Goal: Task Accomplishment & Management: Use online tool/utility

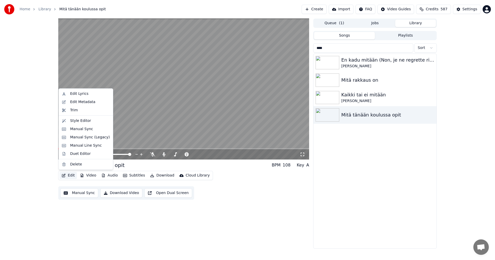
click at [74, 177] on button "Edit" at bounding box center [67, 175] width 17 height 7
click at [91, 136] on div "Manual Sync (Legacy)" at bounding box center [90, 137] width 40 height 5
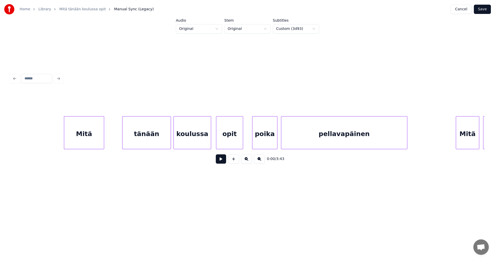
click at [220, 160] on button at bounding box center [221, 158] width 10 height 9
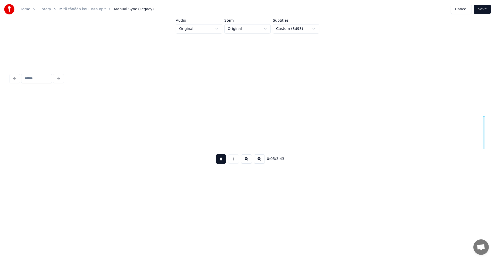
scroll to position [0, 475]
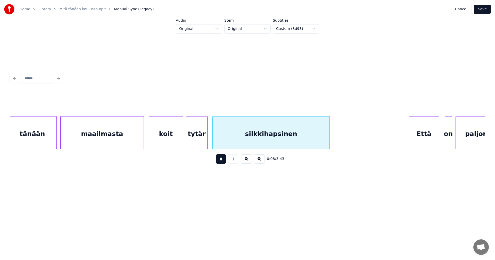
click at [130, 136] on div "maailmasta" at bounding box center [102, 133] width 83 height 35
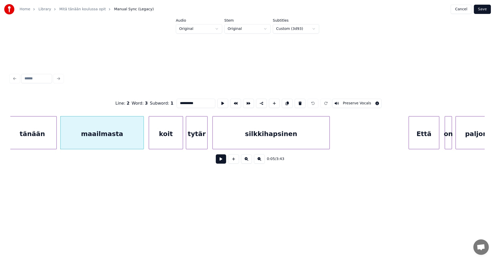
click at [218, 159] on button at bounding box center [221, 158] width 10 height 9
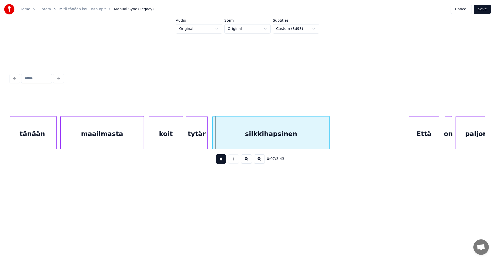
click at [223, 161] on button at bounding box center [221, 158] width 10 height 9
click at [136, 145] on div "maailmasta" at bounding box center [102, 133] width 83 height 35
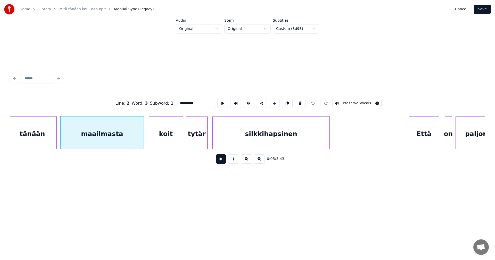
click at [220, 160] on button at bounding box center [221, 158] width 10 height 9
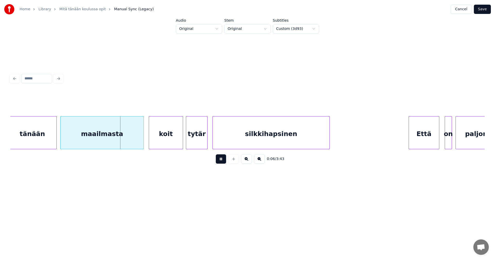
click at [220, 160] on button at bounding box center [221, 158] width 10 height 9
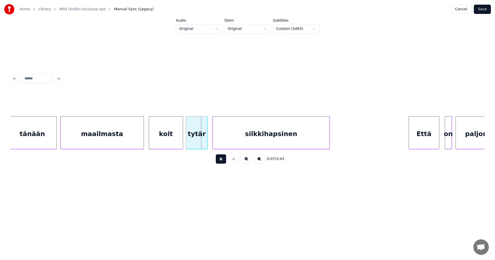
click at [220, 161] on button at bounding box center [221, 158] width 10 height 9
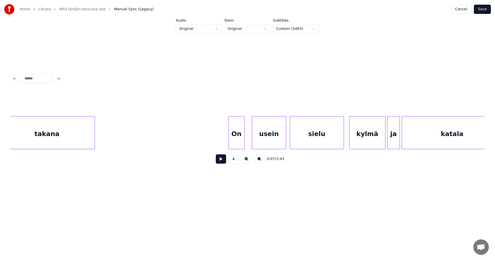
scroll to position [0, 3579]
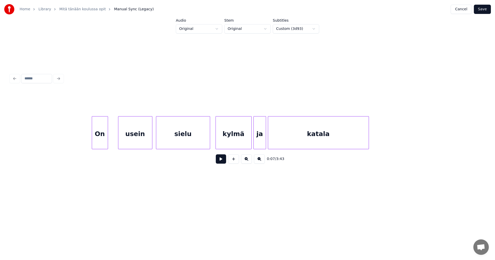
click at [99, 143] on div "On" at bounding box center [100, 133] width 16 height 35
click at [128, 142] on div "usein" at bounding box center [133, 133] width 34 height 35
click at [165, 141] on div "sielu" at bounding box center [181, 133] width 54 height 35
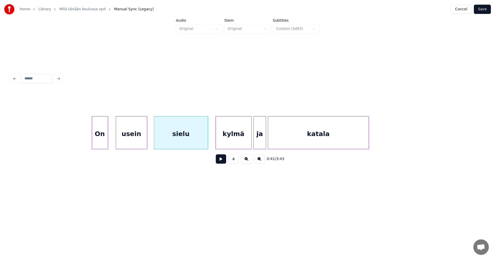
click at [146, 141] on div at bounding box center [146, 132] width 2 height 32
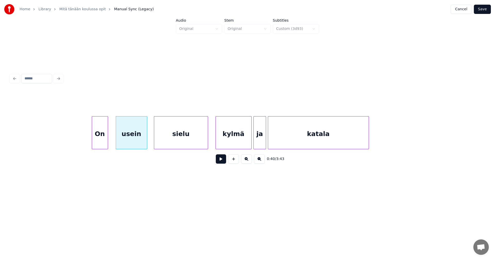
click at [98, 144] on div "On" at bounding box center [100, 133] width 16 height 35
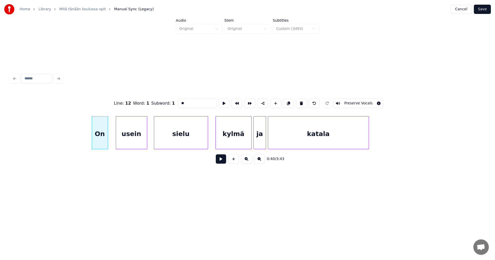
click at [220, 162] on button at bounding box center [221, 158] width 10 height 9
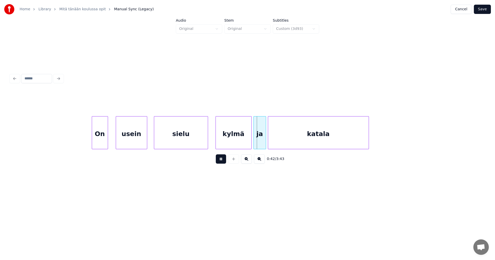
click at [220, 162] on button at bounding box center [221, 158] width 10 height 9
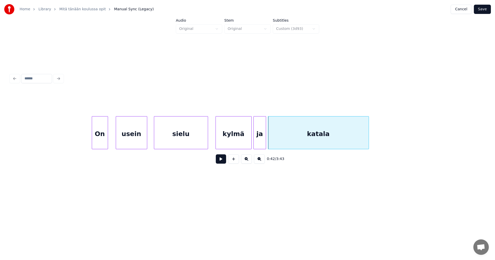
click at [223, 140] on div "kylmä" at bounding box center [234, 133] width 36 height 35
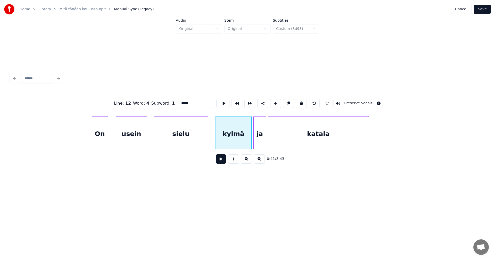
click at [221, 164] on button at bounding box center [221, 158] width 10 height 9
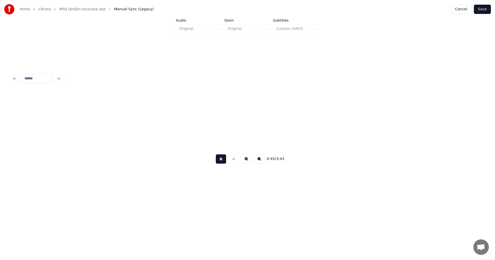
scroll to position [0, 4054]
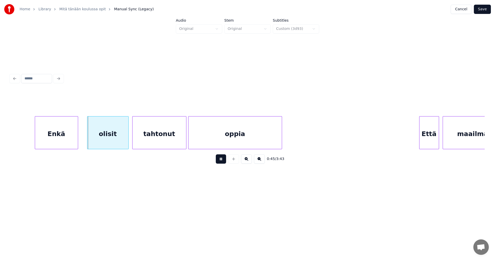
click at [221, 162] on button at bounding box center [221, 158] width 10 height 9
click at [61, 141] on div "Enkä" at bounding box center [53, 133] width 43 height 35
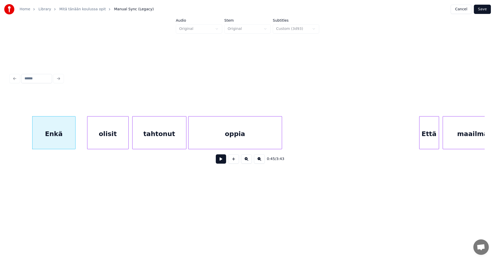
click at [93, 140] on div "olisit" at bounding box center [107, 133] width 41 height 35
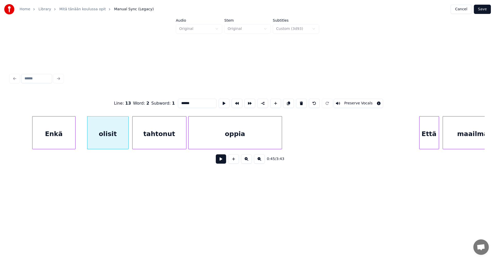
click at [188, 100] on input "******" at bounding box center [197, 103] width 39 height 9
click at [111, 140] on div "olisi" at bounding box center [104, 133] width 41 height 35
type input "*****"
click at [221, 161] on button at bounding box center [221, 158] width 10 height 9
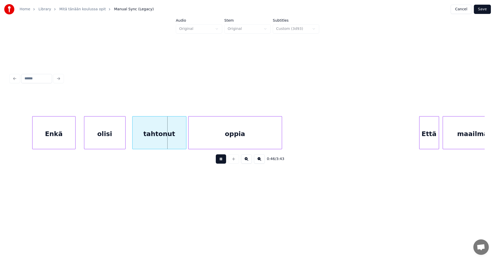
click at [221, 161] on button at bounding box center [221, 158] width 10 height 9
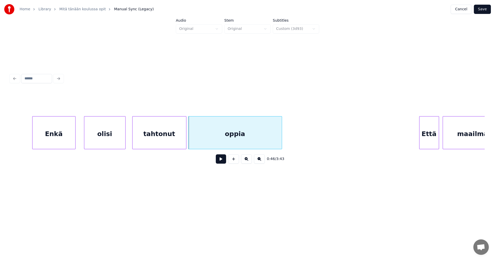
click at [173, 139] on div "tahtonut" at bounding box center [159, 133] width 54 height 35
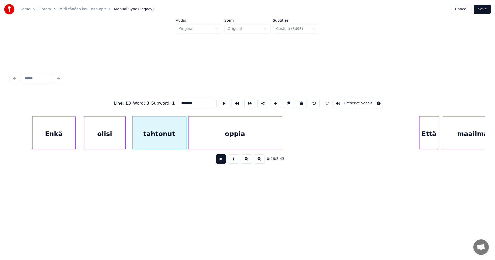
click at [219, 160] on button at bounding box center [221, 158] width 10 height 9
click at [184, 142] on div at bounding box center [185, 132] width 2 height 32
click at [220, 161] on button at bounding box center [221, 158] width 10 height 9
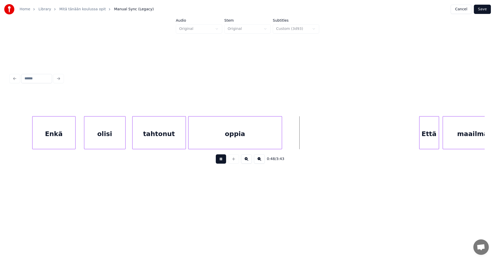
click at [220, 160] on button at bounding box center [221, 158] width 10 height 9
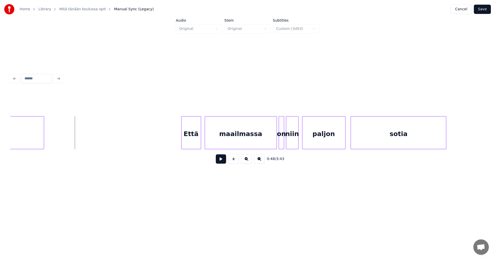
scroll to position [0, 4301]
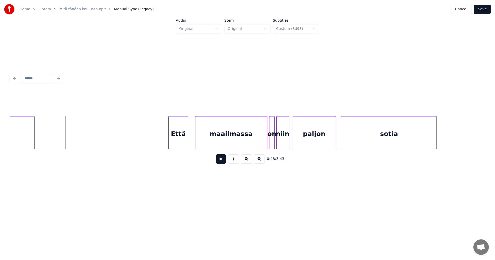
click at [184, 138] on div "Että" at bounding box center [177, 133] width 19 height 35
click at [230, 138] on div "maailmassa" at bounding box center [229, 133] width 72 height 35
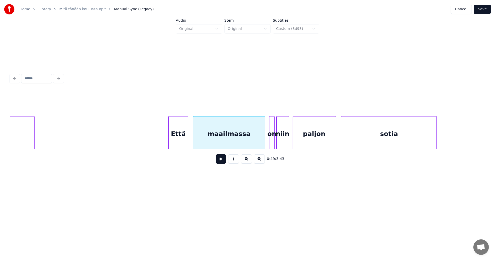
click at [223, 162] on button at bounding box center [221, 158] width 10 height 9
click at [223, 161] on button at bounding box center [221, 158] width 10 height 9
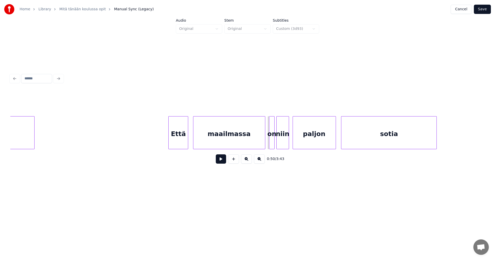
click at [223, 161] on button at bounding box center [221, 158] width 10 height 9
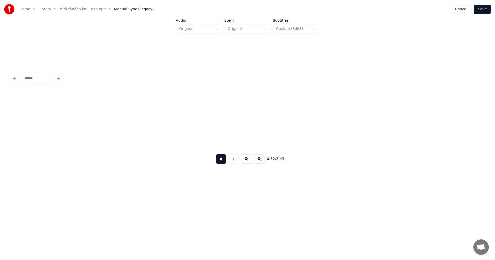
scroll to position [0, 4775]
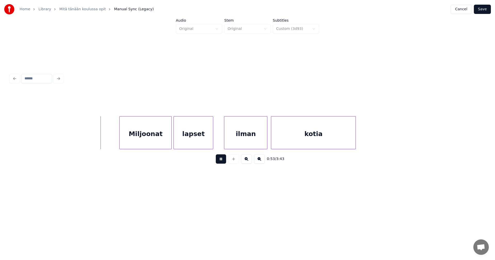
click at [223, 161] on button at bounding box center [221, 158] width 10 height 9
click at [221, 160] on button at bounding box center [221, 158] width 10 height 9
drag, startPoint x: 221, startPoint y: 160, endPoint x: 177, endPoint y: 158, distance: 43.3
click at [219, 160] on button at bounding box center [221, 158] width 10 height 9
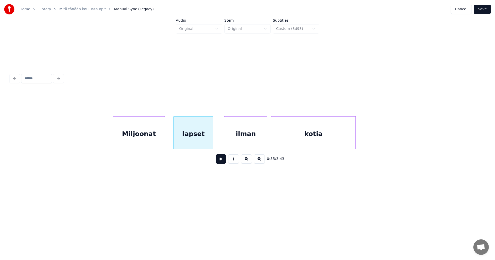
click at [152, 143] on div "Miljoonat" at bounding box center [139, 133] width 52 height 35
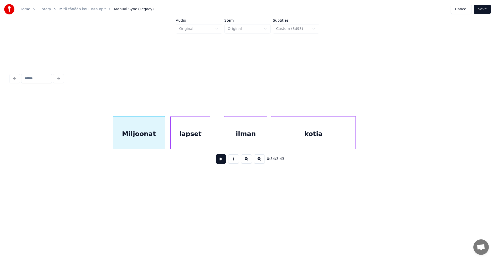
click at [180, 142] on div "lapset" at bounding box center [190, 133] width 39 height 35
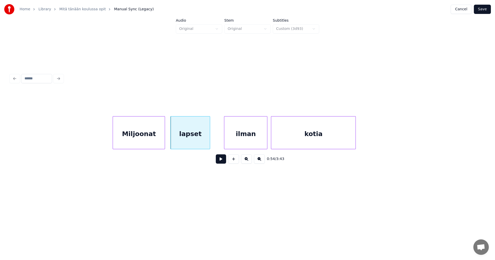
click at [220, 162] on button at bounding box center [221, 158] width 10 height 9
drag, startPoint x: 220, startPoint y: 162, endPoint x: 150, endPoint y: 146, distance: 72.2
click at [216, 162] on button at bounding box center [221, 158] width 10 height 9
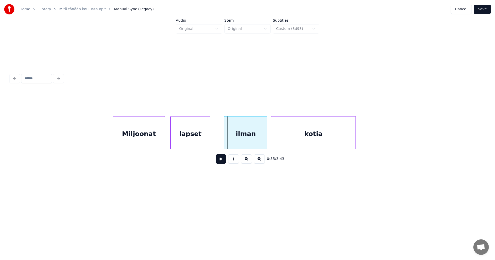
click at [146, 141] on div "Miljoonat" at bounding box center [139, 133] width 52 height 35
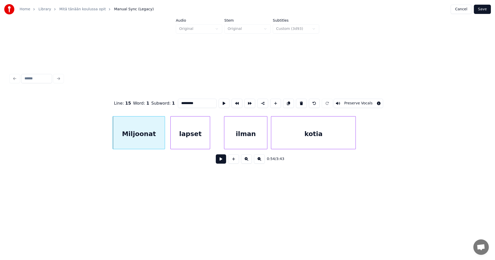
click at [223, 161] on button at bounding box center [221, 158] width 10 height 9
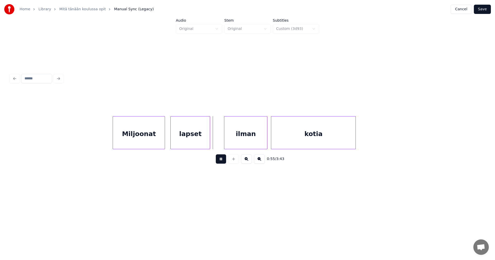
click at [223, 161] on button at bounding box center [221, 158] width 10 height 9
click at [233, 147] on div "Miljoonat lapset ilman kotia" at bounding box center [247, 132] width 474 height 33
click at [222, 161] on button at bounding box center [221, 158] width 10 height 9
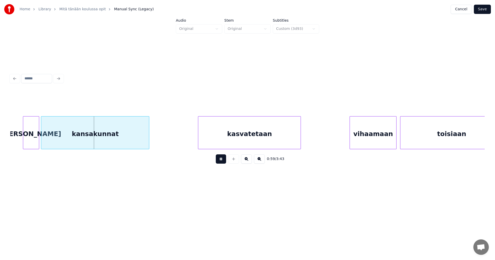
click at [222, 161] on button at bounding box center [221, 158] width 10 height 9
click at [32, 140] on div "[PERSON_NAME]" at bounding box center [28, 133] width 16 height 35
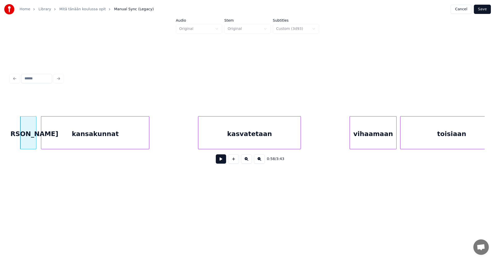
click at [218, 162] on button at bounding box center [221, 158] width 10 height 9
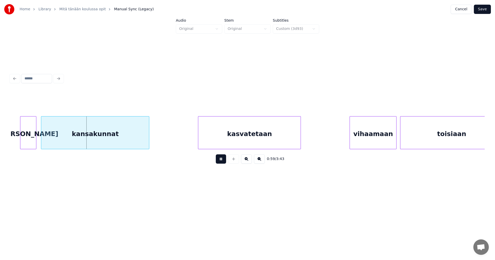
click at [218, 162] on button at bounding box center [221, 158] width 10 height 9
click at [100, 145] on div "kansakunnat" at bounding box center [95, 133] width 108 height 35
click at [223, 164] on button at bounding box center [221, 158] width 10 height 9
drag, startPoint x: 223, startPoint y: 163, endPoint x: 83, endPoint y: 154, distance: 140.1
click at [218, 163] on button at bounding box center [221, 158] width 10 height 9
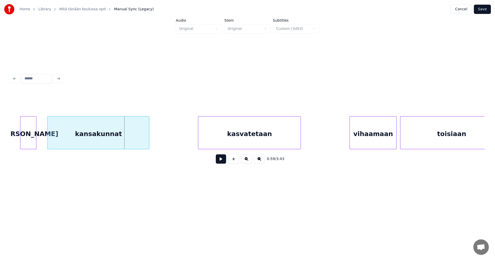
click at [48, 139] on div at bounding box center [49, 132] width 2 height 32
click at [222, 162] on button at bounding box center [221, 158] width 10 height 9
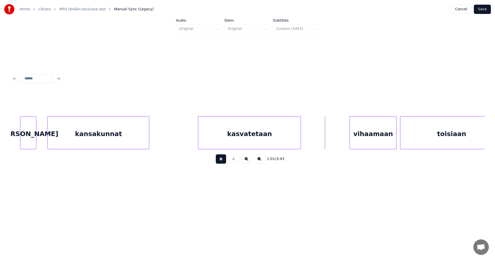
click at [222, 162] on button at bounding box center [221, 158] width 10 height 9
click at [355, 138] on div "vihaamaan" at bounding box center [367, 133] width 46 height 35
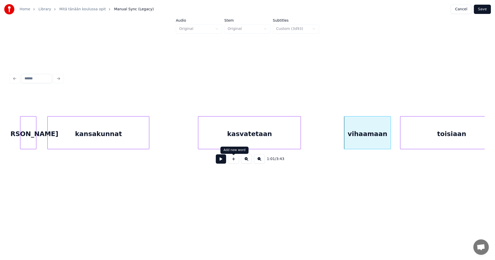
click at [221, 161] on button at bounding box center [221, 158] width 10 height 9
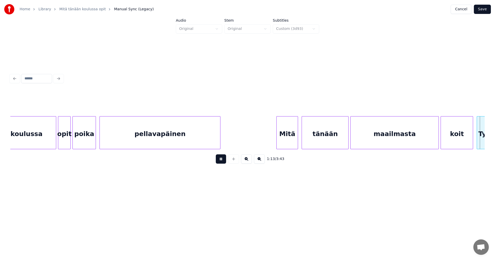
scroll to position [0, 6674]
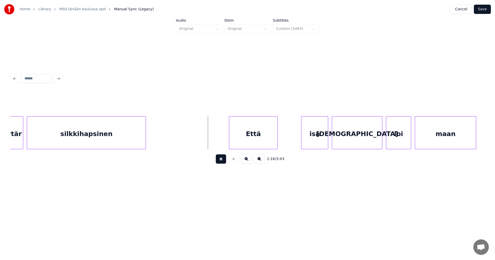
click at [220, 162] on button at bounding box center [221, 158] width 10 height 9
click at [248, 135] on div "Että" at bounding box center [251, 133] width 48 height 35
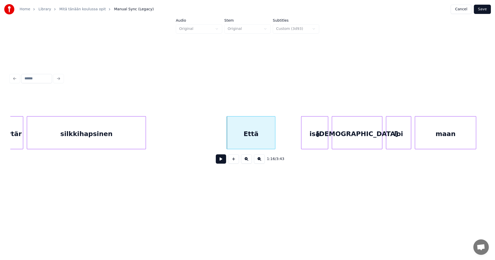
click at [224, 162] on button at bounding box center [221, 158] width 10 height 9
click at [308, 135] on div "isä" at bounding box center [312, 133] width 27 height 35
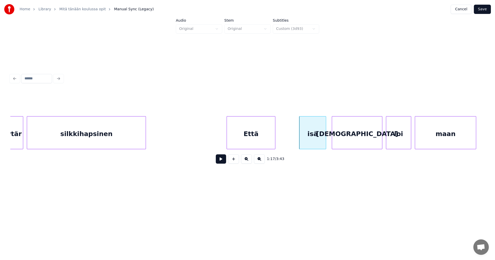
click at [222, 161] on button at bounding box center [221, 158] width 10 height 9
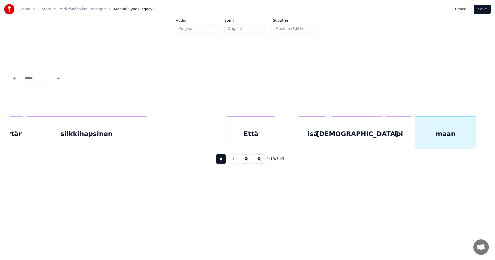
click at [221, 161] on button at bounding box center [221, 158] width 10 height 9
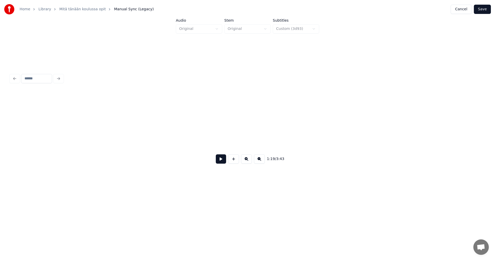
scroll to position [0, 7148]
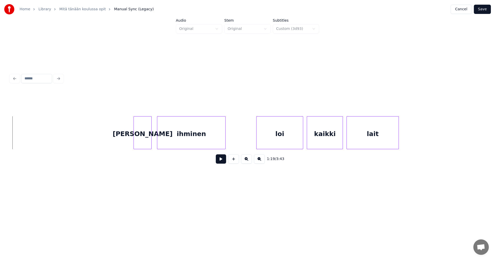
click at [142, 145] on div "[PERSON_NAME]" at bounding box center [143, 133] width 18 height 35
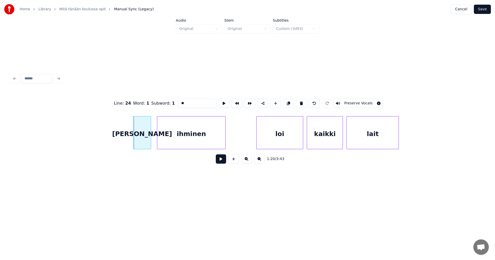
click at [143, 142] on div "[PERSON_NAME]" at bounding box center [142, 133] width 18 height 35
click at [220, 160] on button at bounding box center [221, 158] width 10 height 9
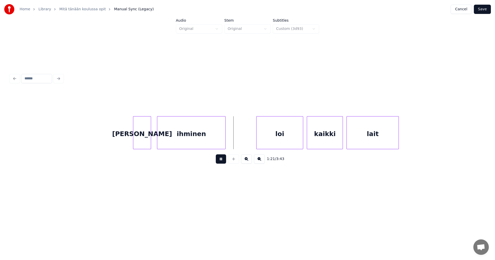
click at [220, 160] on button at bounding box center [221, 158] width 10 height 9
click at [262, 142] on div "loi" at bounding box center [273, 133] width 46 height 35
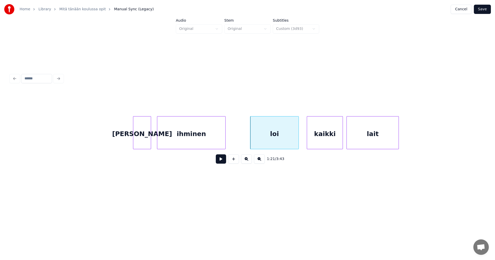
click at [297, 142] on div at bounding box center [298, 132] width 2 height 32
click at [221, 162] on button at bounding box center [221, 158] width 10 height 9
click at [329, 139] on div "kaikki" at bounding box center [325, 133] width 36 height 35
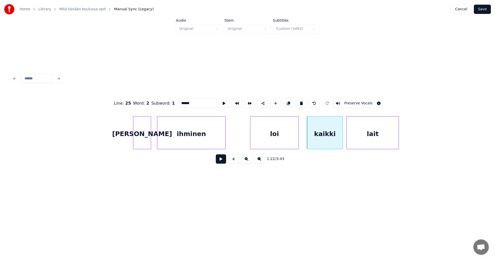
click at [223, 161] on button at bounding box center [221, 158] width 10 height 9
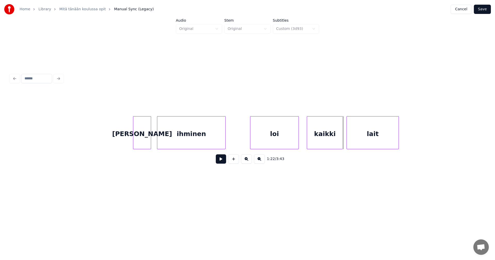
click at [223, 161] on button at bounding box center [221, 158] width 10 height 9
click at [330, 128] on div "kaikki" at bounding box center [325, 133] width 36 height 35
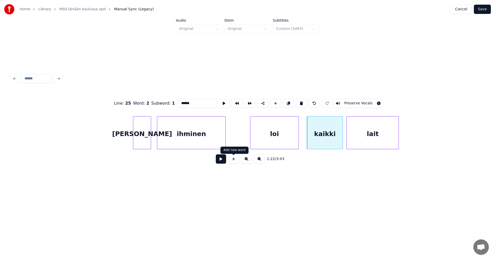
click at [221, 160] on button at bounding box center [221, 158] width 10 height 9
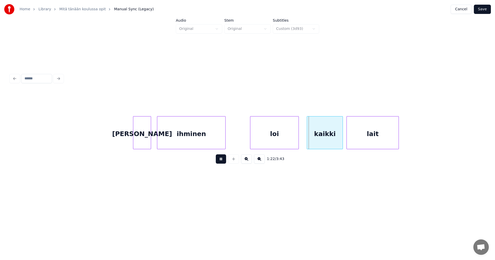
click at [221, 160] on button at bounding box center [221, 158] width 10 height 9
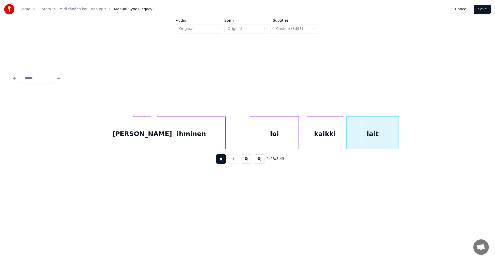
click at [221, 160] on button at bounding box center [221, 158] width 10 height 9
click at [331, 128] on div "kaikki" at bounding box center [325, 133] width 36 height 35
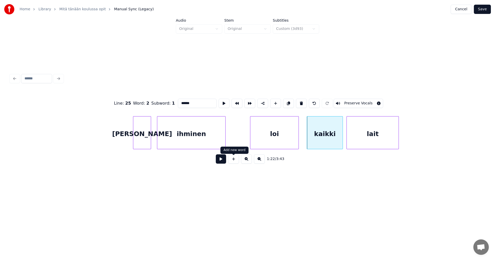
click at [224, 159] on button at bounding box center [221, 158] width 10 height 9
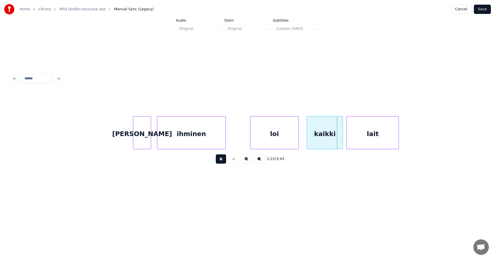
click at [224, 159] on button at bounding box center [221, 158] width 10 height 9
drag, startPoint x: 224, startPoint y: 159, endPoint x: 351, endPoint y: 144, distance: 127.3
click at [226, 159] on button at bounding box center [221, 158] width 10 height 9
click at [401, 140] on div at bounding box center [402, 132] width 2 height 32
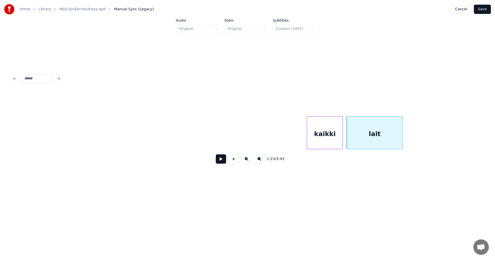
scroll to position [0, 7563]
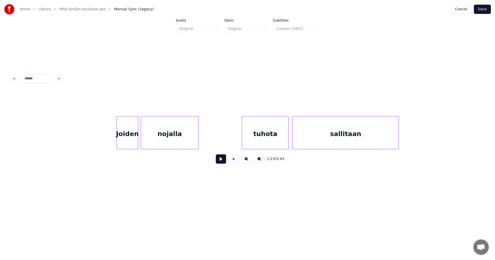
click at [136, 143] on div "Joiden" at bounding box center [127, 133] width 21 height 35
click at [222, 161] on button at bounding box center [221, 158] width 10 height 9
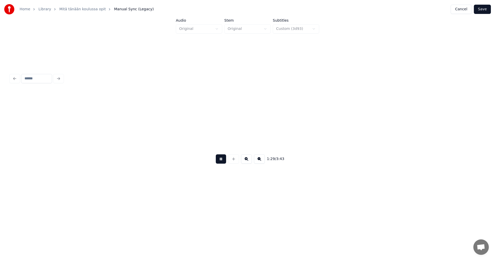
scroll to position [0, 8037]
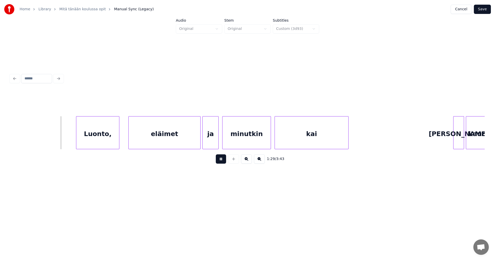
click at [222, 161] on button at bounding box center [221, 158] width 10 height 9
click at [99, 143] on div "Luonto," at bounding box center [94, 133] width 43 height 35
click at [70, 138] on div at bounding box center [69, 132] width 2 height 32
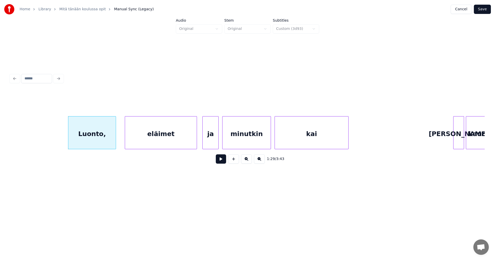
click at [157, 139] on div "eläimet" at bounding box center [161, 133] width 72 height 35
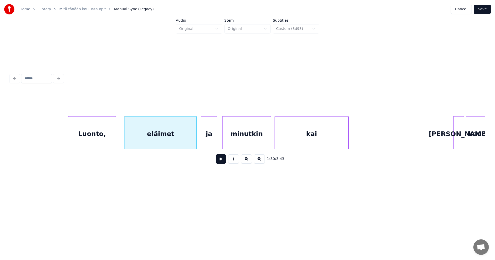
click at [210, 142] on div "ja" at bounding box center [209, 133] width 16 height 35
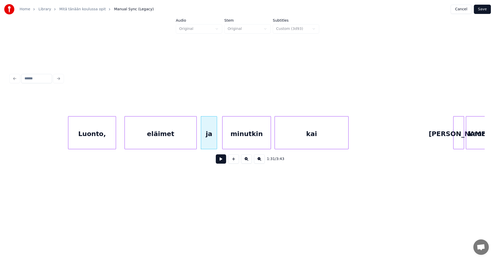
click at [224, 160] on button at bounding box center [221, 158] width 10 height 9
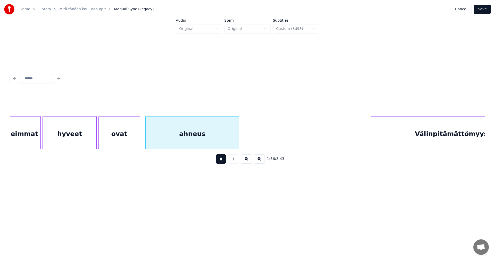
drag, startPoint x: 223, startPoint y: 160, endPoint x: 103, endPoint y: 146, distance: 120.6
click at [222, 160] on button at bounding box center [221, 158] width 10 height 9
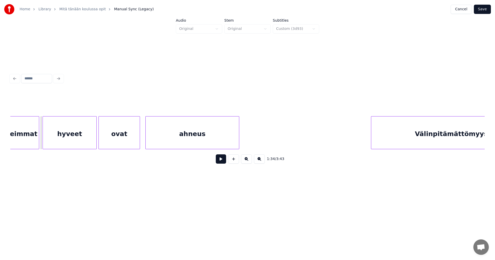
click at [38, 138] on div at bounding box center [38, 132] width 2 height 32
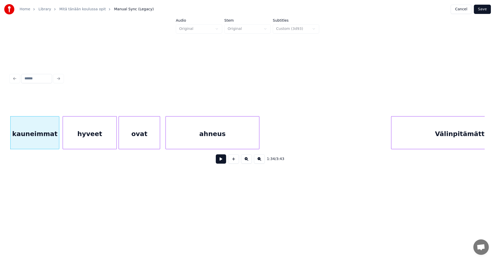
click at [86, 138] on div "hyveet" at bounding box center [90, 133] width 54 height 35
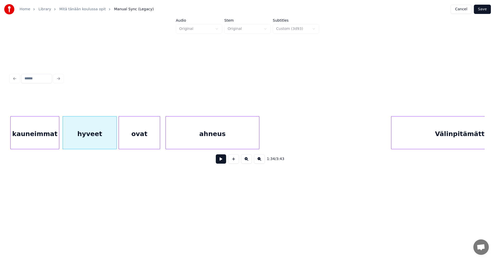
click at [222, 162] on button at bounding box center [221, 158] width 10 height 9
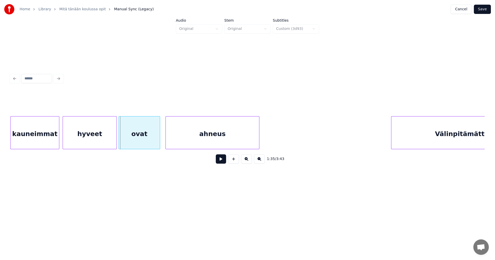
click at [222, 162] on button at bounding box center [221, 158] width 10 height 9
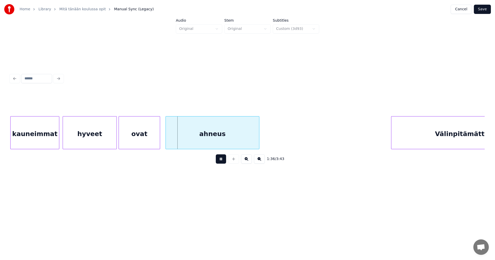
click at [222, 162] on button at bounding box center [221, 158] width 10 height 9
click at [113, 141] on div "hyveet" at bounding box center [90, 133] width 54 height 35
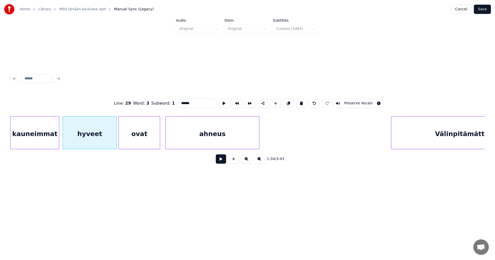
click at [218, 161] on button at bounding box center [221, 158] width 10 height 9
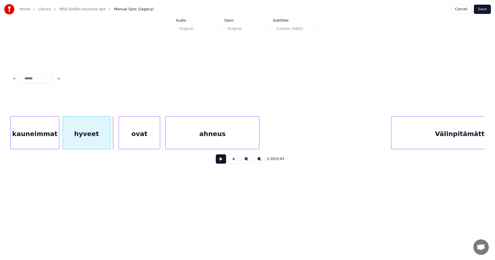
click at [109, 140] on div at bounding box center [109, 132] width 2 height 32
click at [127, 140] on div "ovat" at bounding box center [136, 133] width 41 height 35
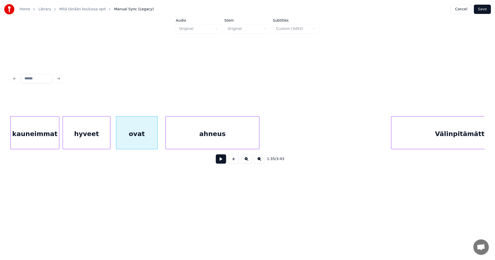
click at [219, 162] on button at bounding box center [221, 158] width 10 height 9
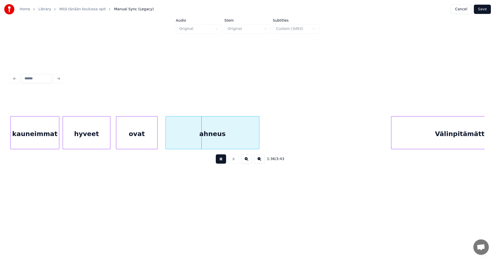
click at [220, 162] on button at bounding box center [221, 158] width 10 height 9
click at [178, 137] on div "ahneus" at bounding box center [212, 133] width 93 height 35
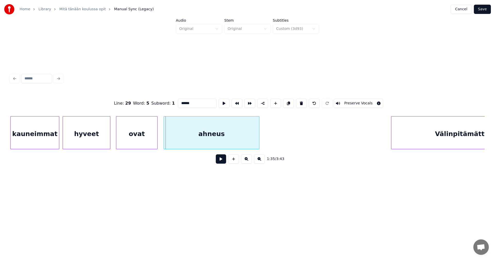
click at [164, 138] on div at bounding box center [165, 132] width 2 height 32
click at [152, 139] on div at bounding box center [152, 132] width 2 height 32
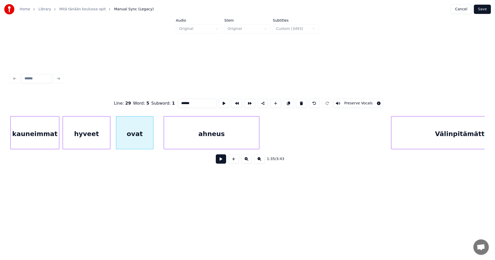
click at [219, 162] on button at bounding box center [221, 158] width 10 height 9
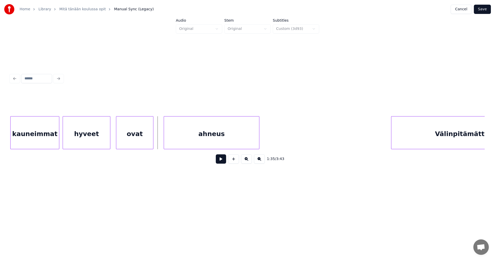
click at [219, 162] on button at bounding box center [221, 158] width 10 height 9
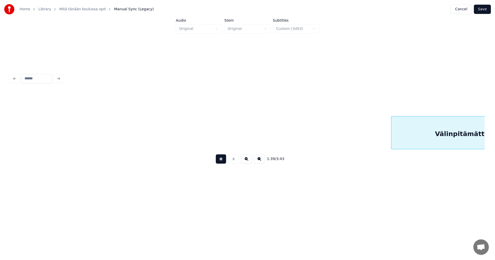
scroll to position [0, 8967]
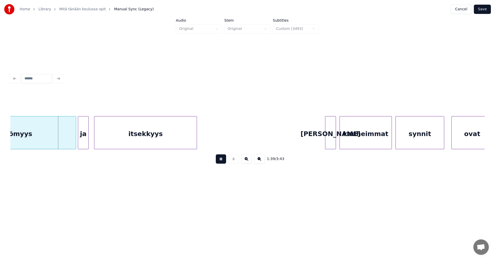
click at [218, 162] on button at bounding box center [221, 158] width 10 height 9
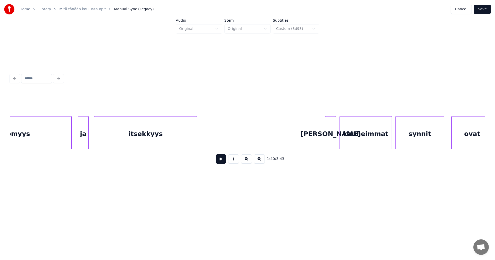
click at [70, 142] on div at bounding box center [71, 132] width 2 height 32
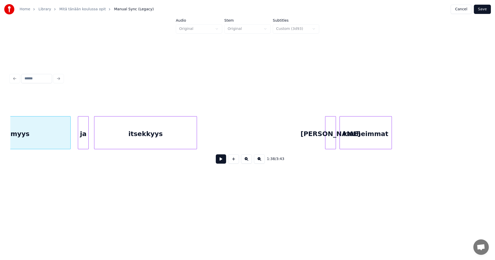
scroll to position [0, 8872]
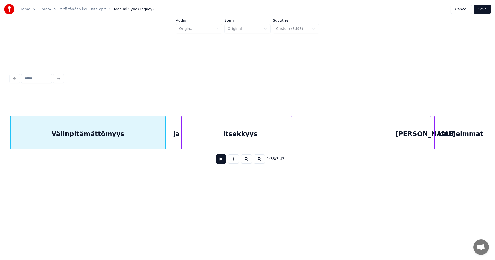
click at [176, 143] on div "ja" at bounding box center [176, 133] width 10 height 35
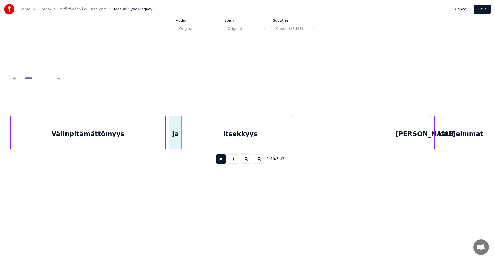
click at [169, 144] on div at bounding box center [170, 132] width 2 height 32
click at [219, 161] on button at bounding box center [221, 158] width 10 height 9
click at [186, 140] on div at bounding box center [187, 132] width 2 height 32
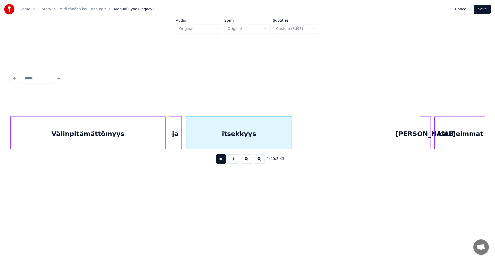
click at [222, 162] on button at bounding box center [221, 158] width 10 height 9
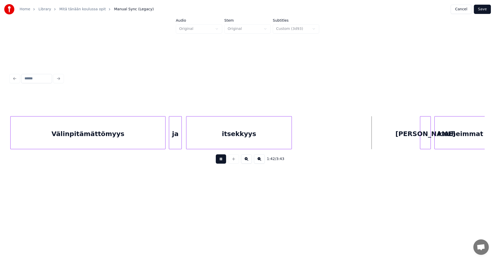
click at [222, 162] on button at bounding box center [221, 158] width 10 height 9
click at [422, 142] on div "[PERSON_NAME]" at bounding box center [422, 133] width 10 height 35
click at [222, 161] on button at bounding box center [221, 158] width 10 height 9
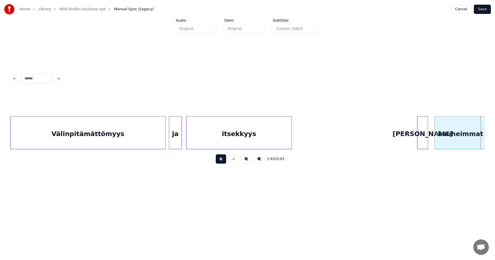
scroll to position [0, 9346]
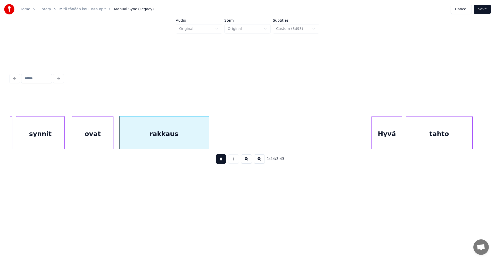
drag, startPoint x: 222, startPoint y: 161, endPoint x: 115, endPoint y: 140, distance: 109.1
click at [220, 161] on button at bounding box center [221, 158] width 10 height 9
click at [91, 136] on div "ovat" at bounding box center [89, 133] width 41 height 35
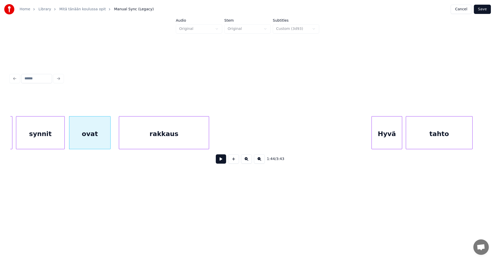
click at [48, 136] on div "synnit" at bounding box center [40, 133] width 48 height 35
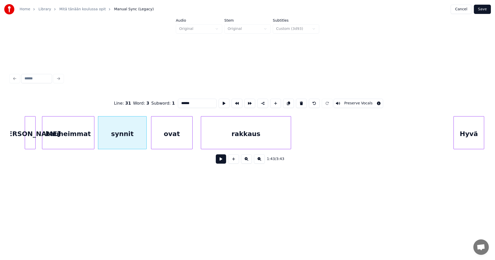
scroll to position [0, 9264]
click at [89, 139] on div at bounding box center [89, 132] width 2 height 32
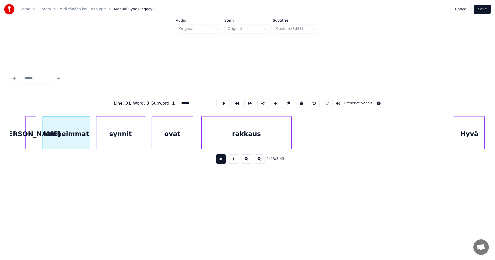
click at [112, 139] on div "synnit" at bounding box center [120, 133] width 48 height 35
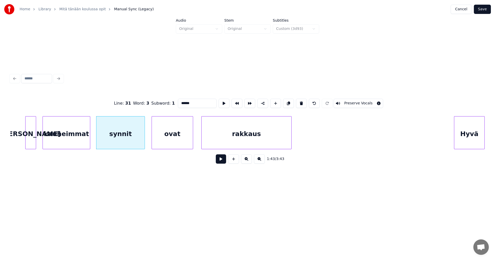
click at [187, 140] on div "ovat" at bounding box center [172, 133] width 41 height 35
type input "****"
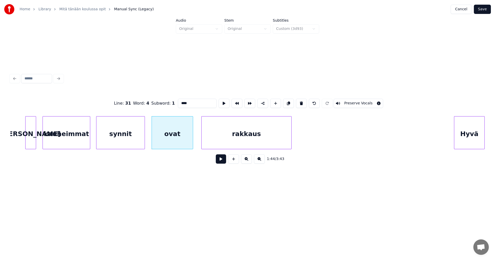
click at [224, 161] on button at bounding box center [221, 158] width 10 height 9
click at [222, 161] on button at bounding box center [221, 158] width 10 height 9
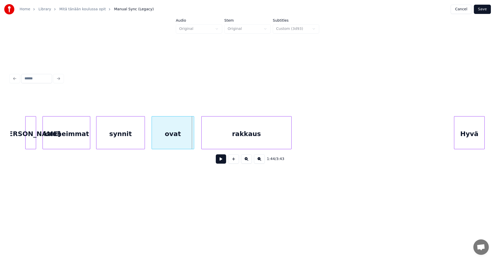
click at [192, 142] on div at bounding box center [193, 132] width 2 height 32
click at [220, 160] on button at bounding box center [221, 158] width 10 height 9
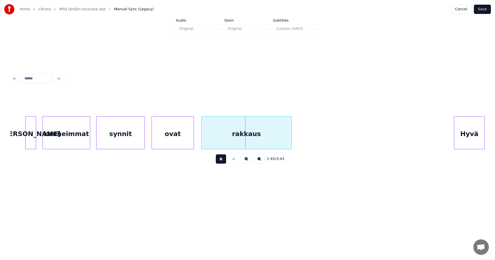
drag, startPoint x: 220, startPoint y: 160, endPoint x: 219, endPoint y: 136, distance: 24.0
click at [219, 158] on button at bounding box center [221, 158] width 10 height 9
click at [218, 137] on div "rakkaus" at bounding box center [246, 133] width 90 height 35
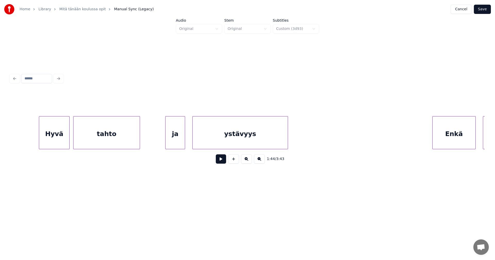
click at [58, 142] on div "Hyvä" at bounding box center [54, 133] width 30 height 35
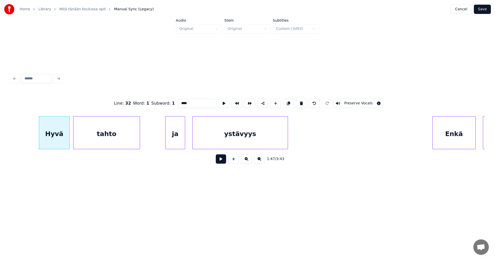
click at [223, 160] on button at bounding box center [221, 158] width 10 height 9
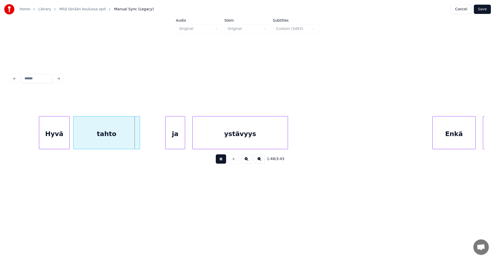
drag, startPoint x: 223, startPoint y: 160, endPoint x: 65, endPoint y: 152, distance: 157.3
click at [221, 160] on button at bounding box center [221, 158] width 10 height 9
click at [54, 141] on div "Hyvä" at bounding box center [53, 133] width 30 height 35
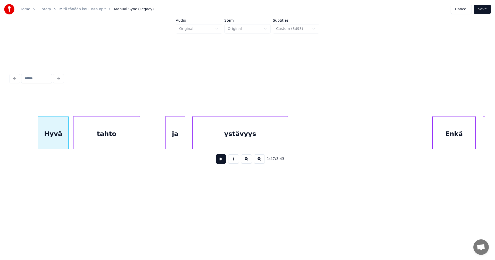
click at [173, 140] on div "ja" at bounding box center [174, 133] width 19 height 35
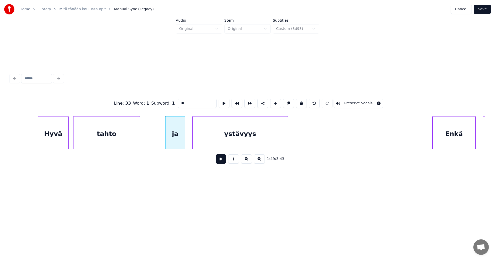
click at [219, 160] on button at bounding box center [221, 158] width 10 height 9
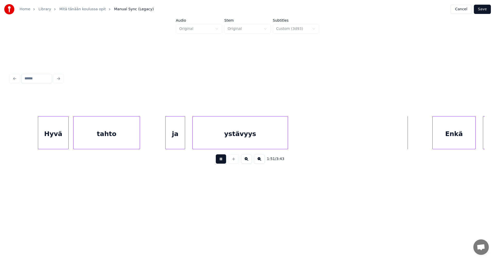
click at [219, 160] on button at bounding box center [221, 158] width 10 height 9
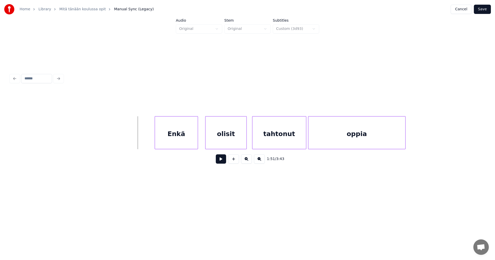
scroll to position [0, 9957]
click at [165, 141] on div "Enkä" at bounding box center [170, 133] width 43 height 35
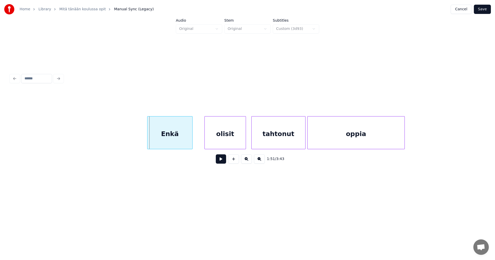
click at [147, 141] on div at bounding box center [148, 132] width 2 height 32
click at [204, 137] on div "olisit" at bounding box center [224, 132] width 41 height 33
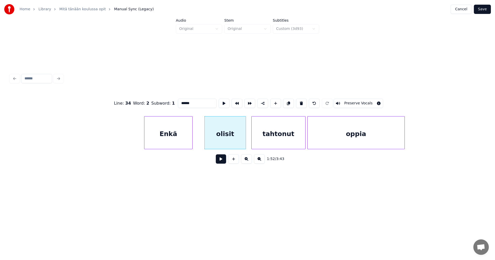
click at [192, 102] on input "******" at bounding box center [197, 103] width 39 height 9
click at [218, 137] on div "olisi" at bounding box center [223, 133] width 41 height 35
click at [180, 141] on div "Enkä" at bounding box center [168, 133] width 48 height 35
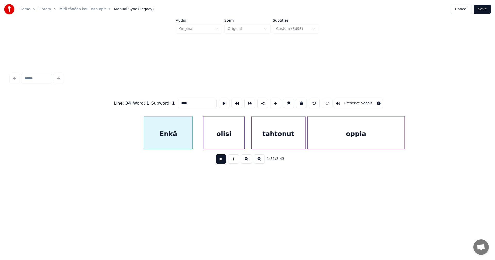
type input "****"
click at [217, 162] on button at bounding box center [221, 158] width 10 height 9
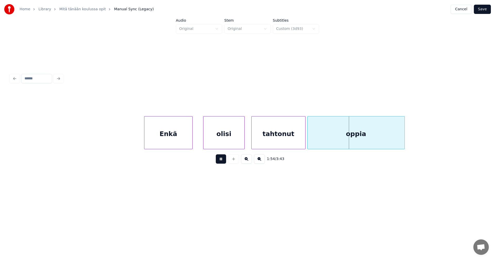
drag, startPoint x: 218, startPoint y: 162, endPoint x: 264, endPoint y: 147, distance: 47.8
click at [219, 161] on button at bounding box center [221, 158] width 10 height 9
click at [303, 141] on div "tahtonut" at bounding box center [278, 133] width 54 height 35
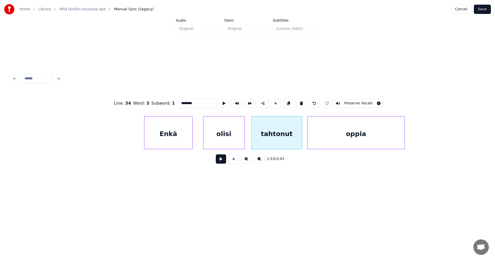
click at [300, 143] on div at bounding box center [301, 132] width 2 height 32
click at [312, 143] on div "oppia" at bounding box center [353, 133] width 97 height 35
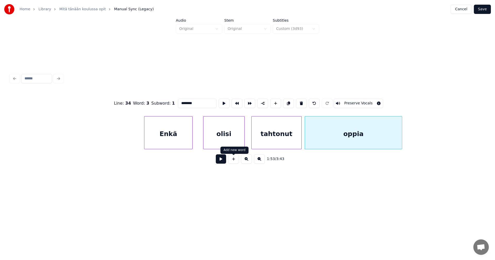
click at [221, 162] on button at bounding box center [221, 158] width 10 height 9
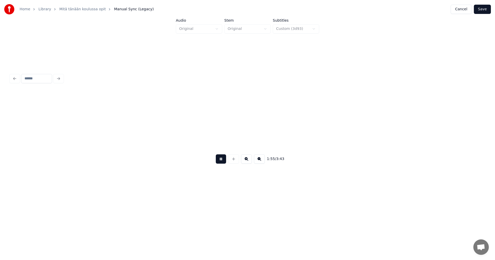
scroll to position [0, 10431]
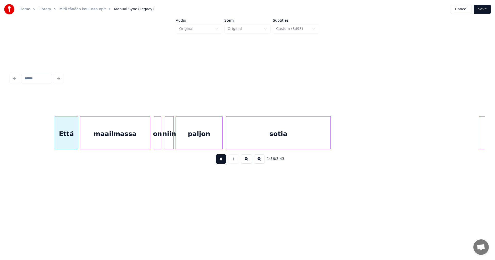
click at [221, 162] on button at bounding box center [221, 158] width 10 height 9
click at [66, 141] on div "Että" at bounding box center [64, 133] width 23 height 35
click at [141, 142] on div "maailmassa" at bounding box center [115, 133] width 70 height 35
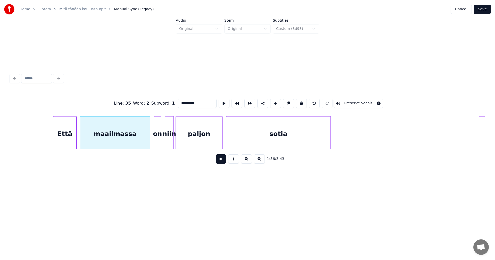
click at [220, 160] on button at bounding box center [221, 158] width 10 height 9
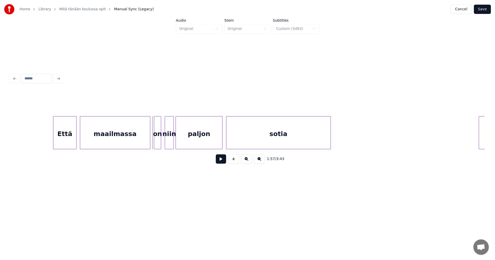
click at [220, 160] on button at bounding box center [221, 158] width 10 height 9
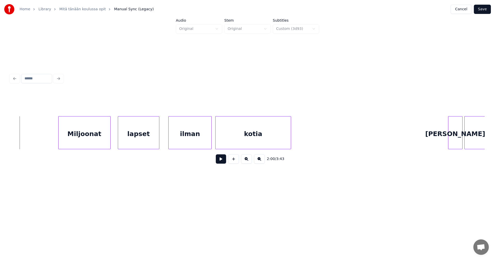
click at [99, 143] on div "Miljoonat" at bounding box center [84, 133] width 52 height 35
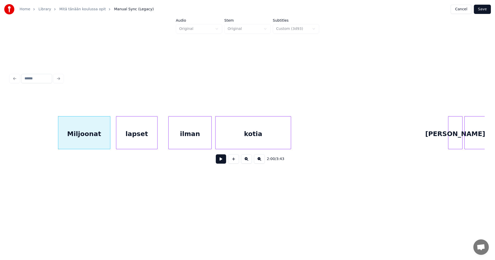
click at [138, 143] on div "lapset" at bounding box center [136, 133] width 41 height 35
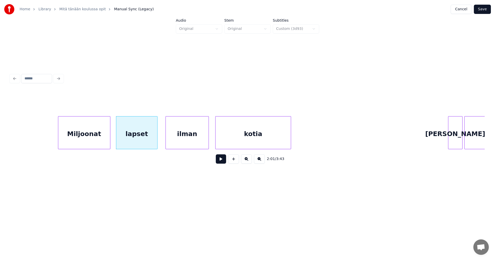
click at [181, 143] on div "ilman" at bounding box center [187, 133] width 43 height 35
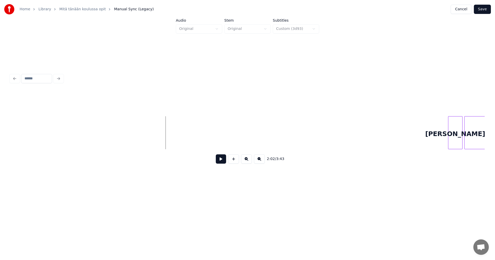
scroll to position [0, 11260]
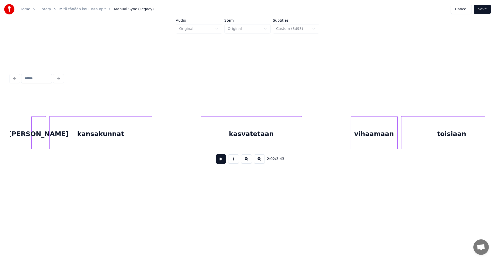
click at [41, 142] on div "[PERSON_NAME]" at bounding box center [39, 133] width 14 height 35
click at [365, 141] on div "vihaamaan" at bounding box center [371, 133] width 46 height 35
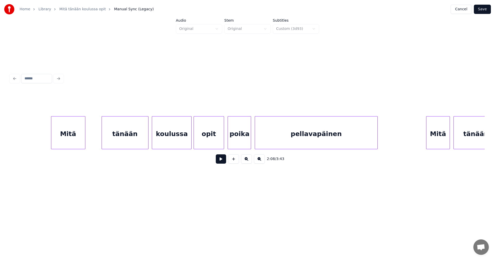
scroll to position [0, 13622]
click at [73, 135] on div "Mitä" at bounding box center [69, 133] width 34 height 35
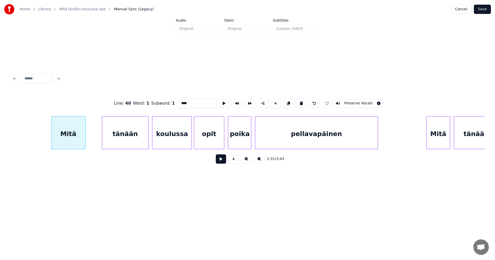
click at [287, 136] on div "pellavapäinen" at bounding box center [316, 133] width 122 height 35
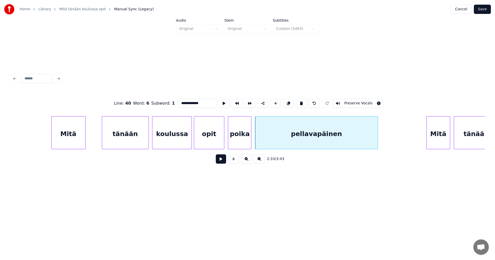
click at [65, 134] on div "Mitä" at bounding box center [69, 133] width 34 height 35
type input "****"
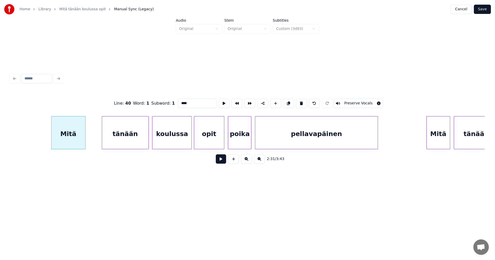
click at [223, 159] on button at bounding box center [221, 158] width 10 height 9
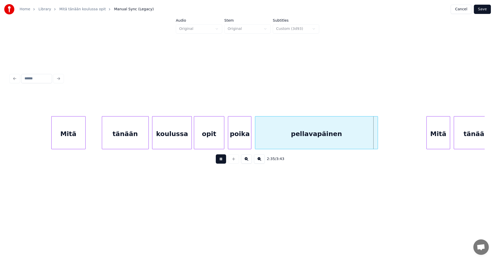
click at [223, 160] on button at bounding box center [221, 158] width 10 height 9
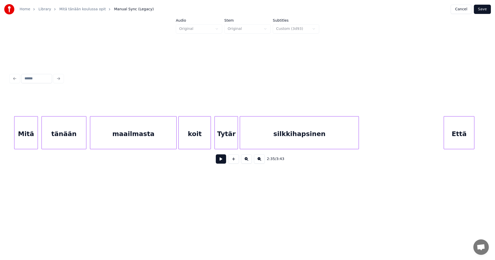
scroll to position [0, 14034]
click at [25, 141] on div "Mitä" at bounding box center [25, 133] width 23 height 35
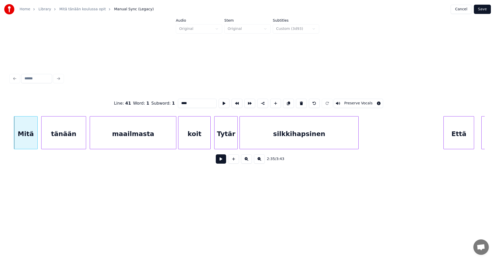
click at [58, 141] on div "tänään" at bounding box center [63, 133] width 45 height 35
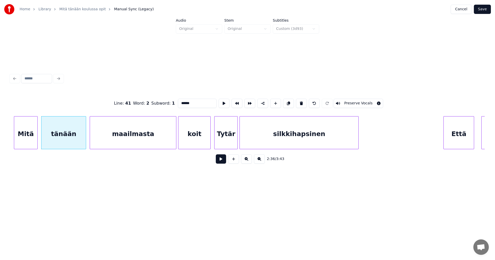
click at [149, 139] on div "maailmasta" at bounding box center [133, 133] width 86 height 35
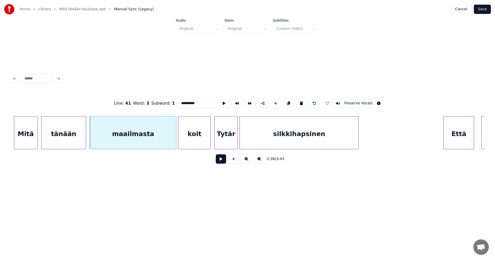
click at [198, 140] on div "koit" at bounding box center [194, 133] width 32 height 35
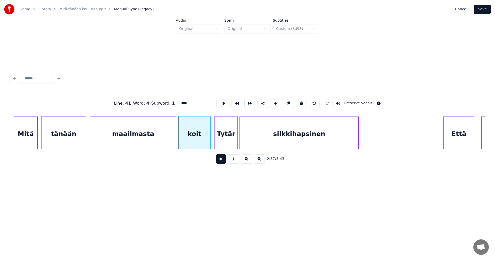
click at [223, 138] on div "Tytär" at bounding box center [225, 133] width 23 height 35
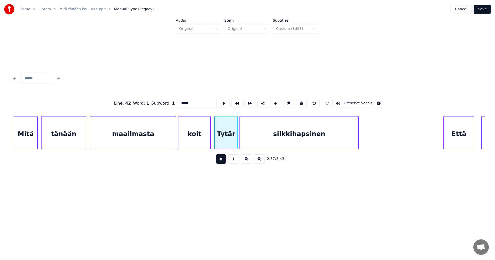
click at [301, 102] on button at bounding box center [301, 103] width 11 height 9
type input "****"
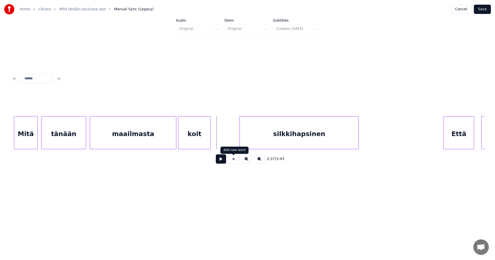
click at [235, 164] on button at bounding box center [233, 158] width 11 height 9
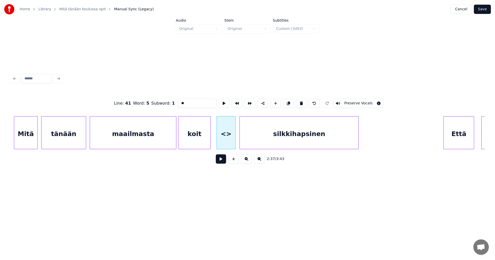
click at [235, 140] on div "<>" at bounding box center [225, 132] width 19 height 33
click at [215, 141] on div at bounding box center [215, 132] width 2 height 32
drag, startPoint x: 189, startPoint y: 103, endPoint x: 173, endPoint y: 103, distance: 16.0
click at [173, 103] on div "Line : 41 Word : 5 Subword : 1 ** Preserve Vocals" at bounding box center [247, 103] width 474 height 26
click at [279, 134] on div "silkkihapsinen" at bounding box center [299, 133] width 118 height 35
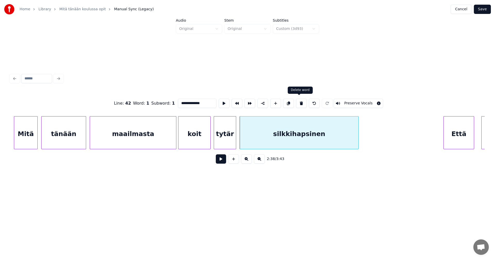
click at [301, 101] on button at bounding box center [301, 103] width 11 height 9
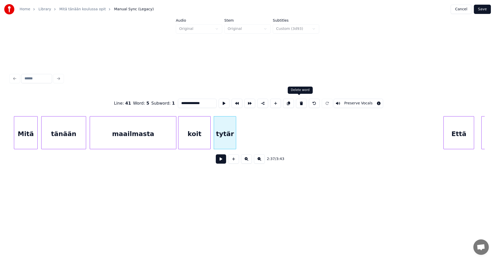
type input "*****"
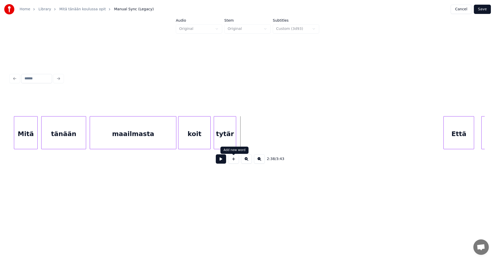
click at [232, 161] on button at bounding box center [233, 158] width 11 height 9
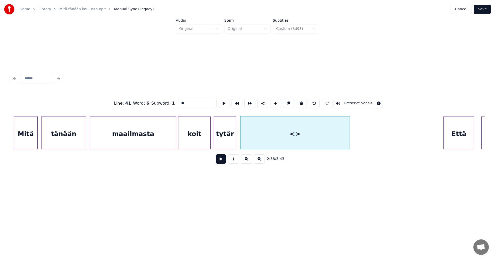
click at [349, 134] on div at bounding box center [349, 132] width 2 height 32
drag, startPoint x: 191, startPoint y: 103, endPoint x: 176, endPoint y: 105, distance: 15.8
click at [178, 104] on input "**" at bounding box center [197, 103] width 39 height 9
click at [152, 134] on div "maailmasta" at bounding box center [133, 133] width 86 height 35
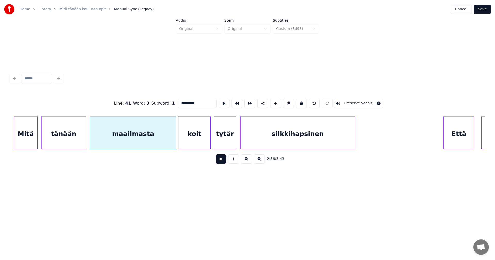
type input "**********"
click at [220, 159] on button at bounding box center [221, 158] width 10 height 9
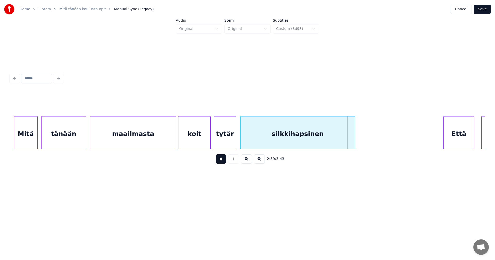
click at [220, 159] on button at bounding box center [221, 158] width 10 height 9
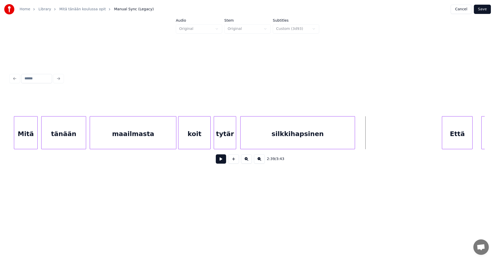
click at [460, 141] on div "Että" at bounding box center [457, 133] width 30 height 35
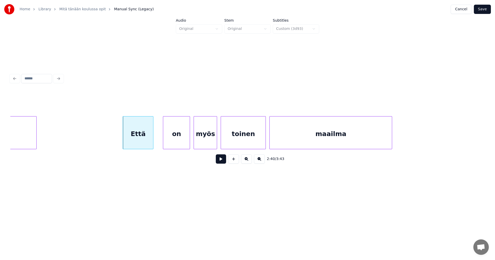
scroll to position [0, 14353]
click at [141, 135] on div "Että" at bounding box center [133, 133] width 30 height 35
click at [220, 161] on button at bounding box center [221, 158] width 10 height 9
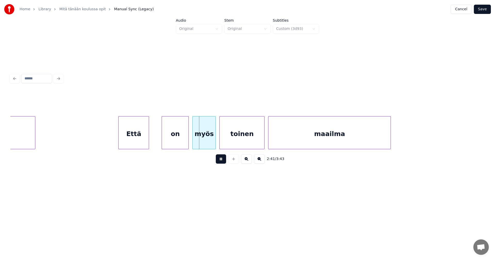
drag, startPoint x: 220, startPoint y: 161, endPoint x: 196, endPoint y: 147, distance: 28.0
click at [216, 159] on button at bounding box center [221, 158] width 10 height 9
click at [171, 140] on div "on" at bounding box center [169, 133] width 27 height 35
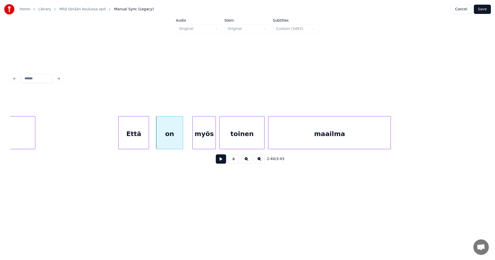
click at [221, 163] on button at bounding box center [221, 158] width 10 height 9
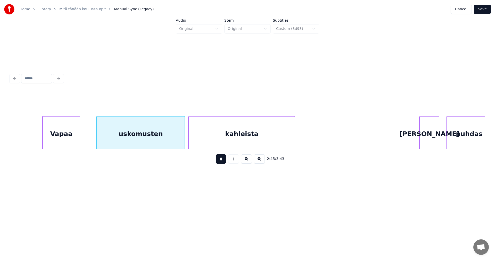
click at [221, 163] on button at bounding box center [221, 158] width 10 height 9
click at [161, 140] on div "uskomusten" at bounding box center [139, 133] width 88 height 35
click at [69, 137] on div "Vapaa" at bounding box center [60, 133] width 37 height 35
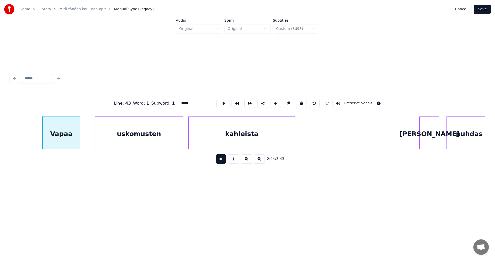
click at [219, 163] on button at bounding box center [221, 158] width 10 height 9
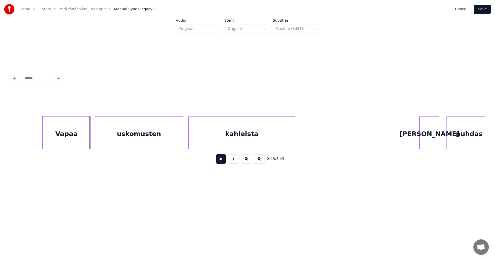
click at [89, 139] on div at bounding box center [90, 132] width 2 height 32
click at [223, 162] on button at bounding box center [221, 158] width 10 height 9
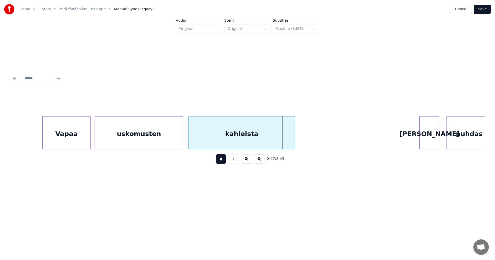
drag, startPoint x: 222, startPoint y: 162, endPoint x: 319, endPoint y: 163, distance: 96.8
click at [224, 162] on button at bounding box center [221, 158] width 10 height 9
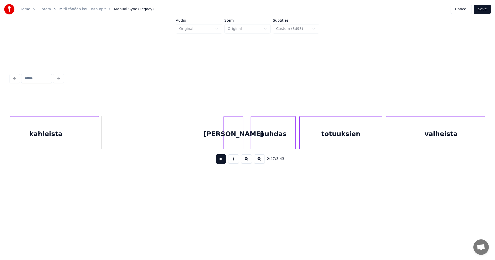
click at [93, 130] on div "kahleista" at bounding box center [46, 133] width 106 height 35
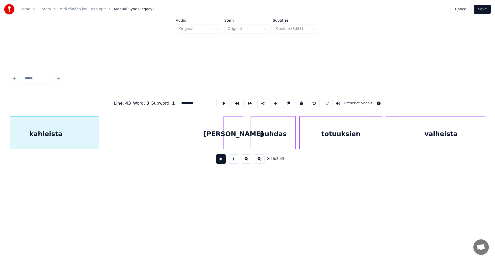
scroll to position [0, 15006]
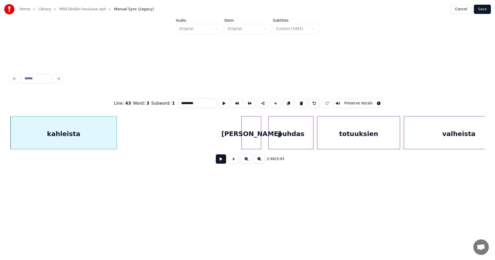
click at [255, 139] on div "[PERSON_NAME]" at bounding box center [250, 133] width 19 height 35
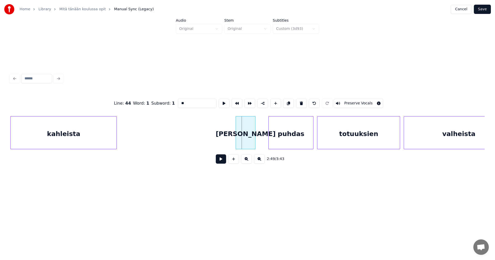
click at [249, 140] on div "[PERSON_NAME]" at bounding box center [245, 133] width 19 height 35
click at [285, 143] on div "puhdas" at bounding box center [290, 133] width 45 height 35
type input "******"
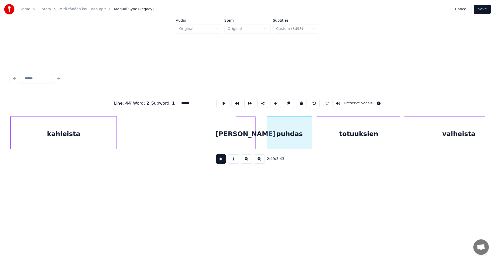
click at [284, 143] on div "puhdas" at bounding box center [289, 133] width 45 height 35
click at [221, 163] on button at bounding box center [221, 158] width 10 height 9
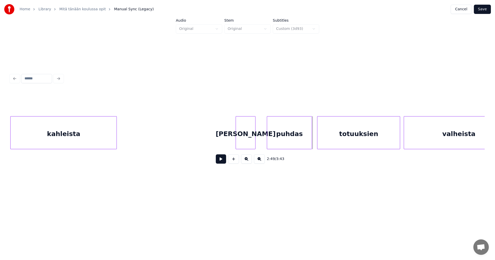
click at [242, 145] on div "[PERSON_NAME]" at bounding box center [245, 133] width 19 height 35
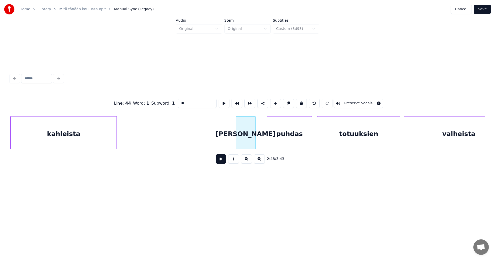
click at [221, 162] on button at bounding box center [221, 158] width 10 height 9
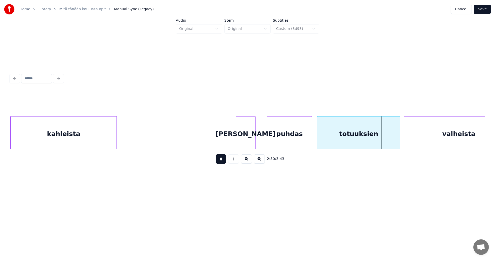
click at [221, 162] on button at bounding box center [221, 158] width 10 height 9
click at [394, 142] on div at bounding box center [395, 132] width 2 height 32
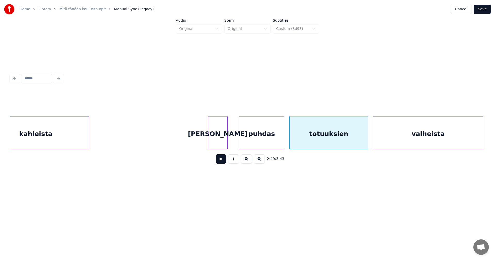
click at [414, 143] on div "valheista" at bounding box center [427, 133] width 109 height 35
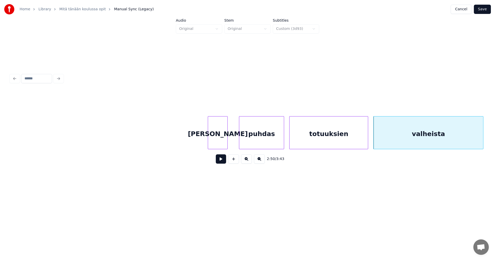
scroll to position [0, 15448]
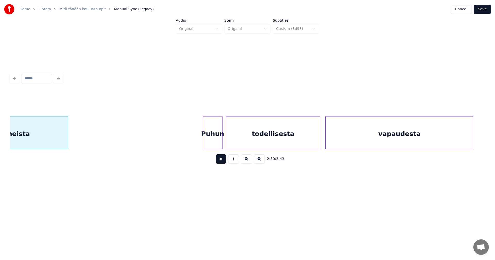
click at [60, 138] on div "valheista" at bounding box center [13, 133] width 109 height 35
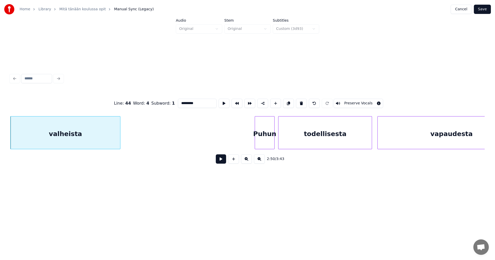
click at [268, 138] on div "Puhun" at bounding box center [264, 133] width 19 height 35
type input "*****"
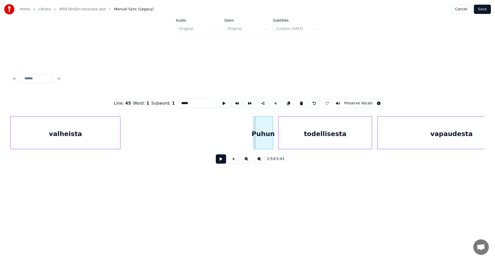
click at [267, 140] on div "Puhun" at bounding box center [262, 133] width 19 height 35
click at [223, 160] on button at bounding box center [221, 158] width 10 height 9
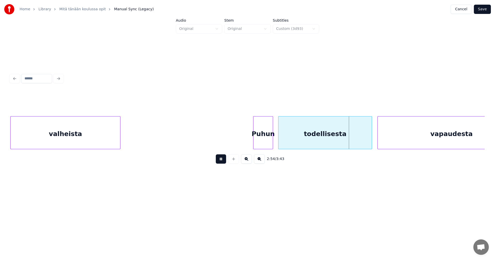
click at [223, 160] on button at bounding box center [221, 158] width 10 height 9
click at [221, 164] on button at bounding box center [221, 158] width 10 height 9
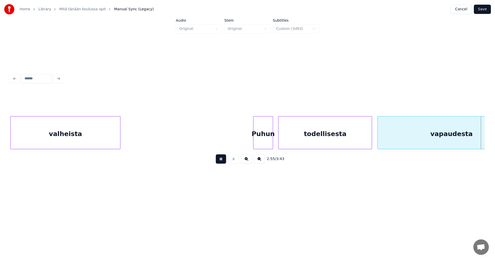
scroll to position [0, 15871]
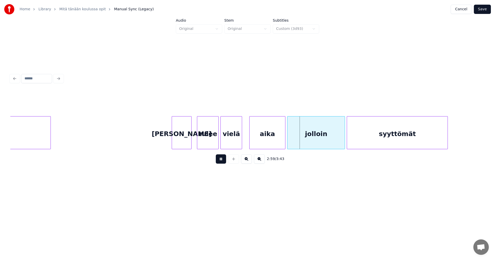
drag, startPoint x: 221, startPoint y: 164, endPoint x: 232, endPoint y: 155, distance: 13.9
click at [221, 163] on button at bounding box center [221, 158] width 10 height 9
click at [229, 143] on div "vielä" at bounding box center [230, 133] width 21 height 35
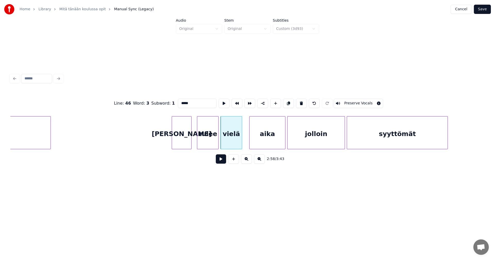
click at [223, 161] on button at bounding box center [221, 158] width 10 height 9
click at [223, 160] on button at bounding box center [221, 158] width 10 height 9
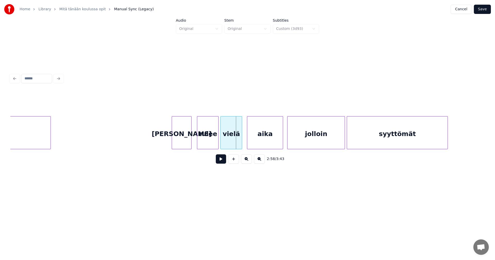
click at [267, 138] on div "aika" at bounding box center [265, 133] width 36 height 35
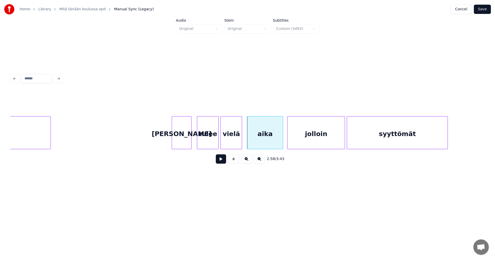
click at [223, 162] on button at bounding box center [221, 158] width 10 height 9
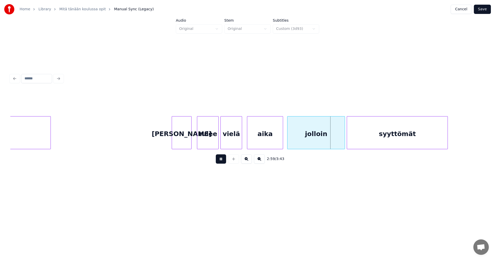
drag, startPoint x: 223, startPoint y: 162, endPoint x: 260, endPoint y: 147, distance: 40.3
click at [225, 161] on button at bounding box center [221, 158] width 10 height 9
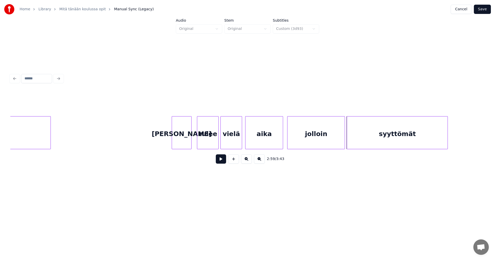
click at [246, 141] on div at bounding box center [246, 132] width 2 height 32
click at [224, 160] on button at bounding box center [221, 158] width 10 height 9
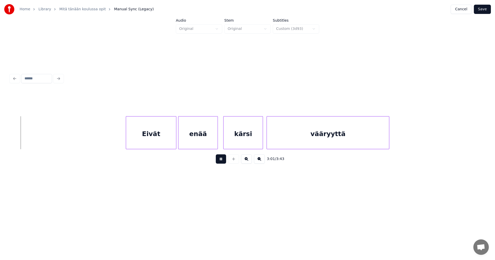
click at [224, 160] on button at bounding box center [221, 158] width 10 height 9
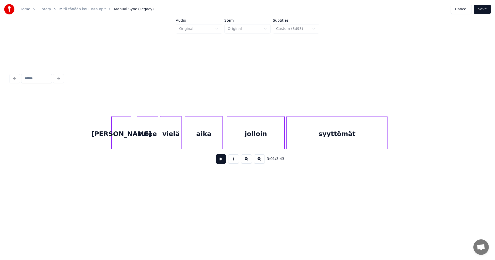
click at [265, 140] on div "jolloin" at bounding box center [255, 133] width 57 height 35
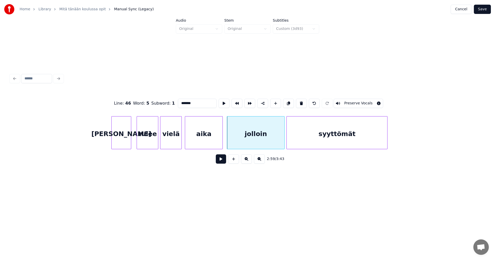
click at [223, 161] on button at bounding box center [221, 158] width 10 height 9
click at [282, 141] on div at bounding box center [283, 132] width 2 height 32
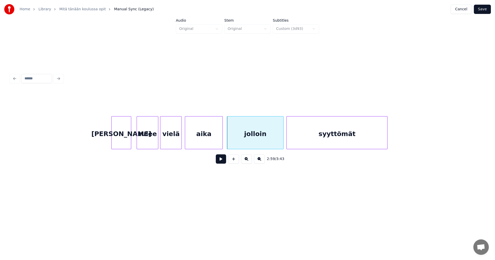
click at [221, 163] on button at bounding box center [221, 158] width 10 height 9
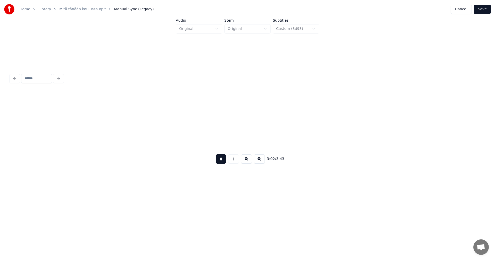
scroll to position [0, 16405]
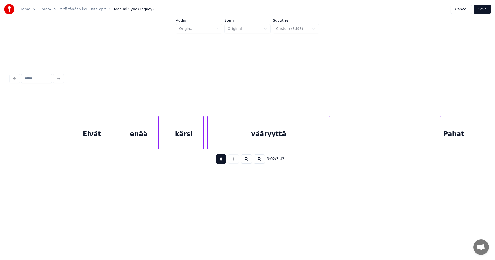
click at [221, 163] on button at bounding box center [221, 158] width 10 height 9
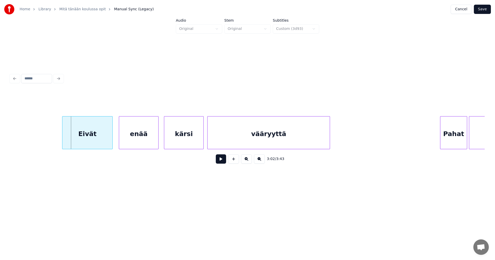
click at [103, 140] on div "Eivät" at bounding box center [87, 133] width 50 height 35
click at [132, 140] on div "enää" at bounding box center [136, 133] width 39 height 35
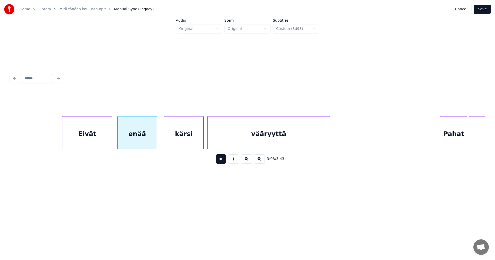
click at [111, 141] on div at bounding box center [111, 132] width 2 height 32
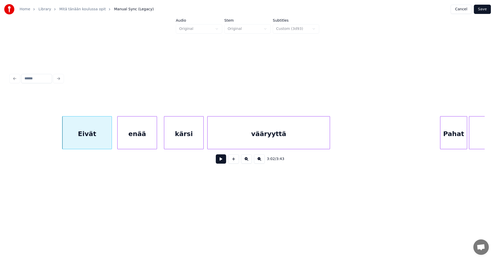
click at [220, 161] on button at bounding box center [221, 158] width 10 height 9
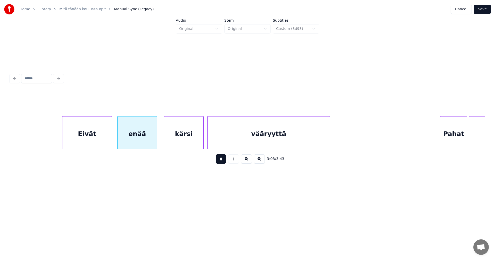
click at [220, 161] on button at bounding box center [221, 158] width 10 height 9
click at [97, 143] on div "Eivät" at bounding box center [84, 133] width 49 height 35
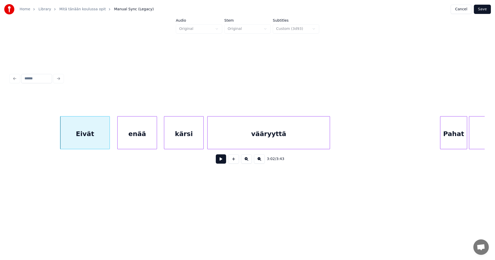
click at [224, 161] on button at bounding box center [221, 158] width 10 height 9
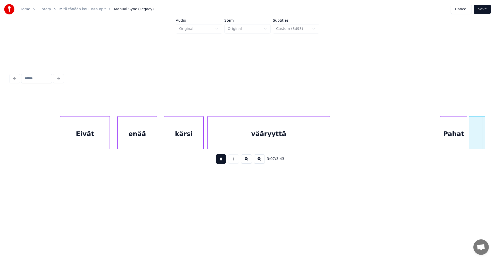
scroll to position [0, 16879]
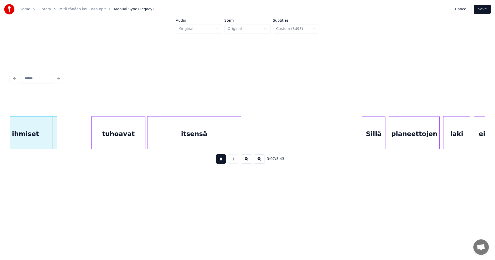
click at [224, 162] on button at bounding box center [221, 158] width 10 height 9
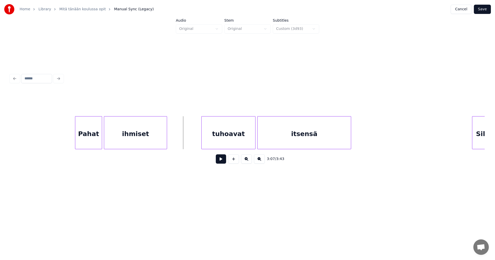
scroll to position [0, 16766]
click at [87, 139] on div "Pahat" at bounding box center [90, 133] width 27 height 35
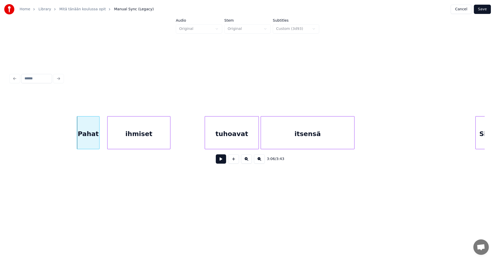
click at [99, 139] on div at bounding box center [99, 132] width 2 height 32
click at [125, 139] on div "ihmiset" at bounding box center [135, 133] width 63 height 35
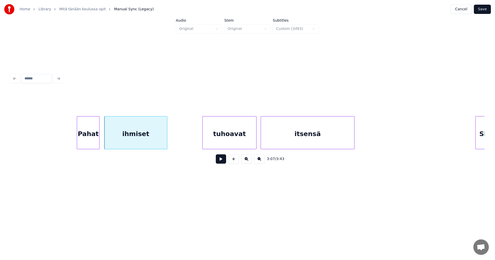
click at [230, 140] on div "tuhoavat" at bounding box center [229, 133] width 54 height 35
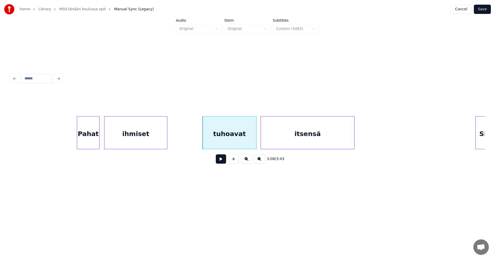
click at [223, 161] on button at bounding box center [221, 158] width 10 height 9
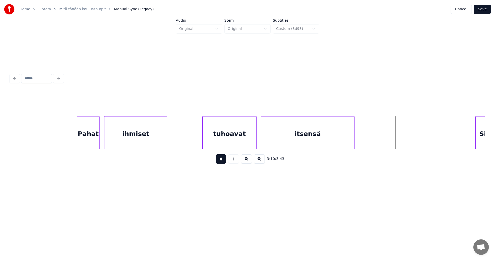
click at [223, 161] on button at bounding box center [221, 158] width 10 height 9
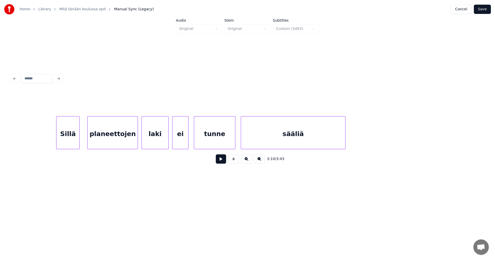
click at [72, 140] on div "Sillä" at bounding box center [67, 133] width 23 height 35
click at [128, 143] on div "planeettojen" at bounding box center [113, 133] width 50 height 35
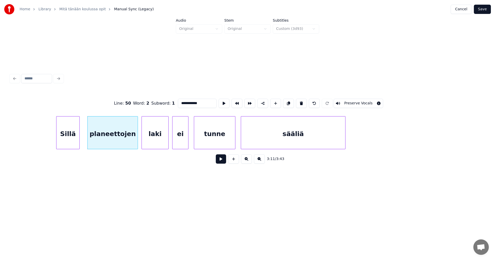
click at [219, 160] on button at bounding box center [221, 158] width 10 height 9
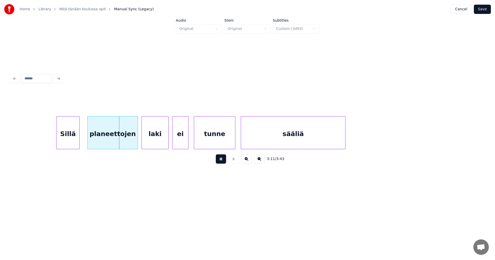
click at [219, 160] on button at bounding box center [221, 158] width 10 height 9
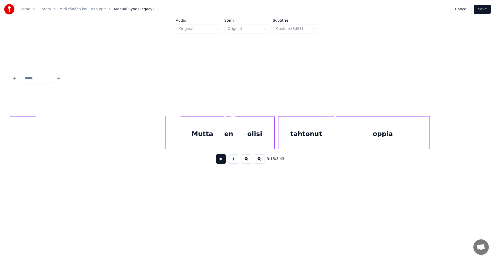
scroll to position [0, 17490]
click at [211, 144] on div "Mutta" at bounding box center [202, 133] width 43 height 35
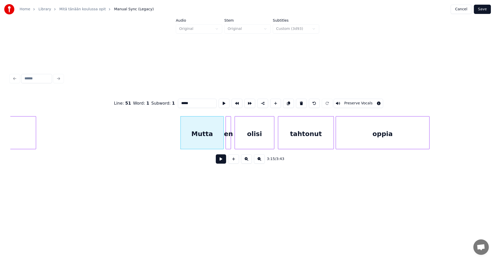
click at [220, 161] on button at bounding box center [221, 158] width 10 height 9
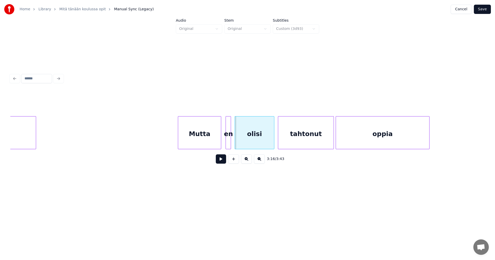
click at [209, 144] on div "Mutta" at bounding box center [199, 133] width 43 height 35
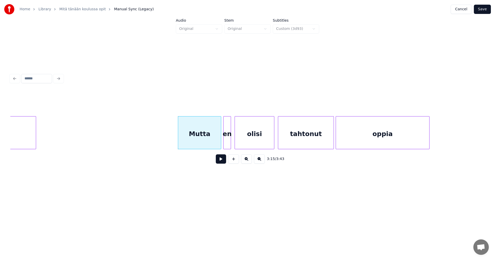
click at [224, 140] on div at bounding box center [224, 132] width 2 height 32
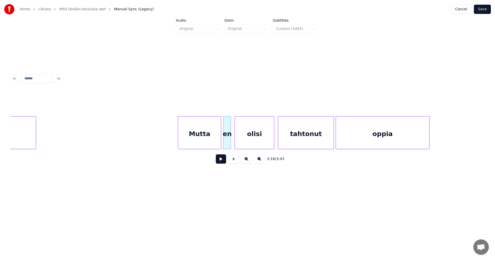
click at [215, 143] on div "Mutta" at bounding box center [199, 133] width 43 height 35
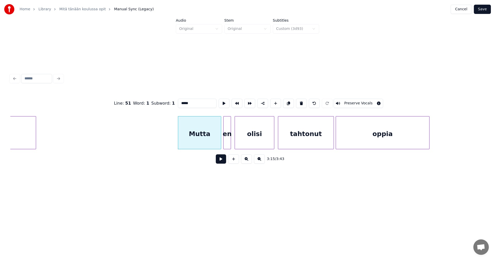
click at [220, 162] on button at bounding box center [221, 158] width 10 height 9
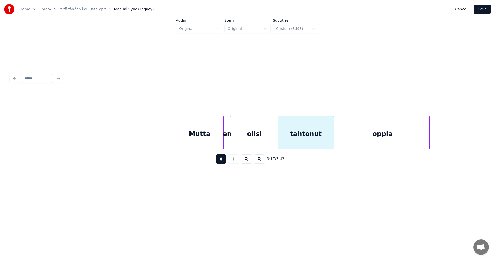
click at [220, 160] on button at bounding box center [221, 158] width 10 height 9
click at [226, 143] on div "en" at bounding box center [226, 133] width 7 height 35
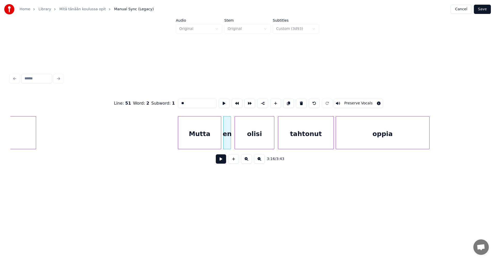
click at [222, 159] on button at bounding box center [221, 158] width 10 height 9
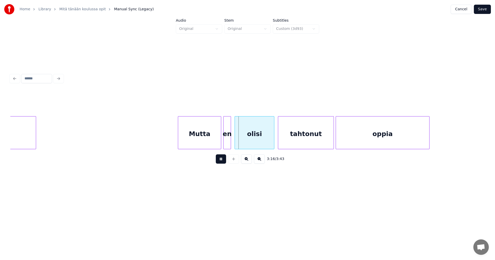
click at [222, 159] on button at bounding box center [221, 158] width 10 height 9
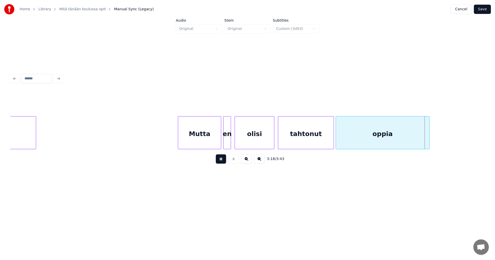
click at [222, 159] on button at bounding box center [221, 158] width 10 height 9
click at [219, 138] on div at bounding box center [219, 132] width 2 height 32
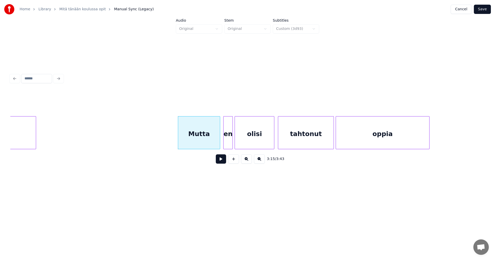
click at [232, 138] on div at bounding box center [232, 132] width 2 height 32
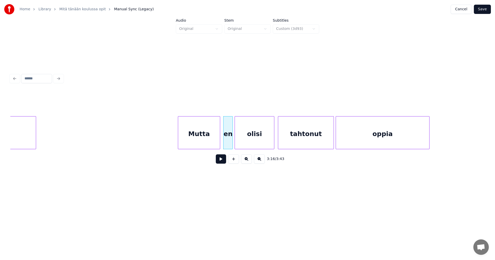
click at [222, 160] on button at bounding box center [221, 158] width 10 height 9
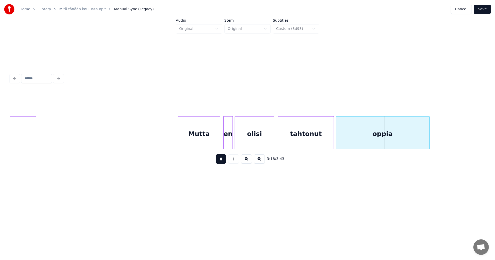
click at [222, 160] on button at bounding box center [221, 158] width 10 height 9
click at [212, 140] on div "Mutta" at bounding box center [199, 133] width 42 height 35
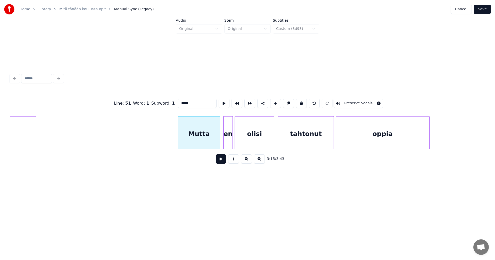
click at [220, 163] on button at bounding box center [221, 158] width 10 height 9
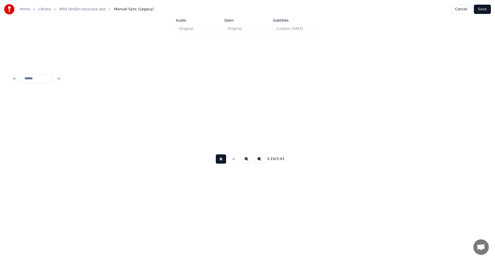
scroll to position [0, 17964]
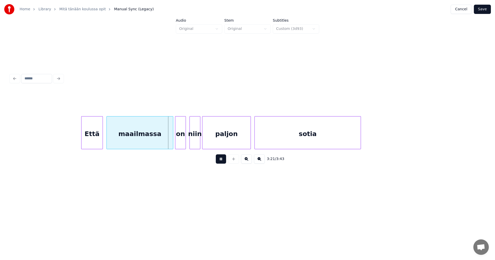
drag, startPoint x: 220, startPoint y: 162, endPoint x: 197, endPoint y: 154, distance: 24.9
click at [220, 162] on button at bounding box center [221, 158] width 10 height 9
click at [165, 143] on div at bounding box center [165, 132] width 2 height 32
click at [176, 140] on div "on" at bounding box center [177, 133] width 10 height 35
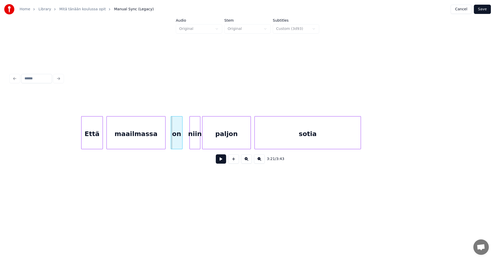
click at [172, 141] on div at bounding box center [172, 132] width 2 height 32
click at [158, 142] on div "maailmassa" at bounding box center [136, 133] width 58 height 35
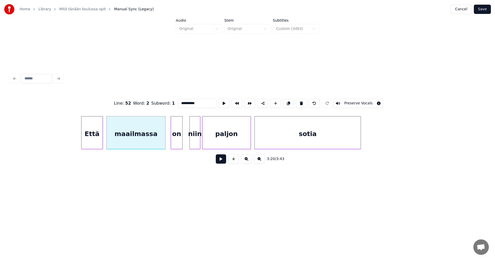
click at [219, 161] on button at bounding box center [221, 158] width 10 height 9
click at [220, 161] on button at bounding box center [221, 158] width 10 height 9
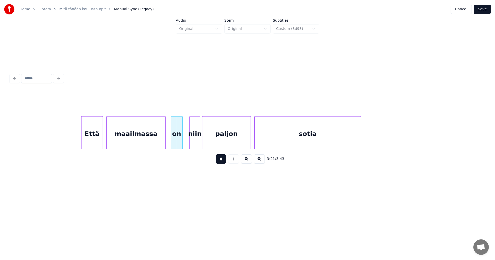
click at [220, 161] on button at bounding box center [221, 158] width 10 height 9
click at [184, 140] on div "on" at bounding box center [182, 133] width 11 height 35
click at [171, 140] on div at bounding box center [171, 132] width 2 height 32
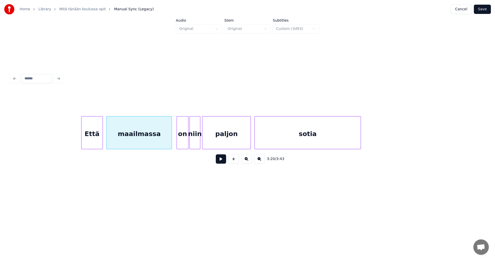
click at [218, 161] on button at bounding box center [221, 158] width 10 height 9
click at [219, 161] on button at bounding box center [221, 158] width 10 height 9
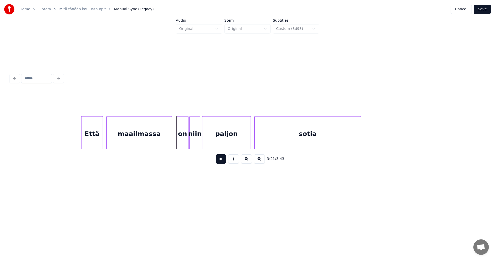
click at [219, 161] on button at bounding box center [221, 158] width 10 height 9
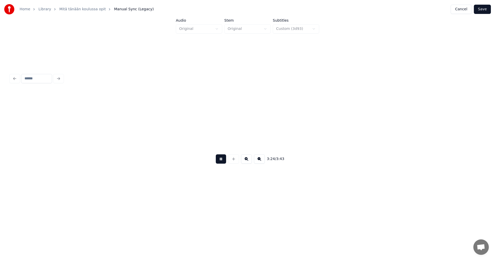
scroll to position [0, 18439]
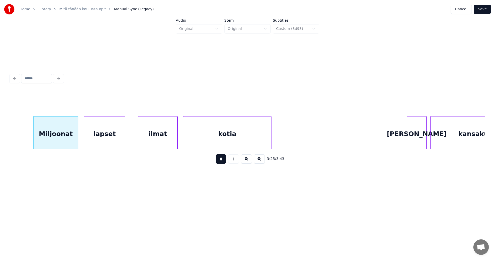
click at [219, 161] on button at bounding box center [221, 158] width 10 height 9
click at [53, 142] on div "Miljoonat" at bounding box center [51, 133] width 45 height 35
click at [88, 142] on div "lapset" at bounding box center [100, 133] width 41 height 35
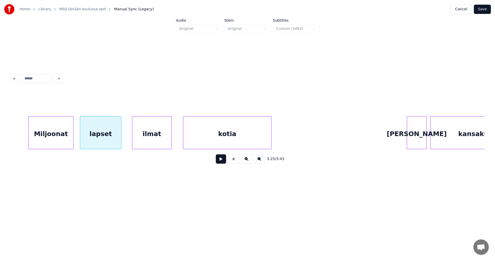
click at [142, 142] on div "ilmat" at bounding box center [151, 133] width 39 height 35
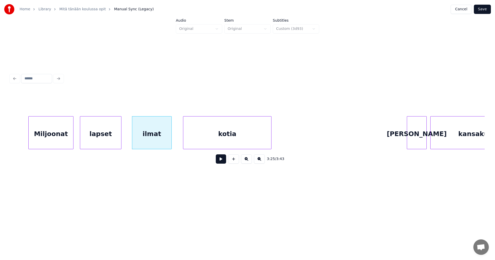
click at [164, 140] on div "ilmat" at bounding box center [151, 133] width 39 height 35
click at [197, 101] on input "*****" at bounding box center [197, 103] width 39 height 9
click at [165, 143] on div "ilman" at bounding box center [151, 133] width 39 height 35
type input "*****"
click at [221, 160] on button at bounding box center [221, 158] width 10 height 9
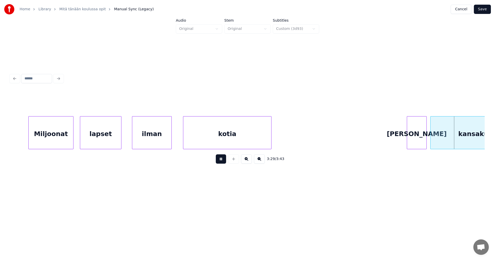
click at [221, 160] on button at bounding box center [221, 158] width 10 height 9
click at [411, 138] on div "[PERSON_NAME]" at bounding box center [413, 133] width 19 height 35
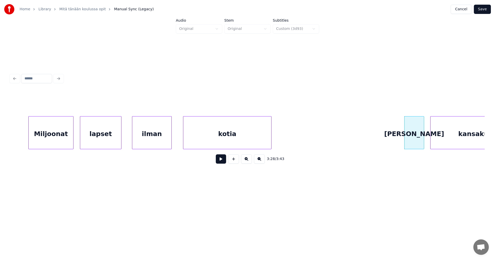
click at [223, 160] on button at bounding box center [221, 158] width 10 height 9
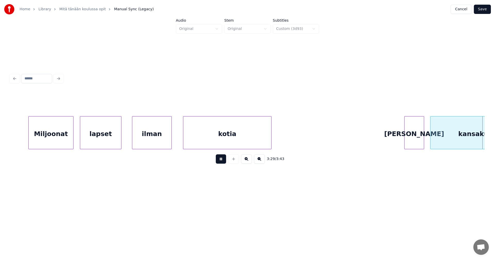
scroll to position [0, 18914]
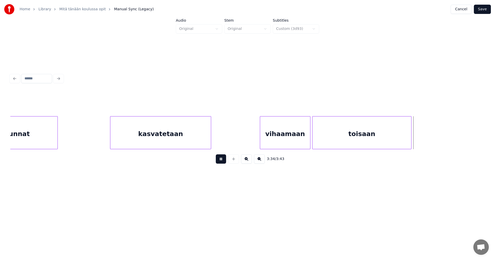
drag, startPoint x: 220, startPoint y: 161, endPoint x: 227, endPoint y: 158, distance: 7.8
click at [221, 161] on button at bounding box center [221, 158] width 10 height 9
click at [221, 163] on button at bounding box center [221, 158] width 10 height 9
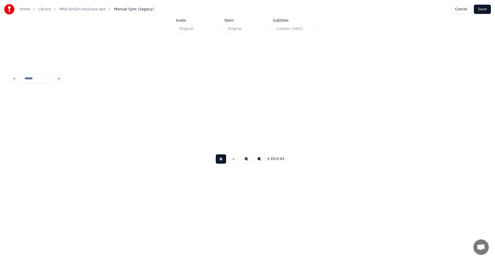
click at [221, 163] on button at bounding box center [221, 158] width 10 height 9
click at [484, 11] on button "Save" at bounding box center [481, 9] width 17 height 9
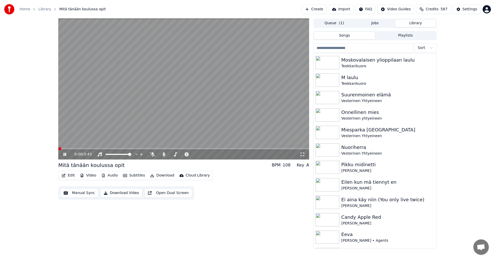
drag, startPoint x: 64, startPoint y: 155, endPoint x: 276, endPoint y: 79, distance: 225.3
click at [65, 154] on icon at bounding box center [68, 154] width 12 height 4
click at [473, 11] on div "Settings" at bounding box center [469, 9] width 15 height 5
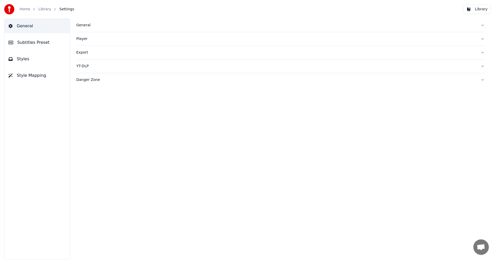
click at [31, 42] on span "Subtitles Preset" at bounding box center [33, 42] width 32 height 6
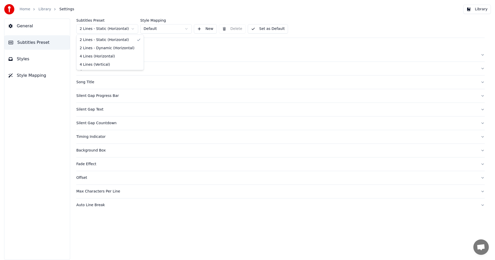
click at [133, 29] on html "Home Library Settings Library General Subtitles Preset Styles Style Mapping Sub…" at bounding box center [247, 130] width 495 height 260
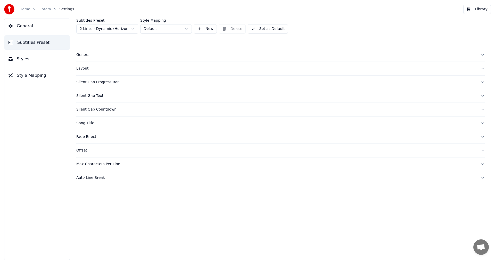
click at [87, 124] on div "Song Title" at bounding box center [276, 123] width 400 height 5
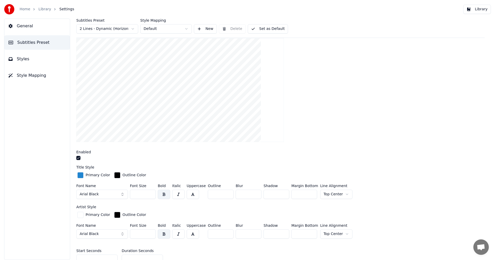
scroll to position [180, 0]
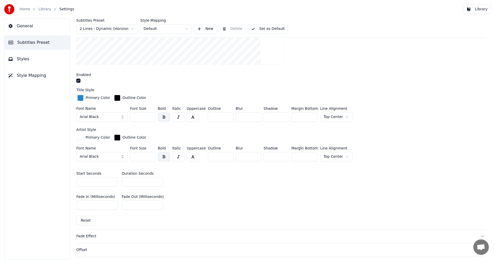
drag, startPoint x: 139, startPoint y: 117, endPoint x: 131, endPoint y: 119, distance: 8.1
click at [131, 119] on input "**" at bounding box center [143, 116] width 26 height 9
type input "***"
click at [144, 154] on input "***" at bounding box center [143, 156] width 26 height 9
type input "***"
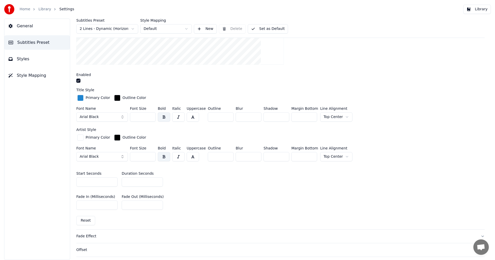
click at [479, 11] on button "Library" at bounding box center [477, 9] width 28 height 9
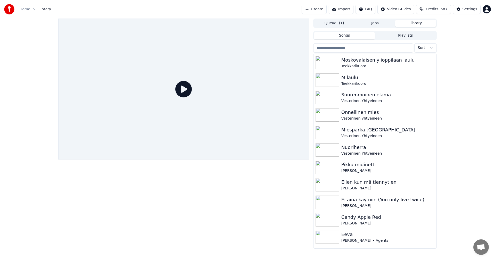
click at [332, 48] on input "search" at bounding box center [363, 47] width 100 height 9
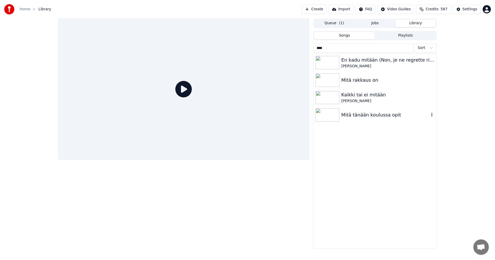
type input "****"
click at [327, 119] on img at bounding box center [327, 114] width 24 height 13
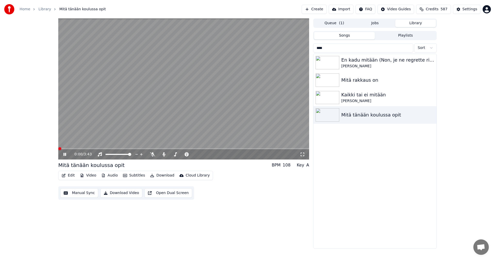
click at [64, 155] on icon at bounding box center [64, 154] width 3 height 3
click at [67, 177] on button "Edit" at bounding box center [67, 175] width 17 height 7
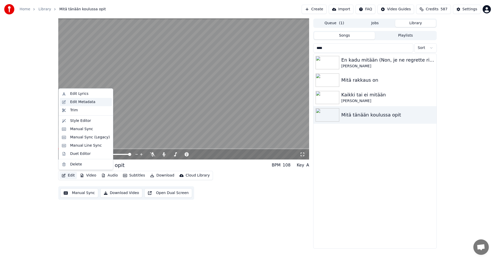
click at [89, 104] on div "Edit Metadata" at bounding box center [82, 101] width 25 height 5
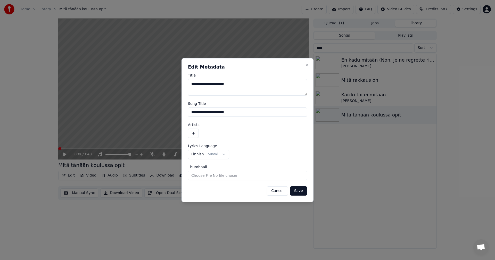
click at [192, 134] on button "button" at bounding box center [193, 133] width 11 height 9
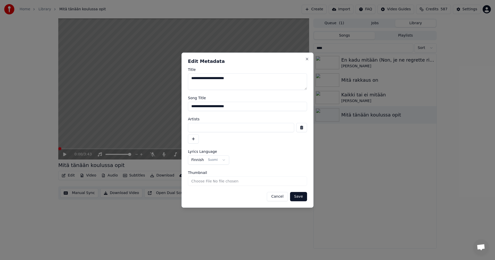
click at [202, 130] on input at bounding box center [241, 127] width 106 height 9
type input "**********"
click at [302, 197] on button "Save" at bounding box center [298, 196] width 17 height 9
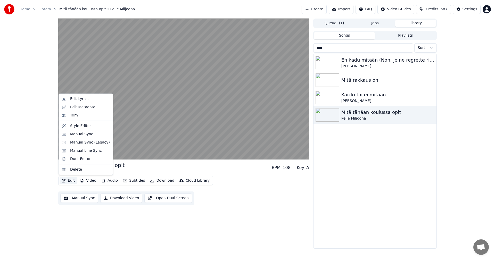
click at [71, 178] on button "Edit" at bounding box center [67, 180] width 17 height 7
click at [76, 143] on div "Manual Sync (Legacy)" at bounding box center [90, 142] width 40 height 5
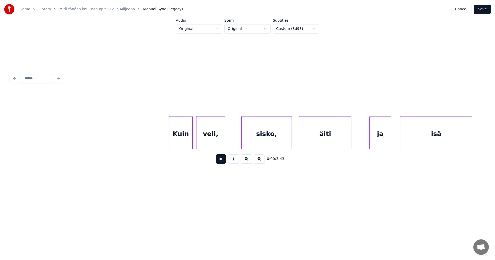
scroll to position [0, 1149]
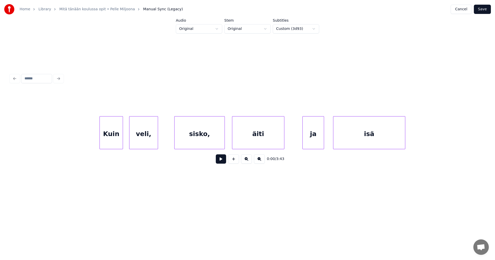
click at [109, 139] on div "Kuin" at bounding box center [111, 133] width 23 height 35
click at [135, 136] on div "veli," at bounding box center [141, 133] width 28 height 35
click at [188, 134] on div "sisko," at bounding box center [196, 133] width 50 height 35
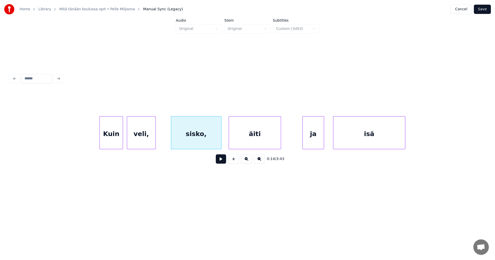
click at [246, 132] on div "äiti" at bounding box center [255, 133] width 52 height 35
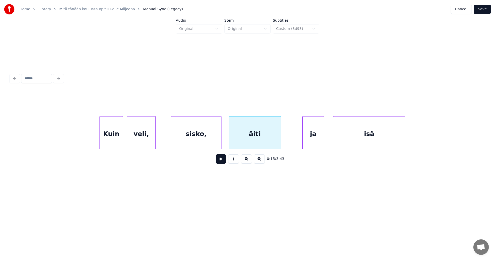
click at [482, 9] on button "Save" at bounding box center [481, 9] width 17 height 9
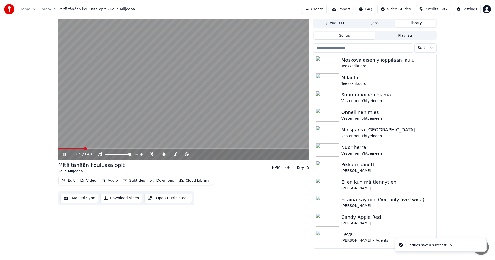
click at [84, 149] on span at bounding box center [183, 148] width 251 height 1
click at [63, 156] on icon at bounding box center [68, 154] width 12 height 4
click at [72, 183] on button "Edit" at bounding box center [67, 180] width 17 height 7
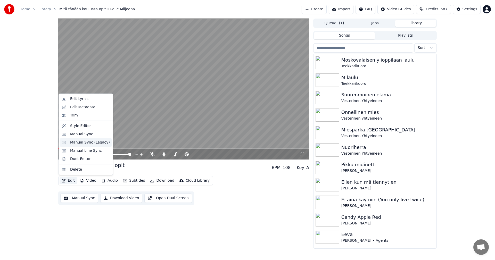
click at [81, 144] on div "Manual Sync (Legacy)" at bounding box center [90, 142] width 40 height 5
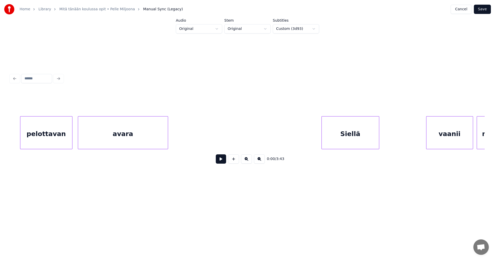
scroll to position [0, 2621]
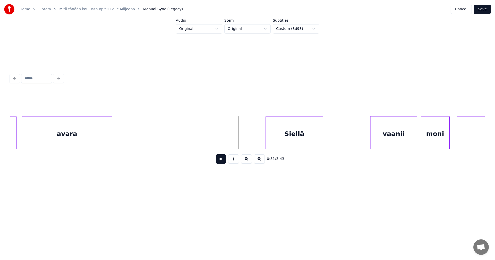
click at [223, 162] on button at bounding box center [221, 158] width 10 height 9
click at [223, 160] on button at bounding box center [221, 158] width 10 height 9
click at [252, 139] on div at bounding box center [253, 132] width 2 height 32
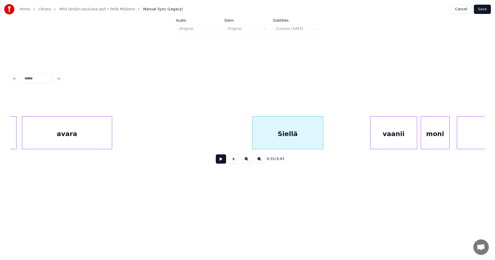
click at [222, 164] on button at bounding box center [221, 158] width 10 height 9
click at [255, 137] on div at bounding box center [256, 132] width 2 height 32
click at [224, 163] on button at bounding box center [221, 158] width 10 height 9
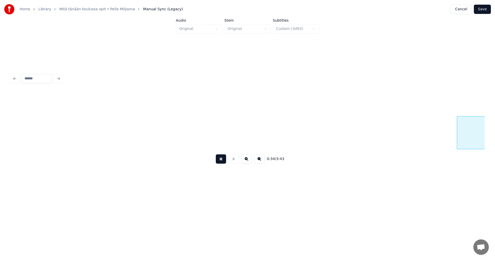
scroll to position [0, 3095]
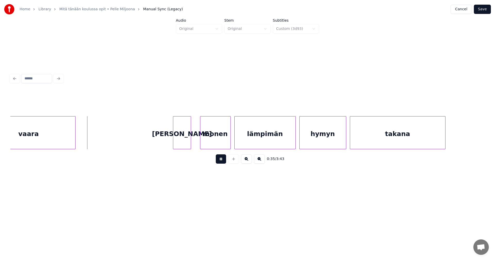
click at [224, 164] on button at bounding box center [221, 158] width 10 height 9
click at [482, 7] on button "Save" at bounding box center [481, 9] width 17 height 9
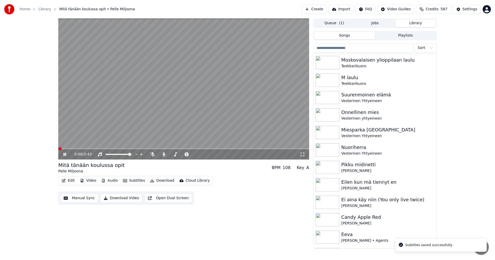
click at [87, 148] on video at bounding box center [183, 89] width 251 height 141
click at [87, 148] on span at bounding box center [183, 148] width 251 height 1
click at [65, 154] on icon at bounding box center [64, 154] width 3 height 4
click at [65, 154] on icon at bounding box center [68, 154] width 12 height 4
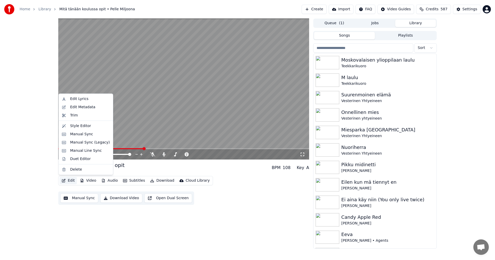
click at [71, 181] on button "Edit" at bounding box center [67, 180] width 17 height 7
click at [87, 143] on div "Manual Sync (Legacy)" at bounding box center [90, 142] width 40 height 5
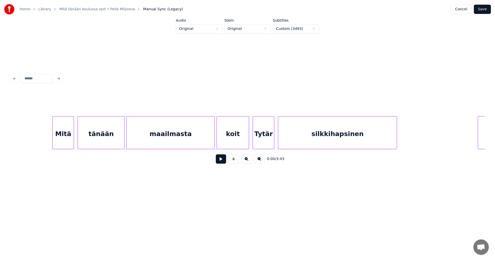
scroll to position [0, 6468]
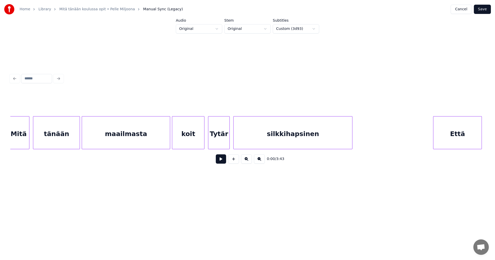
click at [183, 138] on div "koit" at bounding box center [188, 133] width 32 height 35
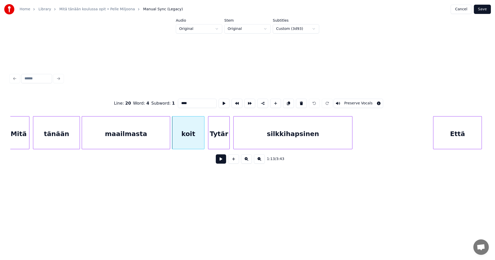
click at [215, 138] on div "Tytär" at bounding box center [218, 133] width 21 height 35
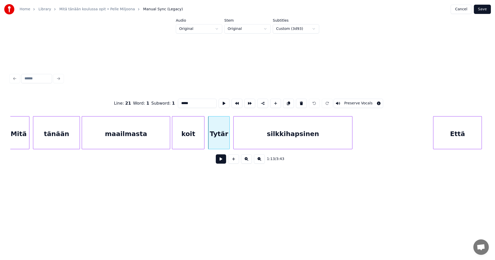
click at [195, 131] on div "koit" at bounding box center [188, 133] width 32 height 35
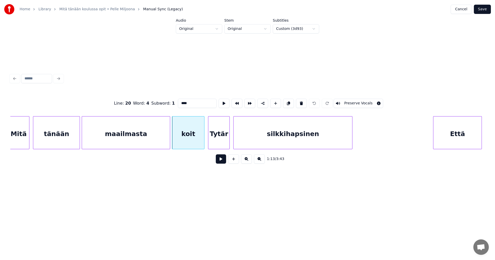
click at [219, 131] on div "Tytär" at bounding box center [218, 133] width 21 height 35
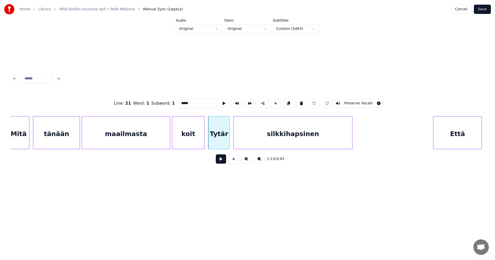
click at [181, 103] on input "*****" at bounding box center [197, 103] width 39 height 9
click at [223, 132] on div "ytär" at bounding box center [218, 133] width 21 height 35
click at [300, 101] on button at bounding box center [301, 103] width 11 height 9
type input "****"
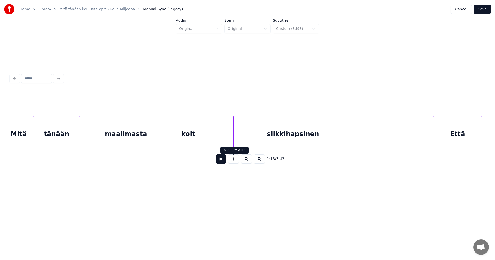
click at [236, 161] on button at bounding box center [233, 158] width 11 height 9
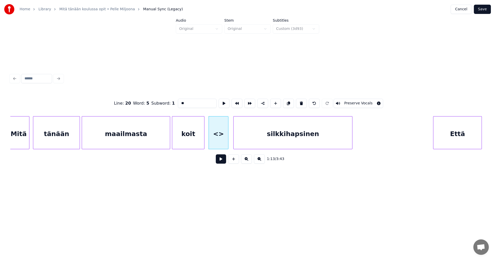
click at [227, 142] on div at bounding box center [227, 132] width 2 height 32
drag, startPoint x: 186, startPoint y: 104, endPoint x: 178, endPoint y: 106, distance: 8.5
click at [178, 106] on div "Line : 20 Word : 5 Subword : 1 ** Preserve Vocals" at bounding box center [247, 103] width 474 height 26
click at [191, 134] on div "koit" at bounding box center [188, 133] width 32 height 35
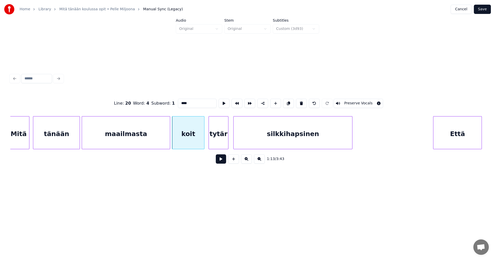
type input "****"
click at [222, 163] on button at bounding box center [221, 158] width 10 height 9
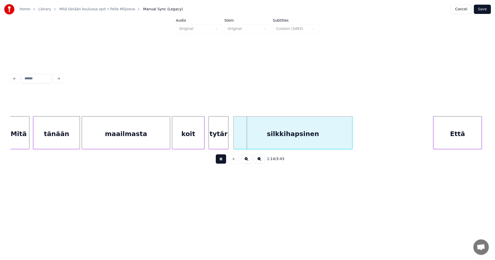
click at [222, 163] on button at bounding box center [221, 158] width 10 height 9
click at [260, 137] on div "silkkihapsinen" at bounding box center [292, 133] width 118 height 35
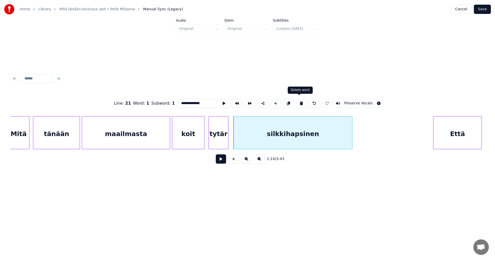
click at [301, 103] on button at bounding box center [301, 103] width 11 height 9
type input "*****"
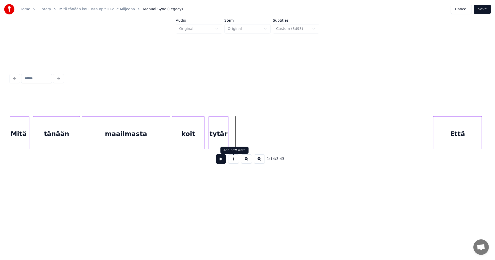
click at [234, 162] on button at bounding box center [233, 158] width 11 height 9
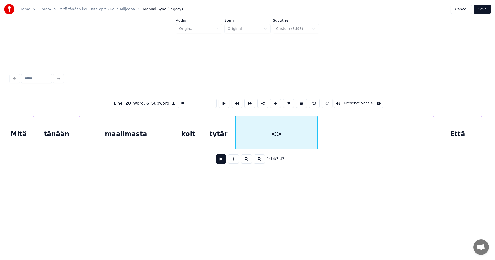
click at [317, 130] on div at bounding box center [317, 132] width 2 height 32
drag, startPoint x: 192, startPoint y: 104, endPoint x: 173, endPoint y: 108, distance: 20.1
click at [173, 108] on div "Line : 20 Word : 6 Subword : 1 ** Preserve Vocals" at bounding box center [247, 103] width 474 height 26
click at [213, 140] on div "tytär" at bounding box center [218, 133] width 19 height 35
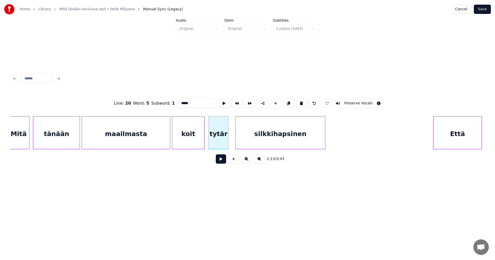
type input "*****"
click at [223, 159] on button at bounding box center [221, 158] width 10 height 9
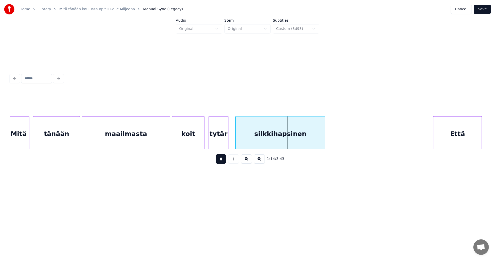
drag, startPoint x: 223, startPoint y: 159, endPoint x: 226, endPoint y: 158, distance: 2.9
click at [226, 158] on div "1:14 / 3:43" at bounding box center [247, 158] width 466 height 11
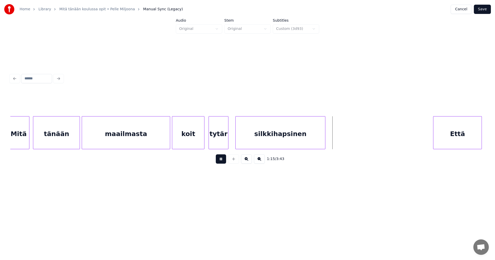
click at [259, 131] on div "silkkihapsinen" at bounding box center [279, 133] width 89 height 35
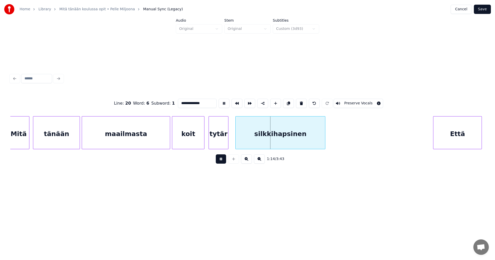
click at [222, 161] on button at bounding box center [221, 158] width 10 height 9
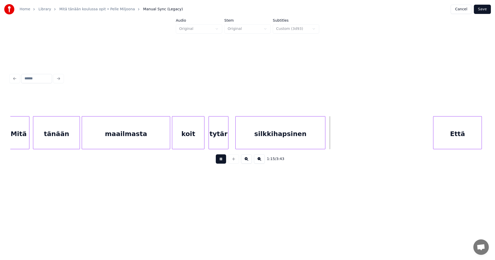
click at [222, 161] on button at bounding box center [221, 158] width 10 height 9
click at [340, 137] on div at bounding box center [341, 132] width 2 height 32
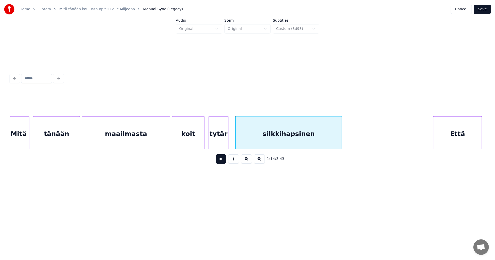
click at [223, 161] on button at bounding box center [221, 158] width 10 height 9
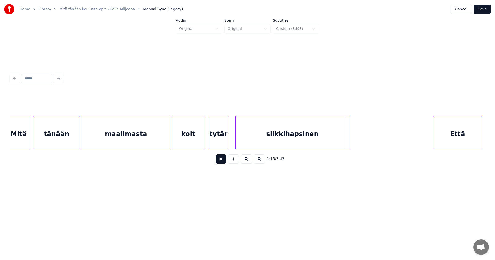
click at [347, 141] on div at bounding box center [348, 132] width 2 height 32
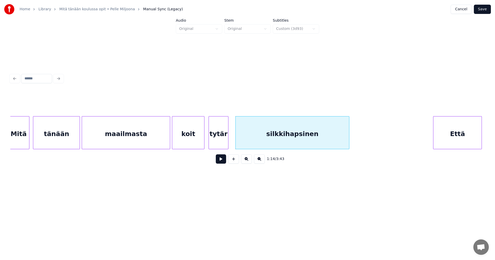
click at [483, 9] on button "Save" at bounding box center [481, 9] width 17 height 9
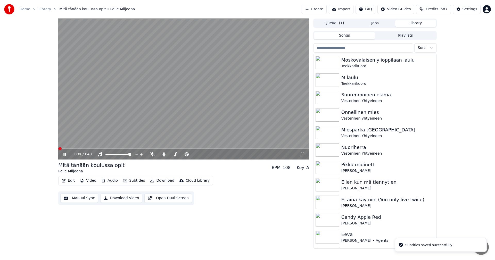
click at [109, 149] on span at bounding box center [183, 148] width 251 height 1
click at [239, 148] on span at bounding box center [183, 148] width 251 height 1
click at [228, 150] on div "2:43 / 3:43" at bounding box center [183, 154] width 251 height 10
click at [227, 149] on span at bounding box center [150, 148] width 184 height 1
click at [216, 149] on span at bounding box center [144, 148] width 173 height 1
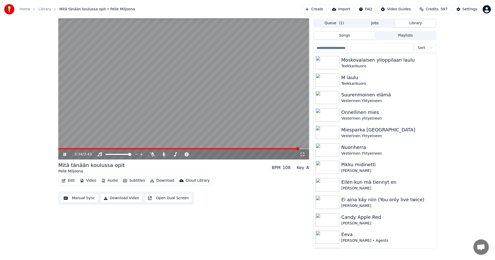
click at [65, 154] on icon at bounding box center [68, 154] width 12 height 4
click at [165, 180] on button "Download" at bounding box center [162, 180] width 28 height 7
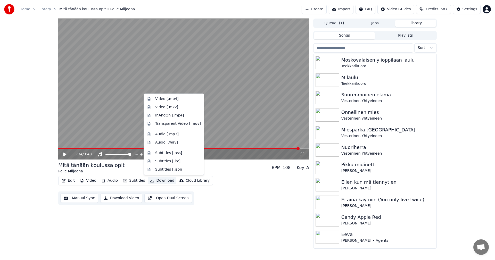
click at [112, 149] on span at bounding box center [178, 148] width 241 height 1
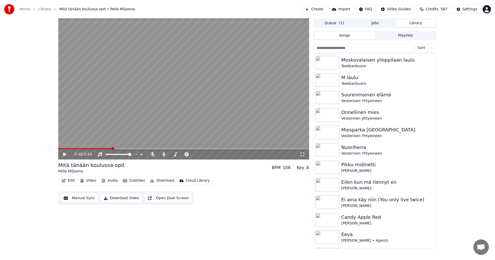
click at [65, 156] on icon at bounding box center [68, 154] width 12 height 4
click at [131, 148] on span at bounding box center [183, 148] width 251 height 1
click at [60, 148] on span at bounding box center [100, 148] width 85 height 1
click at [63, 154] on icon at bounding box center [68, 154] width 12 height 4
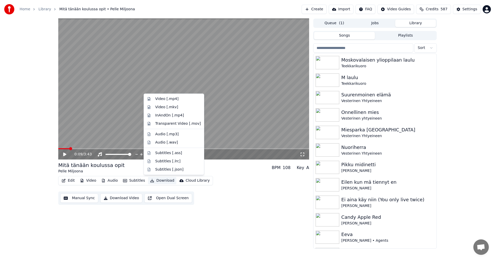
click at [160, 179] on button "Download" at bounding box center [162, 180] width 28 height 7
click at [172, 98] on div "Video [.mp4]" at bounding box center [166, 98] width 23 height 5
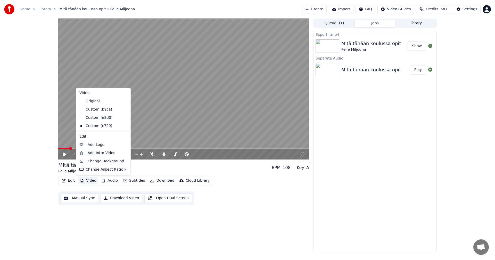
click at [93, 182] on button "Video" at bounding box center [88, 180] width 20 height 7
click at [105, 152] on div "Add Intro Video" at bounding box center [102, 152] width 28 height 5
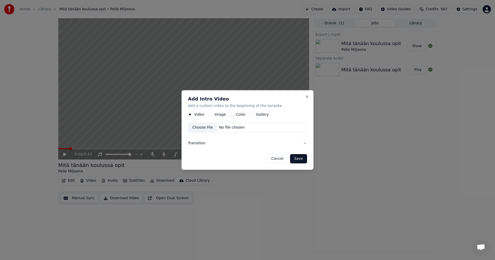
click at [231, 115] on button "Color" at bounding box center [232, 115] width 4 height 4
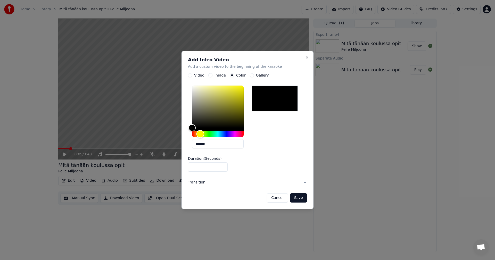
drag, startPoint x: 193, startPoint y: 134, endPoint x: 200, endPoint y: 133, distance: 6.8
click at [200, 133] on div "Hue" at bounding box center [200, 134] width 8 height 8
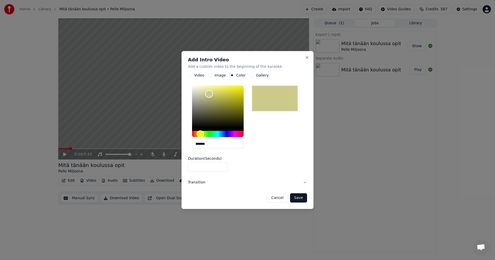
type input "*******"
drag, startPoint x: 193, startPoint y: 127, endPoint x: 209, endPoint y: 94, distance: 36.4
click at [209, 94] on div "Color" at bounding box center [209, 94] width 8 height 8
type input "*"
click at [222, 165] on input "*" at bounding box center [208, 167] width 40 height 9
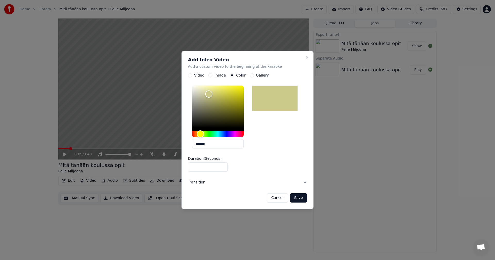
click at [298, 199] on button "Save" at bounding box center [298, 197] width 17 height 9
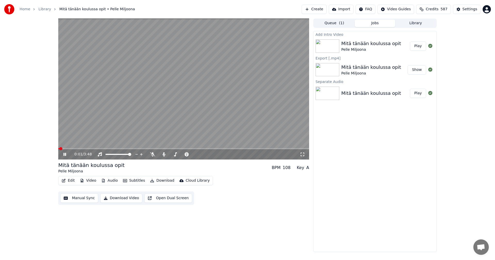
click at [59, 149] on span at bounding box center [58, 148] width 1 height 1
click at [64, 154] on icon at bounding box center [64, 154] width 3 height 3
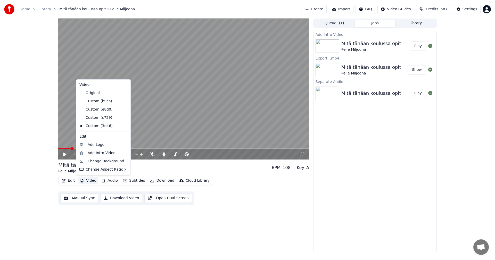
click at [92, 181] on button "Video" at bounding box center [88, 180] width 20 height 7
click at [101, 117] on div "Custom (c729)" at bounding box center [99, 118] width 44 height 8
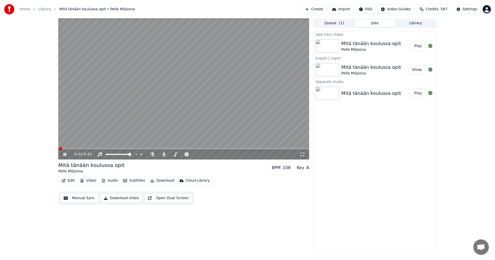
click at [59, 149] on span at bounding box center [58, 148] width 1 height 1
click at [65, 155] on icon at bounding box center [64, 154] width 3 height 3
click at [88, 180] on button "Video" at bounding box center [88, 180] width 20 height 7
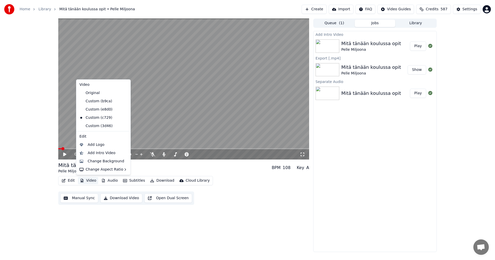
click at [124, 126] on icon at bounding box center [127, 126] width 6 height 4
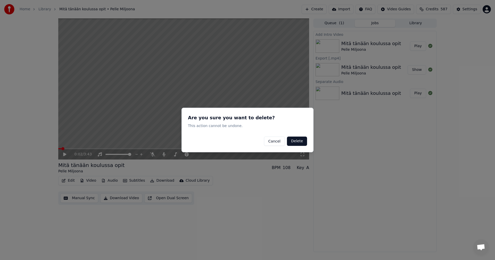
click at [295, 143] on button "Delete" at bounding box center [297, 141] width 20 height 9
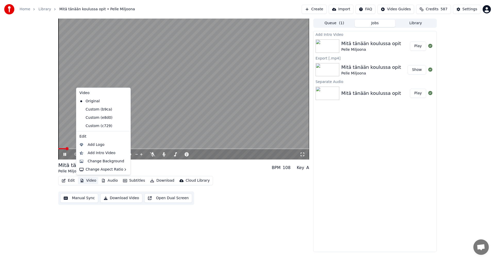
click at [92, 183] on button "Video" at bounding box center [88, 180] width 20 height 7
click at [98, 117] on div "Custom (e8d0)" at bounding box center [99, 118] width 44 height 8
click at [88, 180] on button "Video" at bounding box center [88, 180] width 20 height 7
click at [101, 124] on div "Custom (c729)" at bounding box center [99, 126] width 44 height 8
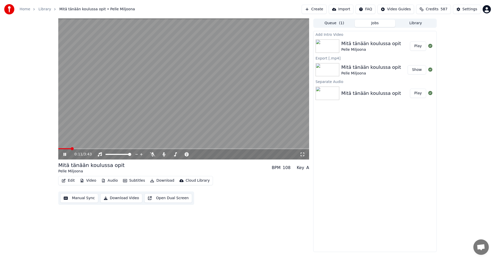
click at [59, 149] on span at bounding box center [64, 148] width 13 height 1
click at [58, 150] on span at bounding box center [59, 148] width 3 height 3
click at [65, 155] on icon at bounding box center [64, 154] width 3 height 3
click at [421, 44] on button "Play" at bounding box center [418, 45] width 16 height 9
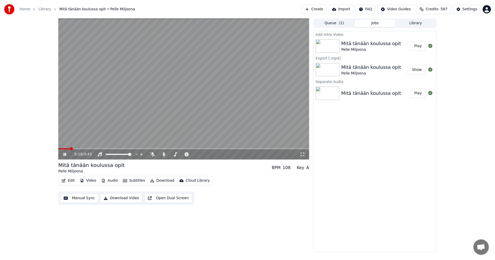
click at [65, 155] on icon at bounding box center [68, 154] width 12 height 4
click at [421, 19] on div "Queue ( 1 ) Jobs Library" at bounding box center [374, 23] width 123 height 9
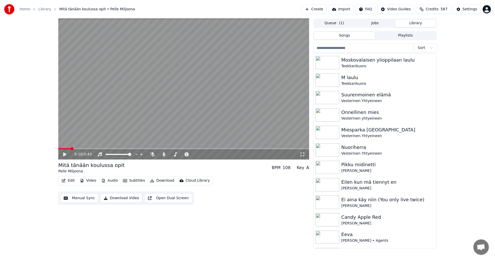
click at [421, 21] on button "Library" at bounding box center [415, 23] width 41 height 7
click at [343, 47] on input "search" at bounding box center [363, 47] width 100 height 9
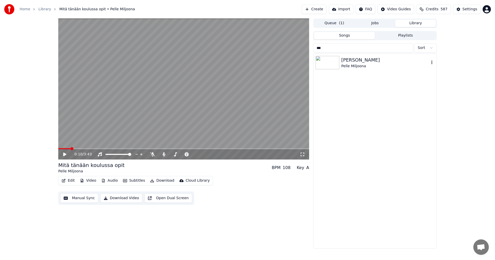
type input "***"
click at [326, 66] on img at bounding box center [327, 62] width 24 height 13
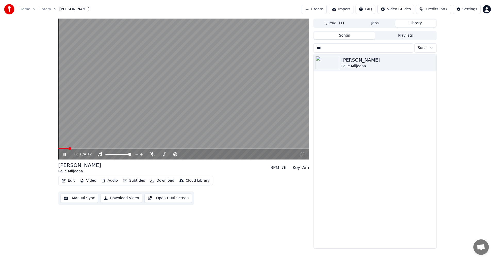
click at [73, 181] on button "Edit" at bounding box center [67, 180] width 17 height 7
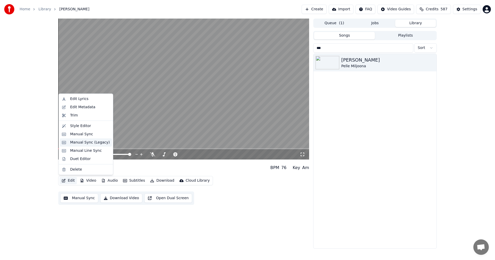
click at [93, 144] on div "Manual Sync (Legacy)" at bounding box center [90, 142] width 40 height 5
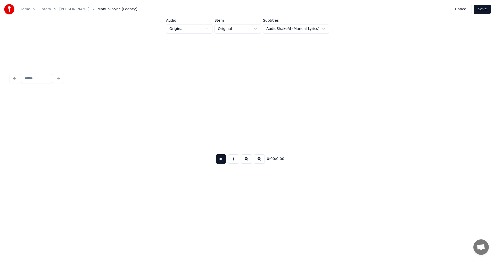
scroll to position [0, 2284]
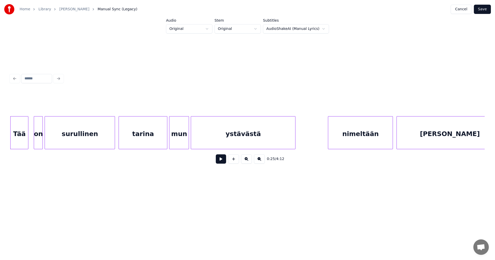
click at [220, 159] on button at bounding box center [221, 158] width 10 height 9
click at [221, 158] on button at bounding box center [221, 158] width 10 height 9
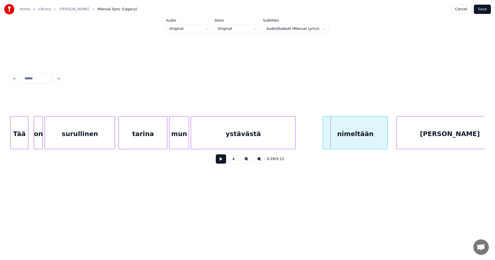
click at [357, 131] on div "nimeltään" at bounding box center [355, 133] width 64 height 35
click at [220, 161] on button at bounding box center [221, 158] width 10 height 9
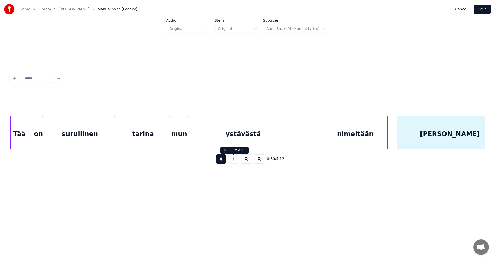
click at [216, 161] on button at bounding box center [221, 158] width 10 height 9
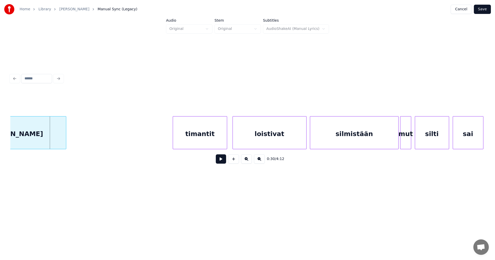
scroll to position [0, 2687]
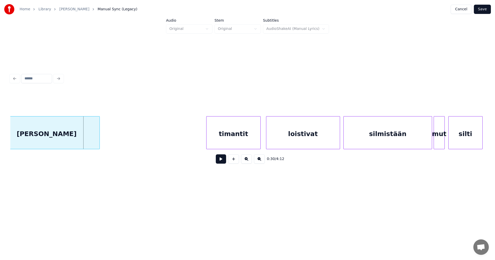
click at [251, 140] on div "timantit" at bounding box center [233, 133] width 54 height 35
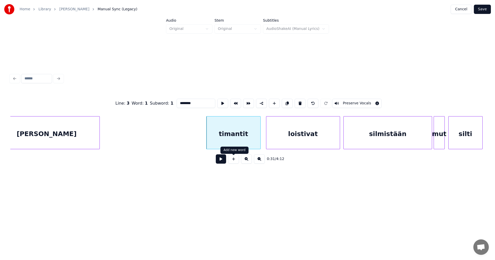
click at [223, 161] on button at bounding box center [221, 158] width 10 height 9
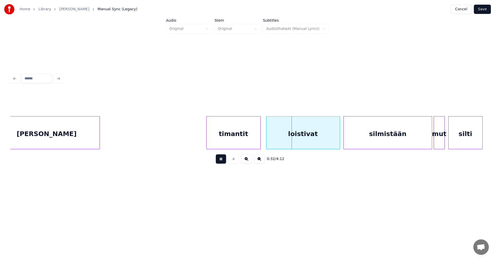
click at [221, 160] on button at bounding box center [221, 158] width 10 height 9
click at [248, 138] on div "timantit" at bounding box center [233, 133] width 54 height 35
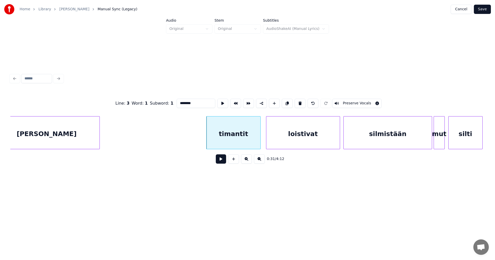
click at [222, 161] on button at bounding box center [221, 158] width 10 height 9
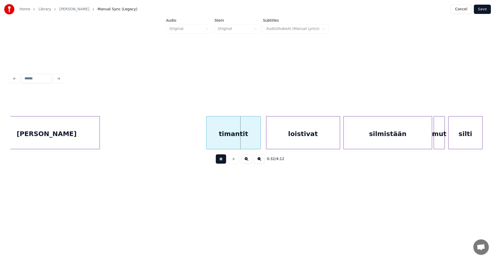
click at [222, 161] on button at bounding box center [221, 158] width 10 height 9
click at [252, 143] on div at bounding box center [253, 132] width 2 height 32
click at [273, 140] on div "loistivat" at bounding box center [294, 133] width 73 height 35
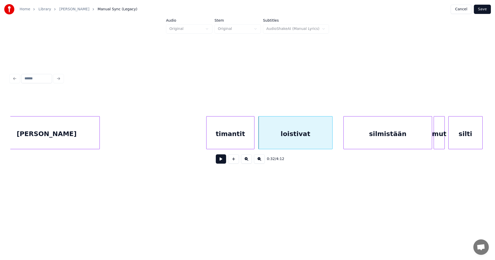
click at [222, 163] on button at bounding box center [221, 158] width 10 height 9
click at [328, 142] on div at bounding box center [328, 132] width 2 height 32
click at [349, 137] on div "silmistään" at bounding box center [380, 133] width 88 height 35
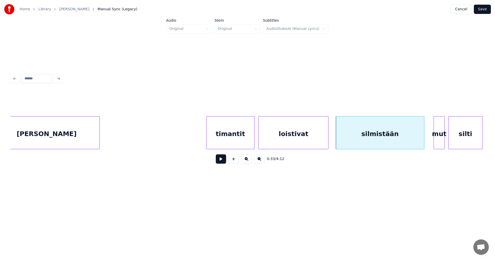
click at [220, 163] on button at bounding box center [221, 158] width 10 height 9
click at [221, 162] on button at bounding box center [221, 158] width 10 height 9
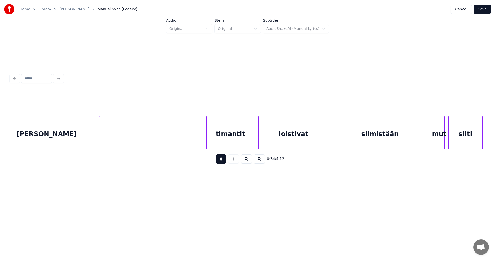
click at [221, 162] on button at bounding box center [221, 158] width 10 height 9
click at [427, 135] on div at bounding box center [427, 132] width 2 height 32
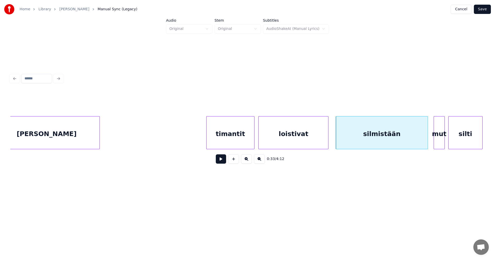
click at [224, 162] on button at bounding box center [221, 158] width 10 height 9
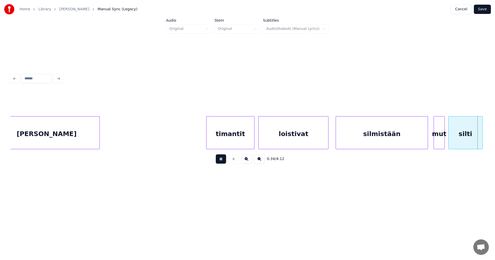
scroll to position [0, 3162]
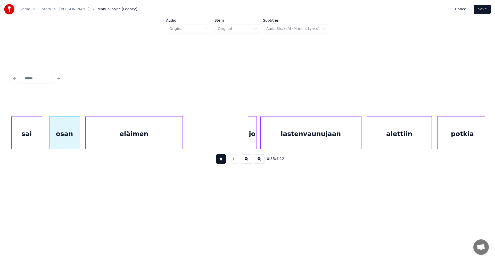
click at [223, 162] on button at bounding box center [221, 158] width 10 height 9
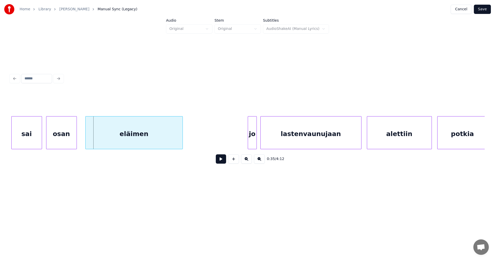
click at [67, 138] on div "osan" at bounding box center [61, 133] width 30 height 35
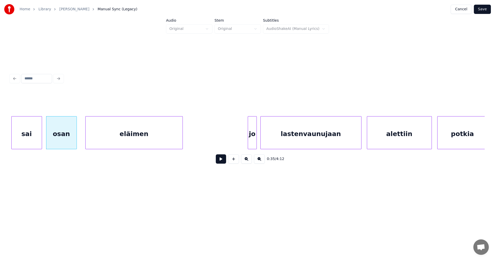
click at [223, 161] on button at bounding box center [221, 158] width 10 height 9
click at [40, 139] on div at bounding box center [41, 132] width 2 height 32
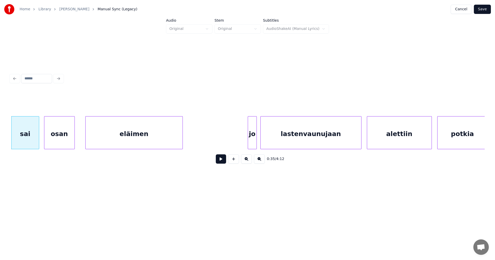
click at [53, 140] on div "osan" at bounding box center [59, 133] width 30 height 35
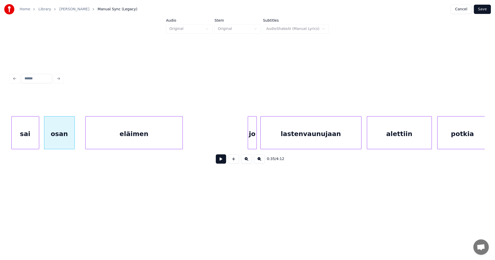
click at [225, 161] on button at bounding box center [221, 158] width 10 height 9
click at [224, 161] on button at bounding box center [221, 158] width 10 height 9
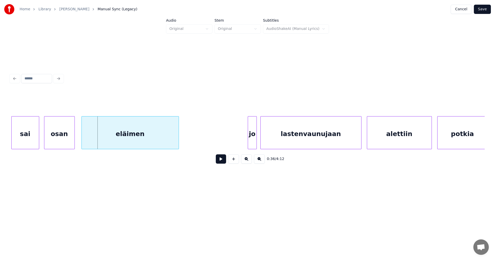
click at [144, 139] on div "eläimen" at bounding box center [130, 133] width 97 height 35
click at [34, 137] on div "sai" at bounding box center [25, 133] width 27 height 35
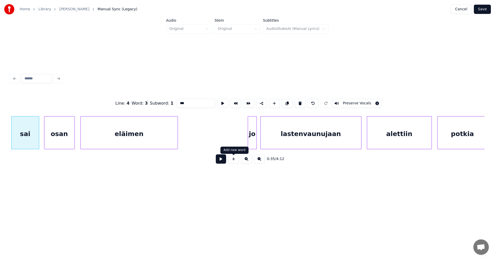
click at [222, 160] on button at bounding box center [221, 158] width 10 height 9
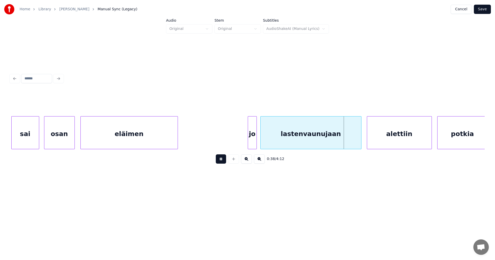
click at [222, 160] on button at bounding box center [221, 158] width 10 height 9
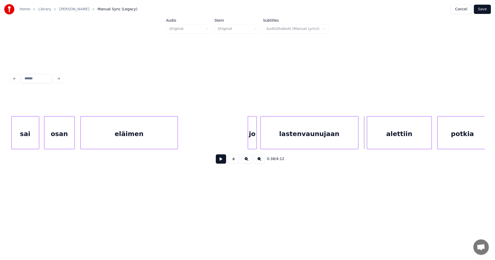
click at [357, 140] on div at bounding box center [357, 132] width 2 height 32
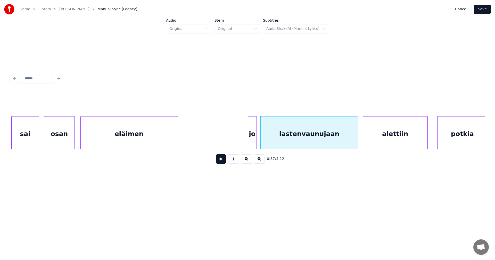
click at [376, 139] on div "alettiin" at bounding box center [395, 133] width 64 height 35
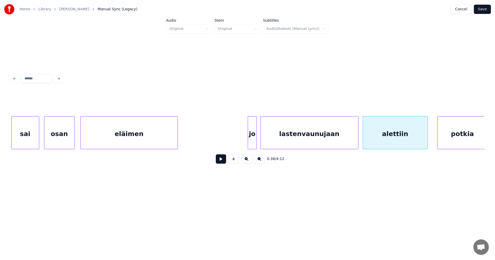
click at [223, 162] on button at bounding box center [221, 158] width 10 height 9
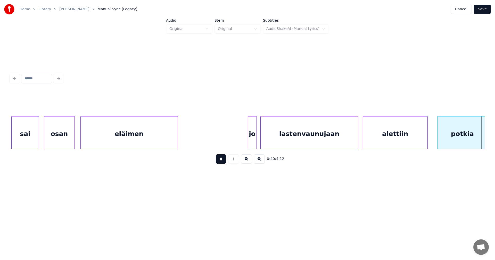
scroll to position [0, 3636]
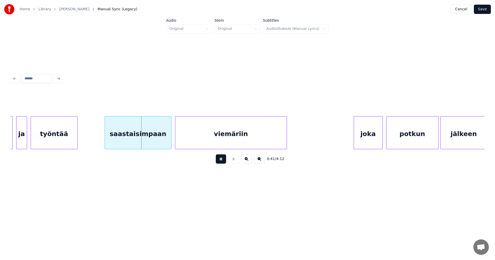
click at [223, 162] on button at bounding box center [221, 158] width 10 height 9
click at [150, 143] on div "saastaisimpaan" at bounding box center [133, 133] width 66 height 35
click at [221, 163] on button at bounding box center [221, 158] width 10 height 9
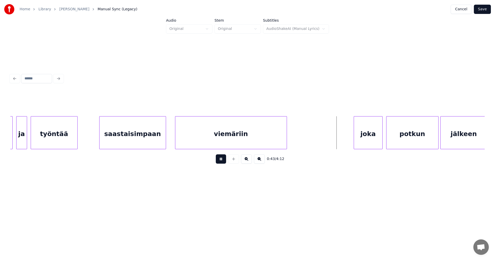
click at [222, 163] on button at bounding box center [221, 158] width 10 height 9
click at [369, 138] on div "joka" at bounding box center [362, 133] width 28 height 35
click at [221, 163] on button at bounding box center [221, 158] width 10 height 9
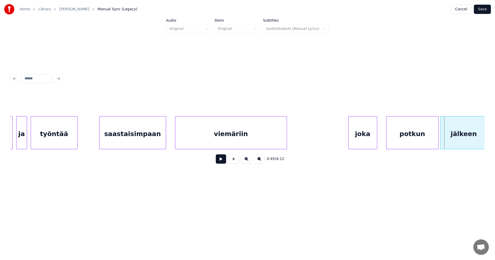
click at [409, 135] on div "potkun" at bounding box center [412, 133] width 52 height 35
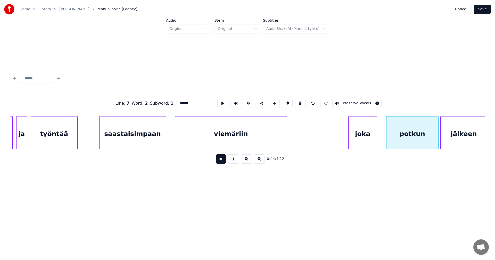
click at [225, 163] on button at bounding box center [221, 158] width 10 height 9
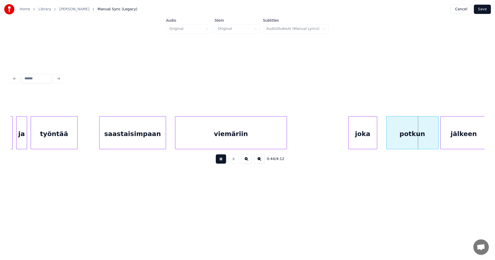
click at [223, 162] on button at bounding box center [221, 158] width 10 height 9
click at [434, 136] on div at bounding box center [434, 132] width 2 height 32
click at [226, 163] on button at bounding box center [221, 158] width 10 height 9
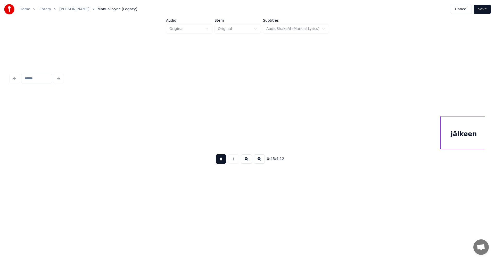
scroll to position [0, 4111]
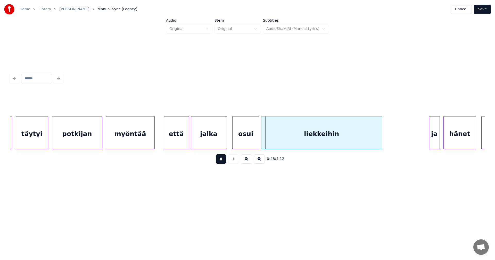
click at [223, 163] on button at bounding box center [221, 158] width 10 height 9
click at [128, 132] on div "myöntää" at bounding box center [130, 133] width 48 height 35
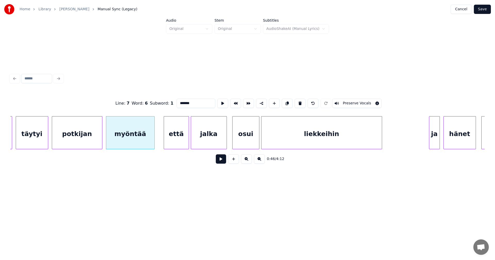
click at [222, 160] on button at bounding box center [221, 158] width 10 height 9
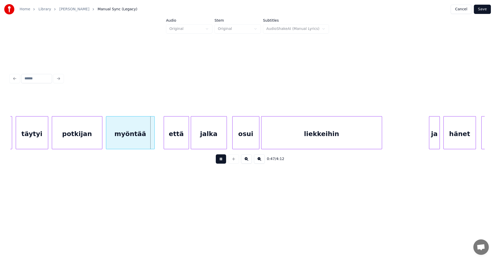
click at [222, 160] on button at bounding box center [221, 158] width 10 height 9
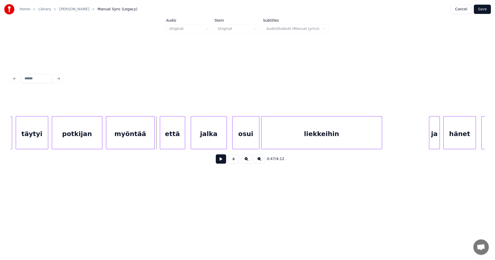
click at [172, 138] on div "että" at bounding box center [172, 133] width 25 height 35
click at [142, 141] on div "myöntää" at bounding box center [130, 133] width 48 height 35
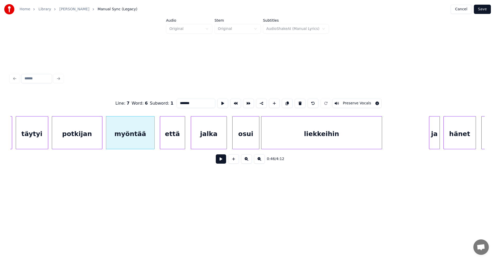
click at [223, 163] on button at bounding box center [221, 158] width 10 height 9
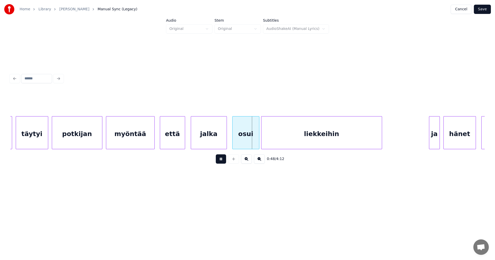
drag, startPoint x: 223, startPoint y: 163, endPoint x: 219, endPoint y: 149, distance: 14.5
click at [222, 162] on button at bounding box center [221, 158] width 10 height 9
click at [223, 143] on div at bounding box center [224, 132] width 2 height 32
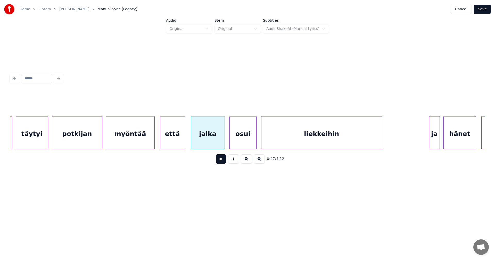
click at [250, 139] on div "osui" at bounding box center [242, 133] width 27 height 35
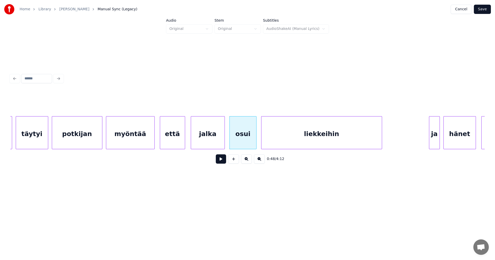
click at [226, 163] on div "0:48 / 4:12" at bounding box center [247, 158] width 466 height 11
click at [224, 163] on button at bounding box center [221, 158] width 10 height 9
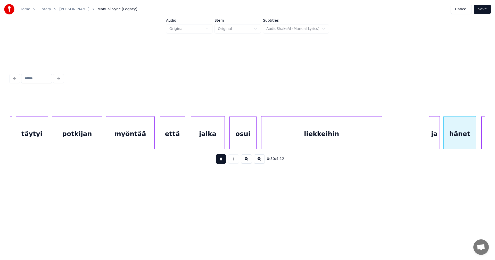
click at [224, 163] on button at bounding box center [221, 158] width 10 height 9
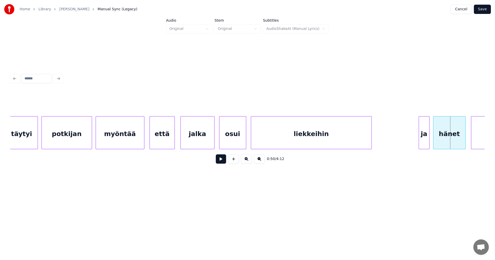
scroll to position [0, 4132]
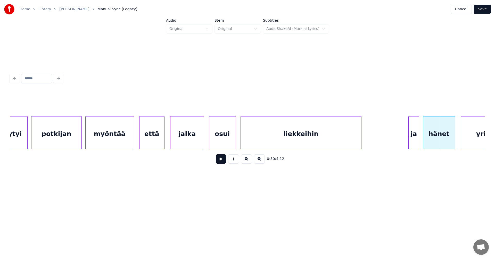
click at [481, 147] on div "täytyi potkijan myöntää että [PERSON_NAME] osui liekkeihin ja hänet yritettiin" at bounding box center [247, 132] width 474 height 33
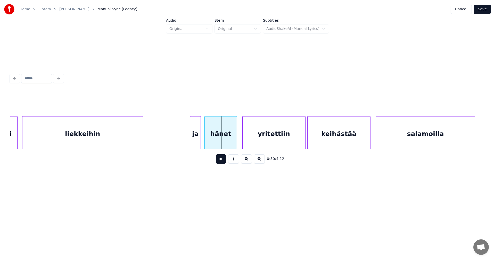
scroll to position [0, 4358]
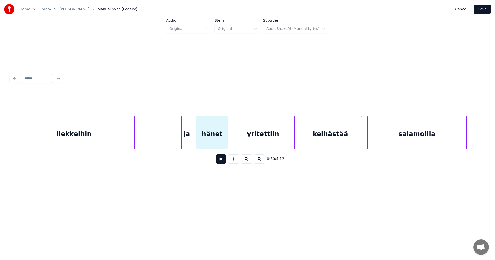
click at [252, 139] on div "yritettiin" at bounding box center [263, 133] width 63 height 35
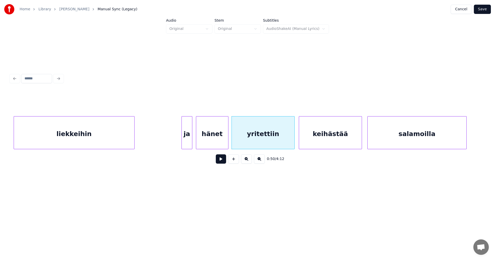
click at [219, 141] on div "hänet" at bounding box center [212, 133] width 32 height 35
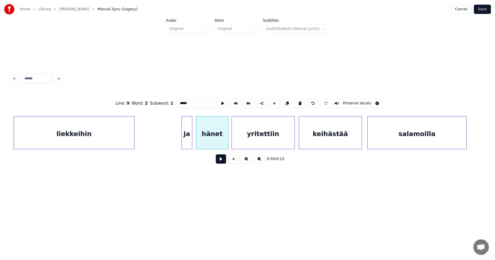
click at [221, 160] on button at bounding box center [221, 158] width 10 height 9
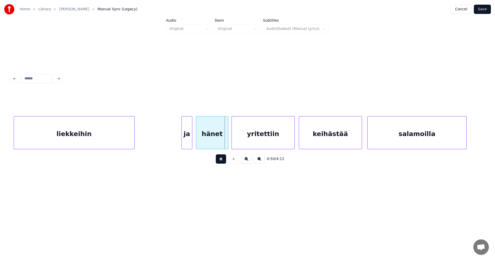
click at [221, 160] on button at bounding box center [221, 158] width 10 height 9
click at [226, 143] on div at bounding box center [226, 132] width 2 height 32
click at [224, 163] on button at bounding box center [221, 158] width 10 height 9
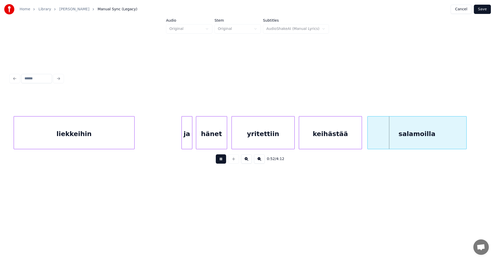
drag, startPoint x: 224, startPoint y: 163, endPoint x: 286, endPoint y: 139, distance: 66.6
click at [224, 163] on button at bounding box center [221, 158] width 10 height 9
click at [318, 132] on div "keihästää" at bounding box center [330, 133] width 63 height 35
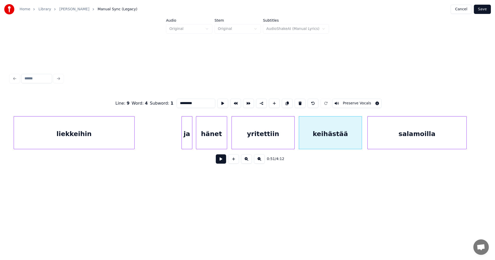
click at [216, 162] on button at bounding box center [221, 158] width 10 height 9
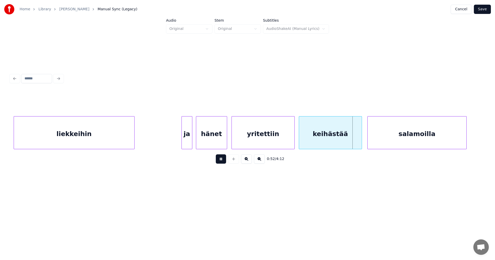
click at [220, 161] on button at bounding box center [221, 158] width 10 height 9
click at [359, 139] on div at bounding box center [359, 132] width 2 height 32
click at [380, 138] on div "salamoilla" at bounding box center [413, 133] width 99 height 35
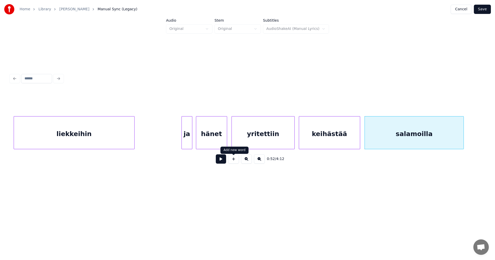
click at [224, 161] on button at bounding box center [221, 158] width 10 height 9
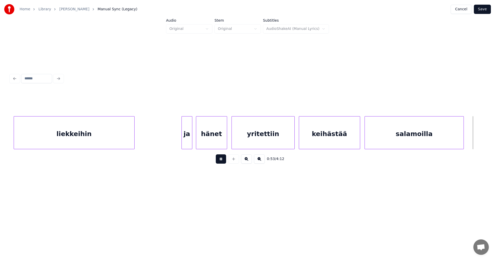
scroll to position [0, 4832]
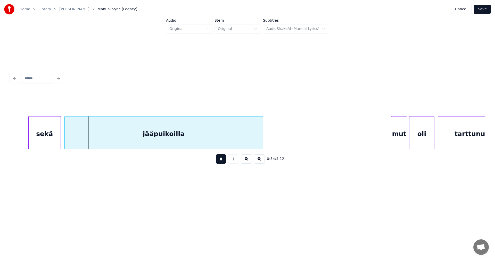
click at [223, 161] on button at bounding box center [221, 158] width 10 height 9
click at [49, 142] on div "sekä" at bounding box center [41, 133] width 32 height 35
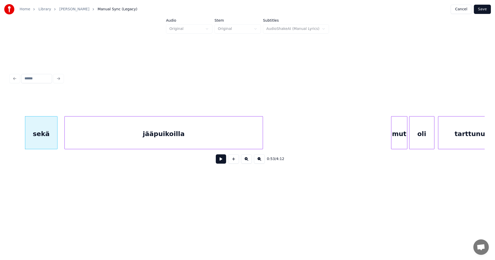
click at [219, 161] on button at bounding box center [221, 158] width 10 height 9
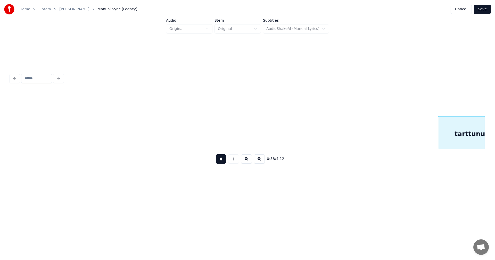
scroll to position [0, 5306]
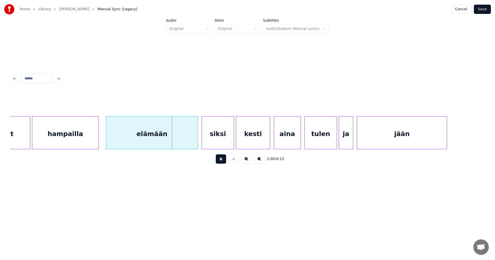
drag, startPoint x: 220, startPoint y: 161, endPoint x: 209, endPoint y: 160, distance: 11.1
click at [218, 160] on button at bounding box center [221, 158] width 10 height 9
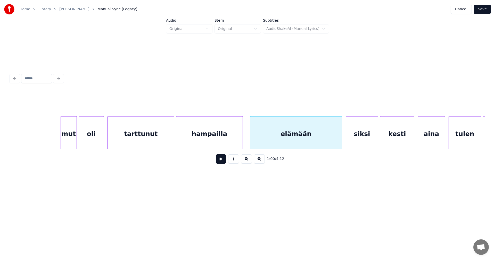
scroll to position [0, 5162]
click at [125, 137] on div "tarttunut" at bounding box center [141, 133] width 66 height 35
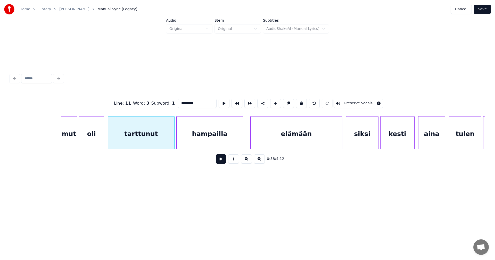
click at [219, 161] on button at bounding box center [221, 158] width 10 height 9
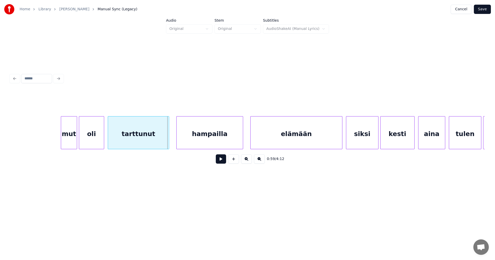
click at [167, 141] on div at bounding box center [168, 132] width 2 height 32
click at [190, 141] on div "hampailla" at bounding box center [208, 133] width 66 height 35
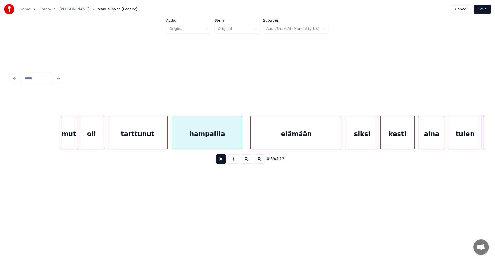
click at [173, 142] on div at bounding box center [174, 132] width 2 height 32
click at [219, 163] on button at bounding box center [221, 158] width 10 height 9
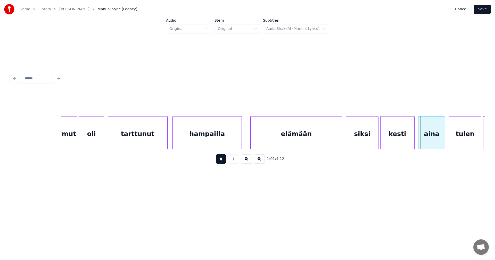
click at [222, 161] on button at bounding box center [221, 158] width 10 height 9
click at [376, 141] on div at bounding box center [377, 132] width 2 height 32
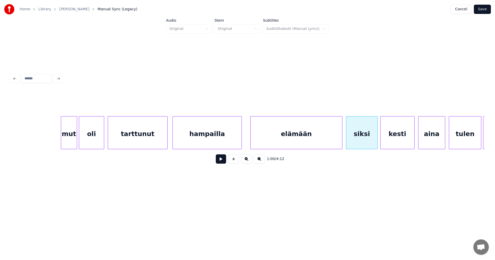
click at [403, 139] on div "kesti" at bounding box center [397, 133] width 34 height 35
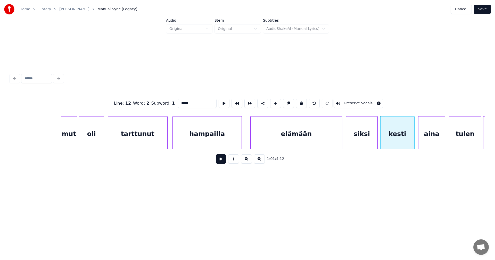
click at [222, 163] on button at bounding box center [221, 158] width 10 height 9
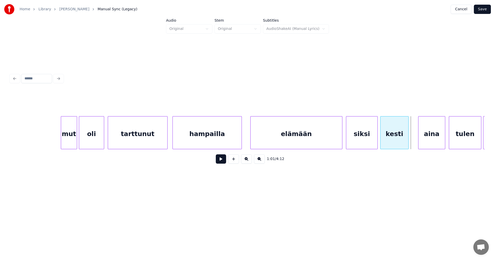
click at [406, 138] on div at bounding box center [407, 132] width 2 height 32
click at [421, 138] on div "aina" at bounding box center [428, 133] width 27 height 35
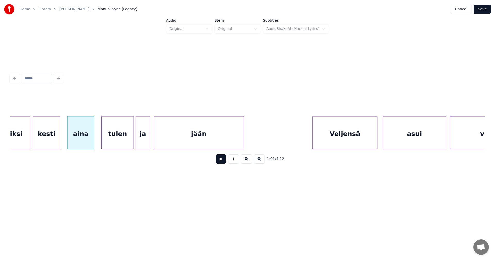
scroll to position [0, 5513]
click at [221, 164] on button at bounding box center [221, 158] width 10 height 9
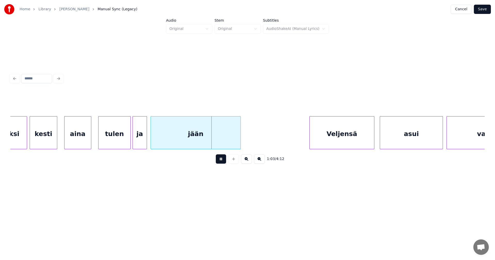
drag, startPoint x: 221, startPoint y: 163, endPoint x: 168, endPoint y: 160, distance: 53.6
click at [218, 162] on button at bounding box center [221, 158] width 10 height 9
click at [127, 142] on div at bounding box center [128, 132] width 2 height 32
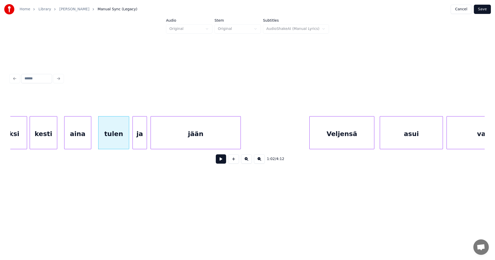
click at [221, 160] on button at bounding box center [221, 158] width 10 height 9
click at [226, 160] on div "1:02 / 4:12" at bounding box center [247, 158] width 466 height 11
click at [222, 161] on button at bounding box center [221, 158] width 10 height 9
click at [220, 161] on button at bounding box center [221, 158] width 10 height 9
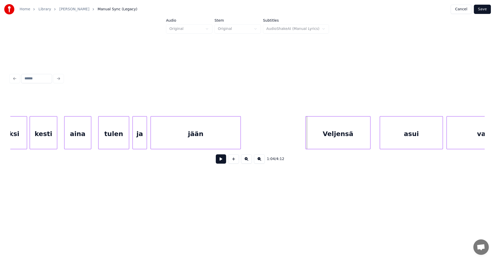
click at [330, 137] on div "Veljensä" at bounding box center [337, 133] width 64 height 35
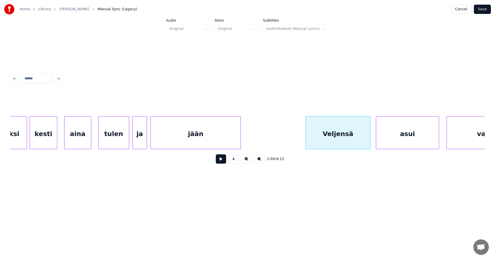
click at [395, 140] on div "asui" at bounding box center [407, 133] width 63 height 35
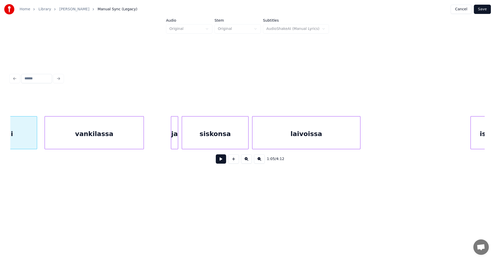
scroll to position [0, 5914]
click at [170, 142] on div at bounding box center [169, 132] width 2 height 32
click at [222, 161] on button at bounding box center [221, 158] width 10 height 9
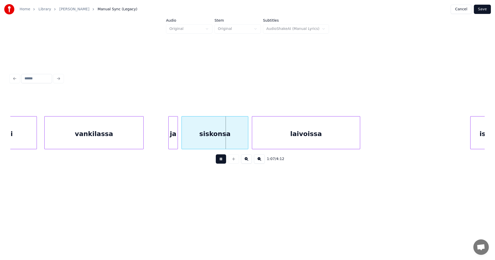
drag, startPoint x: 222, startPoint y: 161, endPoint x: 216, endPoint y: 142, distance: 20.0
click at [222, 161] on button at bounding box center [221, 158] width 10 height 9
click at [215, 142] on div "siskonsa" at bounding box center [213, 133] width 66 height 35
click at [220, 161] on button at bounding box center [221, 158] width 10 height 9
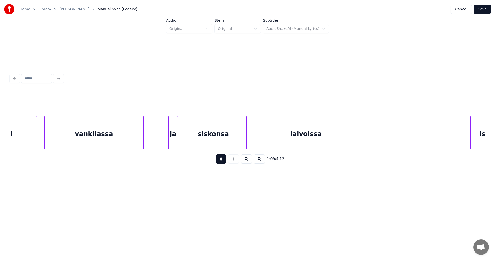
click at [220, 161] on button at bounding box center [221, 158] width 10 height 9
click at [365, 137] on div at bounding box center [364, 132] width 2 height 32
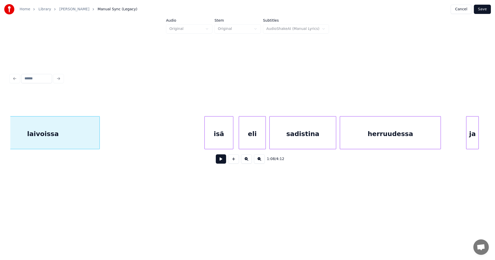
scroll to position [0, 6182]
click at [220, 139] on div "isä" at bounding box center [214, 133] width 28 height 35
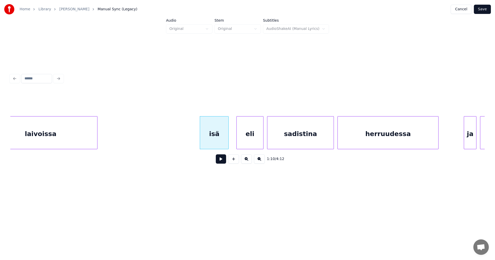
click at [221, 162] on button at bounding box center [221, 158] width 10 height 9
drag, startPoint x: 221, startPoint y: 162, endPoint x: 258, endPoint y: 134, distance: 46.4
click at [222, 160] on button at bounding box center [221, 158] width 10 height 9
click at [250, 138] on div "eli" at bounding box center [247, 133] width 27 height 35
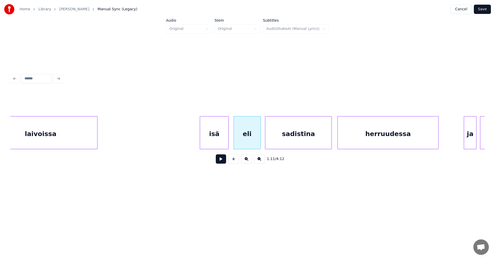
click at [287, 136] on div "sadistina" at bounding box center [298, 133] width 66 height 35
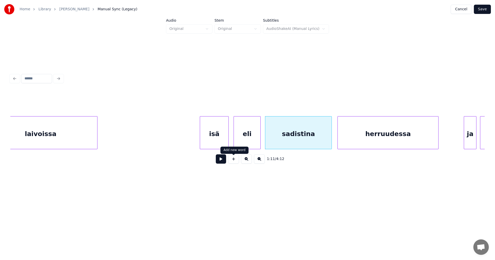
click at [223, 161] on button at bounding box center [221, 158] width 10 height 9
drag, startPoint x: 223, startPoint y: 161, endPoint x: 241, endPoint y: 142, distance: 26.2
click at [225, 158] on button at bounding box center [221, 158] width 10 height 9
click at [245, 138] on div "eli" at bounding box center [247, 133] width 27 height 35
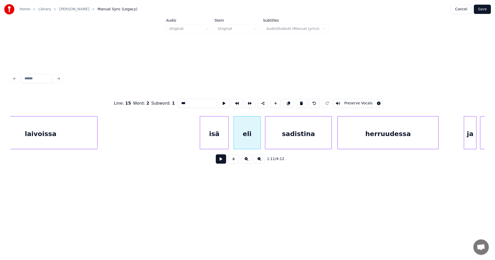
click at [222, 161] on button at bounding box center [221, 158] width 10 height 9
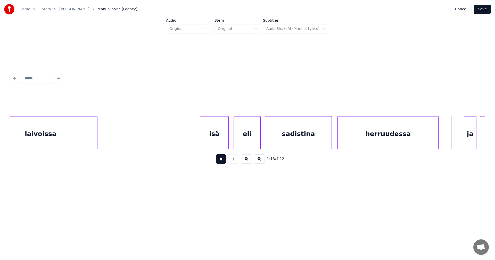
drag, startPoint x: 222, startPoint y: 161, endPoint x: 392, endPoint y: 150, distance: 170.4
click at [223, 161] on button at bounding box center [221, 158] width 10 height 9
click at [466, 134] on div "ja" at bounding box center [468, 133] width 12 height 35
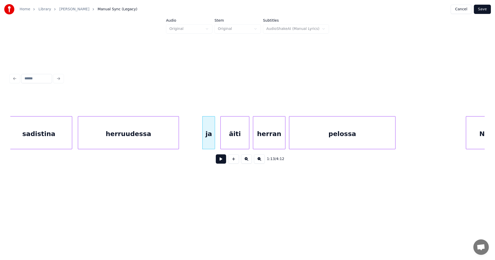
scroll to position [0, 6450]
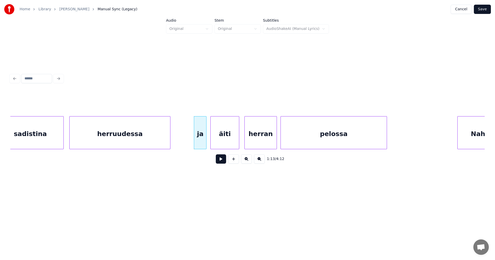
click at [234, 139] on div "äiti" at bounding box center [224, 133] width 28 height 35
click at [224, 161] on button at bounding box center [221, 158] width 10 height 9
click at [225, 161] on button at bounding box center [221, 158] width 10 height 9
click at [259, 138] on div "herran" at bounding box center [259, 133] width 32 height 35
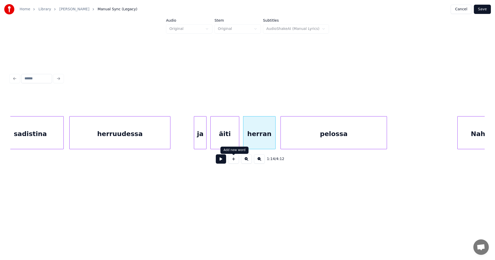
click at [224, 160] on button at bounding box center [221, 158] width 10 height 9
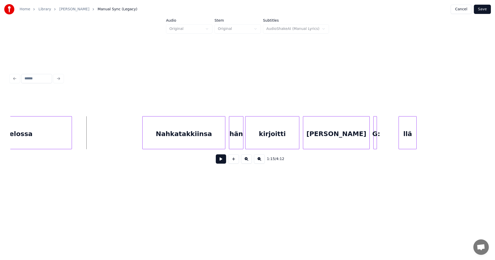
scroll to position [0, 6769]
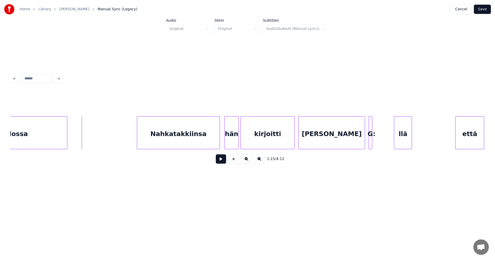
click at [183, 141] on div "Nahkatakkiinsa" at bounding box center [178, 133] width 82 height 35
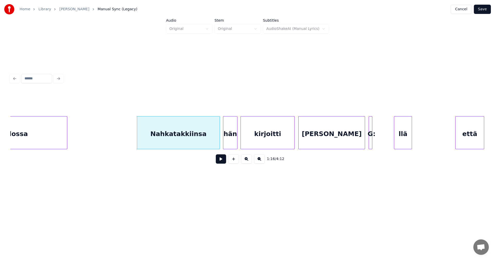
click at [229, 140] on div "hän" at bounding box center [230, 133] width 14 height 35
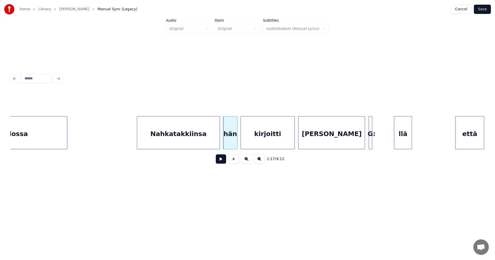
click at [203, 142] on div "Nahkatakkiinsa" at bounding box center [178, 133] width 82 height 35
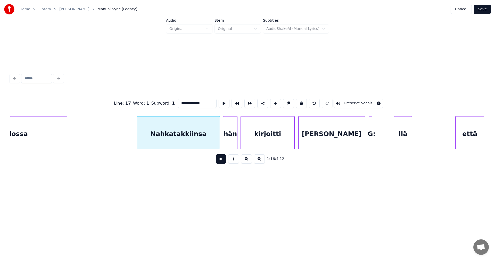
click at [219, 159] on button at bounding box center [221, 158] width 10 height 9
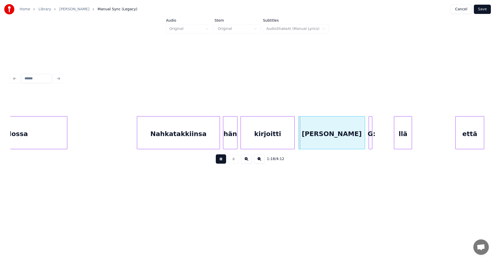
click at [220, 159] on button at bounding box center [221, 158] width 10 height 9
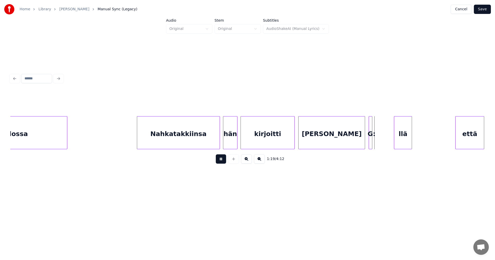
drag, startPoint x: 221, startPoint y: 161, endPoint x: 294, endPoint y: 135, distance: 77.2
click at [222, 160] on button at bounding box center [221, 158] width 10 height 9
click at [291, 139] on div at bounding box center [292, 132] width 2 height 32
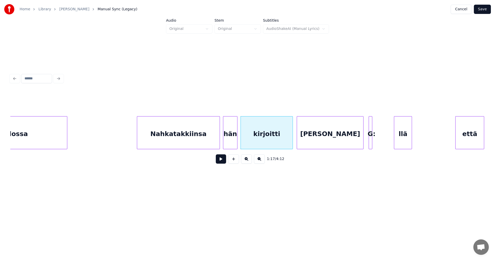
click at [308, 137] on div "[PERSON_NAME]" at bounding box center [330, 133] width 66 height 35
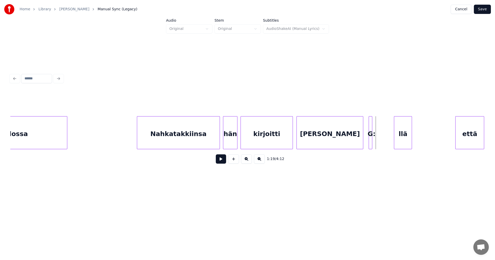
click at [401, 134] on div "llä" at bounding box center [403, 133] width 18 height 35
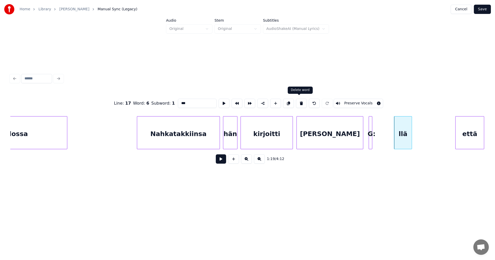
click at [300, 105] on button at bounding box center [301, 103] width 11 height 9
click at [371, 143] on div "G:" at bounding box center [369, 133] width 5 height 35
click at [416, 116] on div at bounding box center [416, 132] width 2 height 32
click at [188, 102] on input "**" at bounding box center [197, 103] width 39 height 9
click at [319, 137] on div "[PERSON_NAME]" at bounding box center [329, 133] width 66 height 35
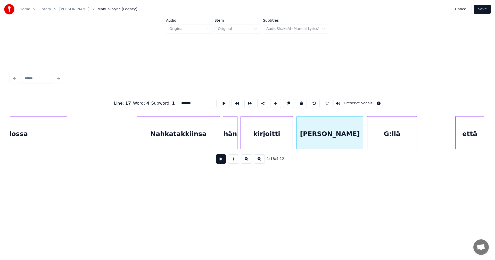
type input "*******"
click at [224, 159] on button at bounding box center [221, 158] width 10 height 9
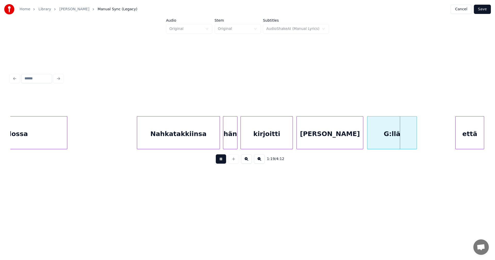
click at [224, 159] on button at bounding box center [221, 158] width 10 height 9
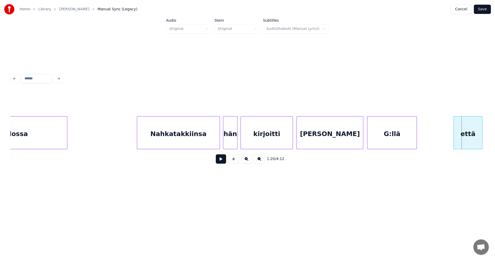
click at [461, 138] on div "että" at bounding box center [467, 133] width 28 height 35
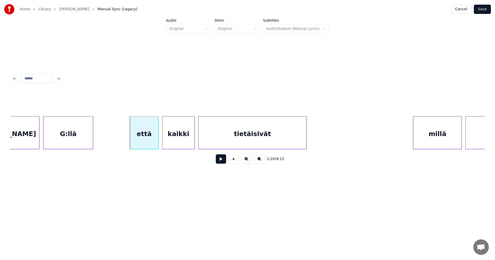
scroll to position [0, 7099]
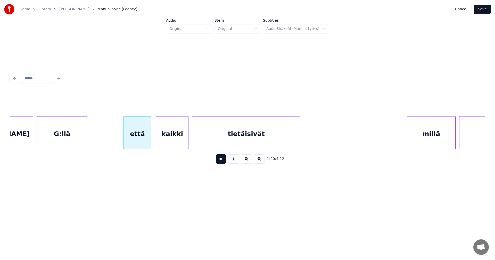
click at [150, 137] on div at bounding box center [150, 132] width 2 height 32
click at [170, 137] on div "kaikki" at bounding box center [171, 133] width 32 height 35
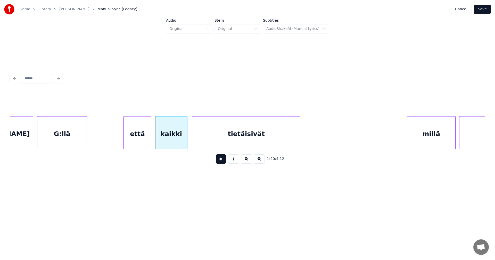
click at [222, 163] on button at bounding box center [221, 158] width 10 height 9
click at [221, 162] on button at bounding box center [221, 158] width 10 height 9
click at [428, 138] on div "millä" at bounding box center [425, 133] width 48 height 35
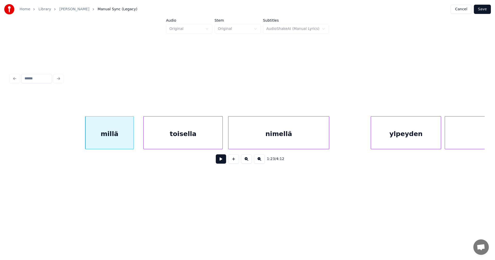
scroll to position [0, 7449]
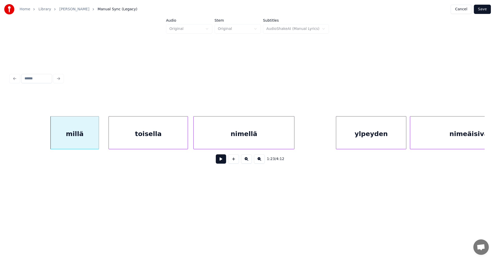
click at [158, 129] on div "toisella" at bounding box center [148, 133] width 79 height 35
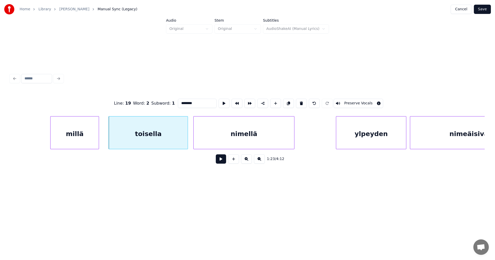
click at [224, 163] on button at bounding box center [221, 158] width 10 height 9
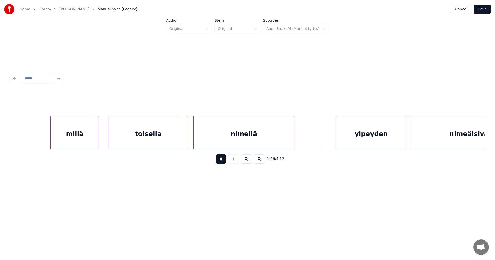
drag, startPoint x: 223, startPoint y: 160, endPoint x: 350, endPoint y: 152, distance: 126.8
click at [224, 160] on button at bounding box center [221, 158] width 10 height 9
click at [347, 141] on div "ylpeyden" at bounding box center [368, 133] width 70 height 35
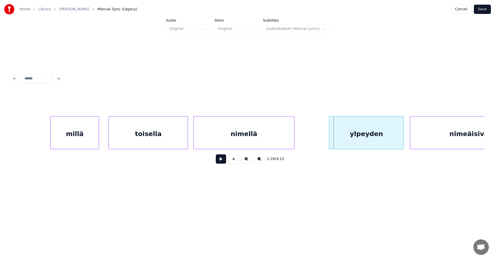
click at [329, 141] on div at bounding box center [330, 132] width 2 height 32
click at [222, 163] on button at bounding box center [221, 158] width 10 height 9
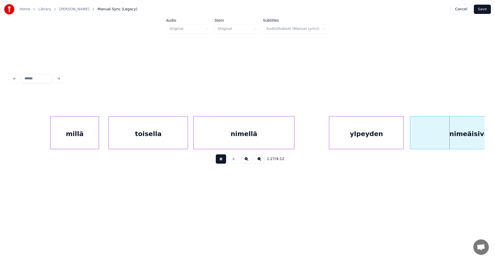
click at [222, 162] on button at bounding box center [221, 158] width 10 height 9
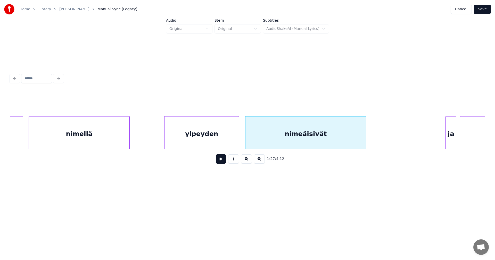
scroll to position [0, 7614]
click at [345, 135] on div "nimeäisivät" at bounding box center [302, 133] width 120 height 35
click at [218, 161] on button at bounding box center [221, 158] width 10 height 9
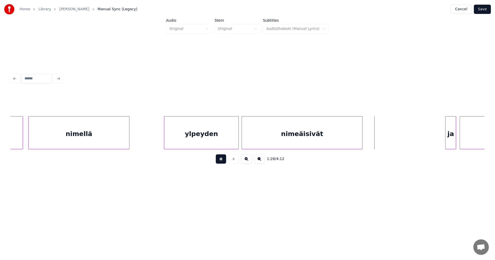
click at [220, 161] on button at bounding box center [221, 158] width 10 height 9
click at [447, 143] on div "ja" at bounding box center [448, 133] width 10 height 35
click at [443, 143] on div "ja" at bounding box center [446, 133] width 10 height 35
click at [453, 142] on div at bounding box center [454, 132] width 2 height 32
click at [222, 163] on button at bounding box center [221, 158] width 10 height 9
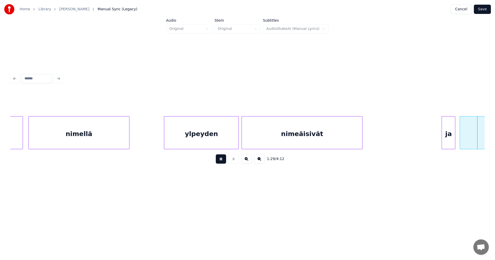
scroll to position [0, 8088]
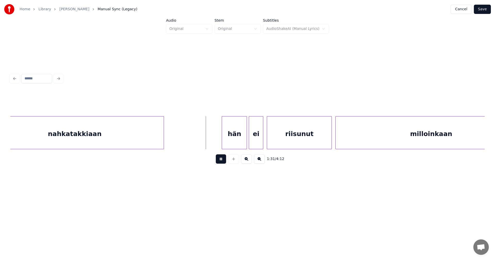
click at [222, 163] on button at bounding box center [221, 158] width 10 height 9
click at [228, 142] on div "hän" at bounding box center [229, 133] width 25 height 35
click at [219, 161] on button at bounding box center [221, 158] width 10 height 9
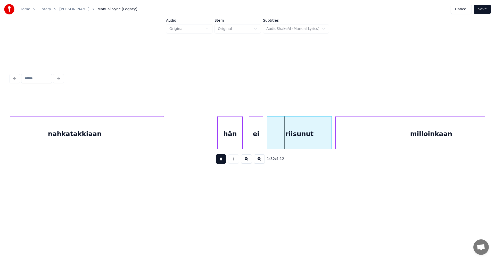
click at [219, 161] on button at bounding box center [221, 158] width 10 height 9
click at [255, 143] on div "ei" at bounding box center [253, 133] width 14 height 35
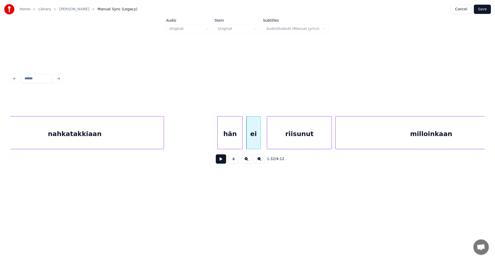
click at [222, 163] on button at bounding box center [221, 158] width 10 height 9
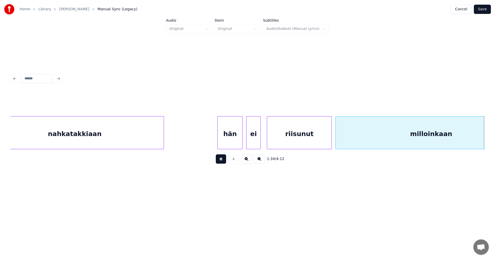
scroll to position [0, 8563]
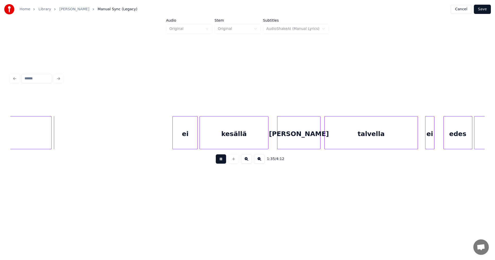
click at [222, 163] on button at bounding box center [221, 158] width 10 height 9
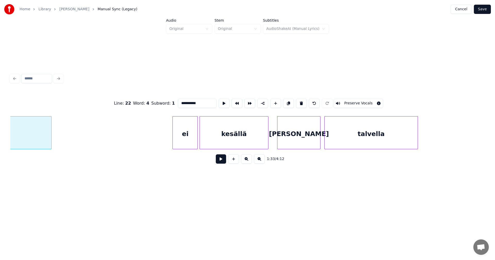
scroll to position [0, 8413]
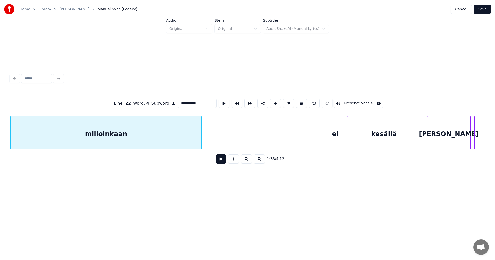
click at [199, 103] on input "**********" at bounding box center [197, 103] width 39 height 9
click at [335, 141] on div "ei" at bounding box center [331, 133] width 25 height 35
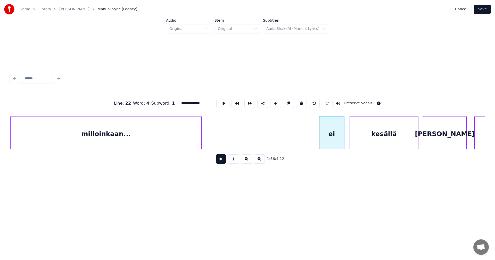
click at [436, 141] on div "[PERSON_NAME]" at bounding box center [444, 133] width 43 height 35
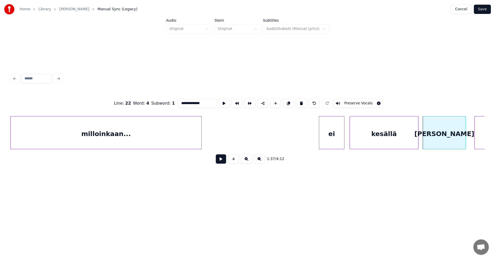
click at [336, 143] on div "ei" at bounding box center [331, 133] width 25 height 35
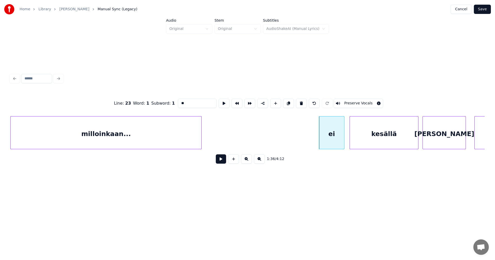
type input "**"
click at [225, 162] on button at bounding box center [221, 158] width 10 height 9
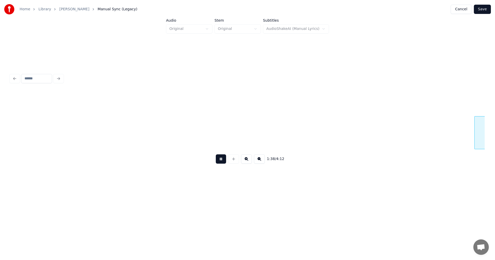
scroll to position [0, 8887]
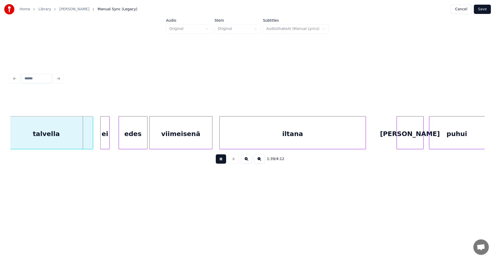
click at [224, 161] on button at bounding box center [221, 158] width 10 height 9
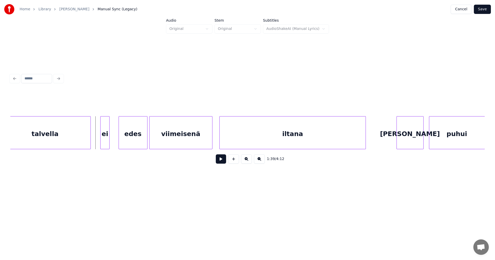
click at [90, 141] on div at bounding box center [90, 132] width 2 height 32
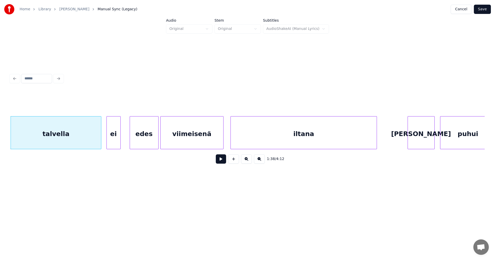
click at [107, 140] on div at bounding box center [108, 132] width 2 height 32
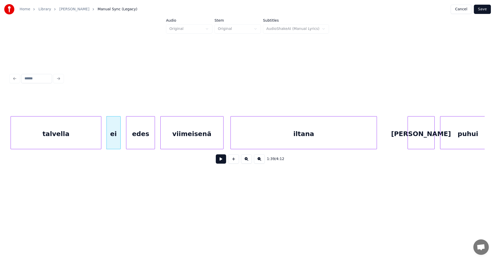
click at [141, 140] on div "edes" at bounding box center [140, 133] width 28 height 35
click at [118, 141] on div "ei" at bounding box center [114, 133] width 14 height 35
click at [219, 163] on button at bounding box center [221, 158] width 10 height 9
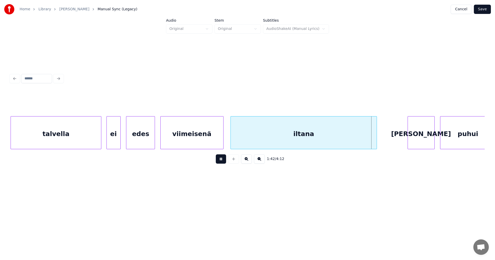
click at [219, 163] on button at bounding box center [221, 158] width 10 height 9
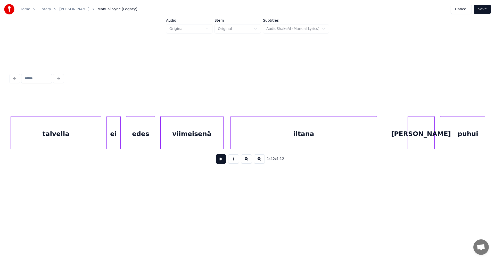
click at [266, 132] on div "iltana" at bounding box center [304, 133] width 146 height 35
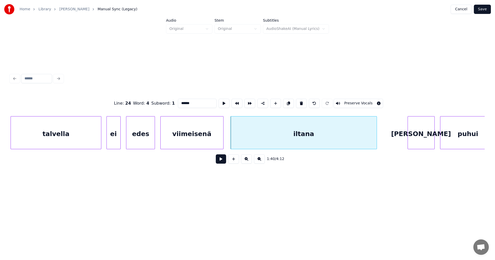
click at [192, 100] on input "******" at bounding box center [197, 103] width 39 height 9
click at [423, 133] on div "[PERSON_NAME]" at bounding box center [420, 133] width 27 height 35
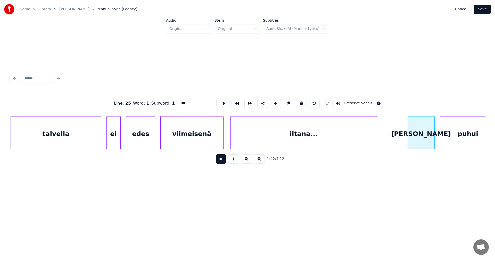
click at [249, 137] on div "iltana..." at bounding box center [304, 133] width 146 height 35
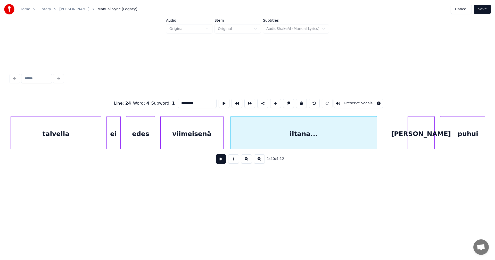
type input "*********"
click at [224, 162] on button at bounding box center [221, 158] width 10 height 9
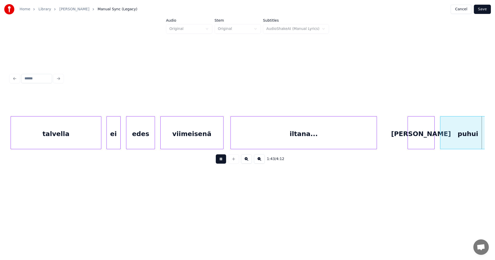
scroll to position [0, 9351]
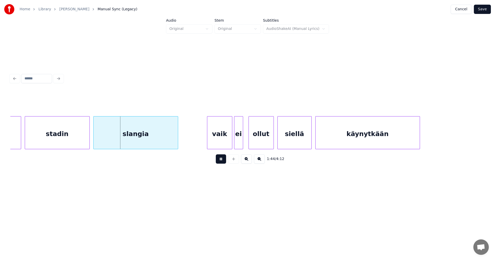
click at [224, 162] on button at bounding box center [221, 158] width 10 height 9
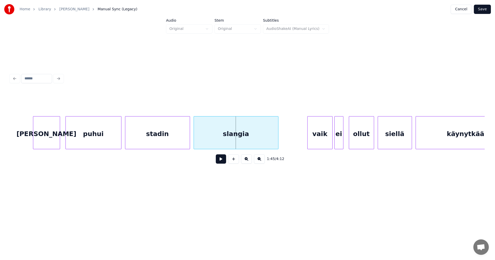
scroll to position [0, 9248]
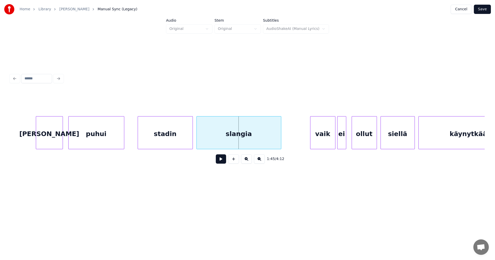
click at [139, 136] on div at bounding box center [139, 132] width 2 height 32
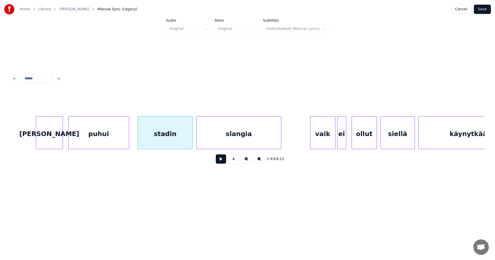
click at [127, 138] on div at bounding box center [128, 132] width 2 height 32
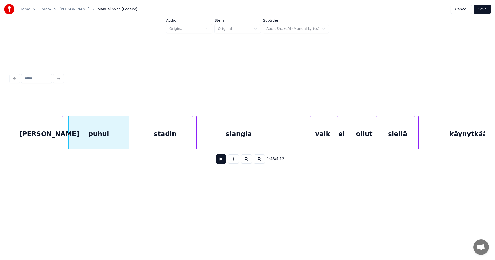
click at [126, 141] on div "puhui" at bounding box center [99, 133] width 60 height 35
click at [223, 160] on button at bounding box center [221, 158] width 10 height 9
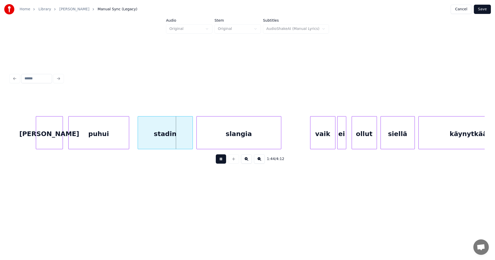
click at [222, 160] on button at bounding box center [221, 158] width 10 height 9
click at [188, 143] on div at bounding box center [189, 132] width 2 height 32
click at [180, 141] on div at bounding box center [181, 132] width 2 height 32
click at [205, 142] on div "slangia" at bounding box center [230, 133] width 84 height 35
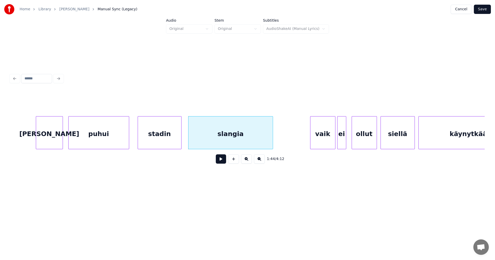
click at [219, 162] on button at bounding box center [221, 158] width 10 height 9
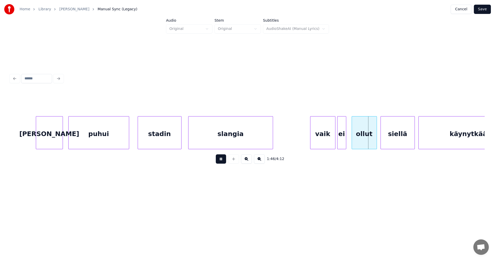
click at [220, 161] on button at bounding box center [221, 158] width 10 height 9
click at [324, 138] on div "vaik" at bounding box center [322, 133] width 25 height 35
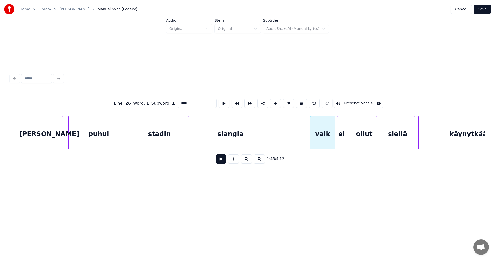
click at [223, 159] on button at bounding box center [221, 158] width 10 height 9
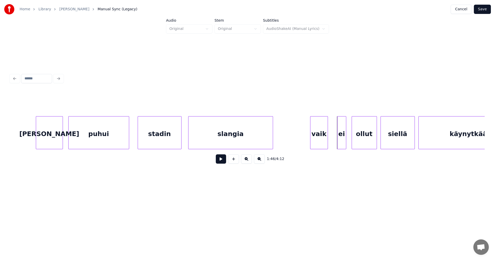
click at [327, 140] on div at bounding box center [327, 132] width 2 height 32
click at [332, 139] on div at bounding box center [333, 132] width 2 height 32
click at [341, 139] on div "ei" at bounding box center [338, 133] width 14 height 35
click at [355, 139] on div "ollut" at bounding box center [360, 133] width 25 height 35
click at [385, 138] on div "siellä" at bounding box center [395, 133] width 34 height 35
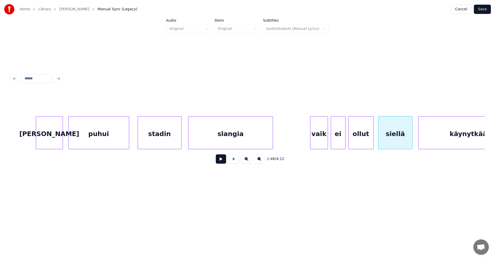
click at [322, 137] on div "vaik" at bounding box center [318, 133] width 17 height 35
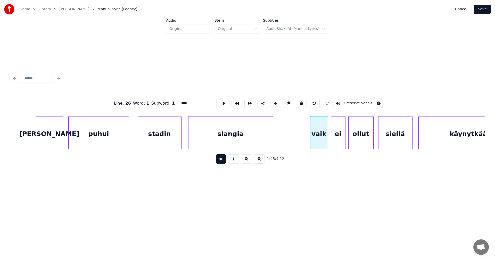
click at [223, 158] on button at bounding box center [221, 158] width 10 height 9
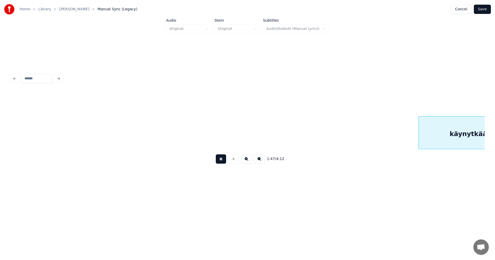
scroll to position [0, 9723]
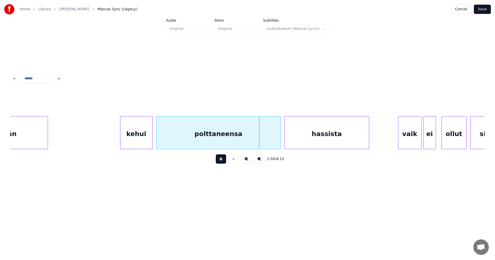
click at [223, 158] on button at bounding box center [221, 158] width 10 height 9
click at [278, 139] on div at bounding box center [279, 132] width 2 height 32
click at [302, 139] on div "hassista" at bounding box center [324, 133] width 84 height 35
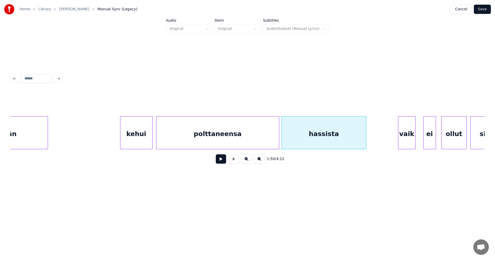
click at [413, 139] on div at bounding box center [414, 132] width 2 height 32
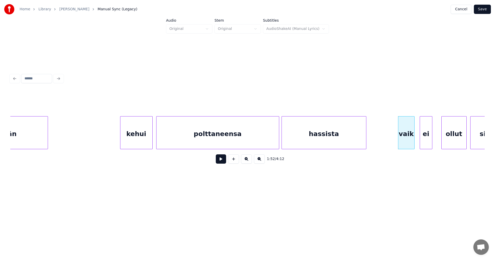
click at [423, 139] on div "ei" at bounding box center [426, 133] width 12 height 35
click at [447, 138] on div "ollut" at bounding box center [448, 133] width 25 height 35
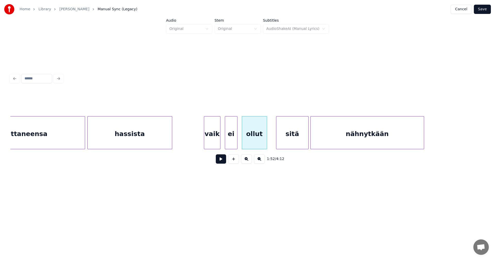
scroll to position [0, 9918]
click at [293, 138] on div "sitä" at bounding box center [286, 133] width 32 height 35
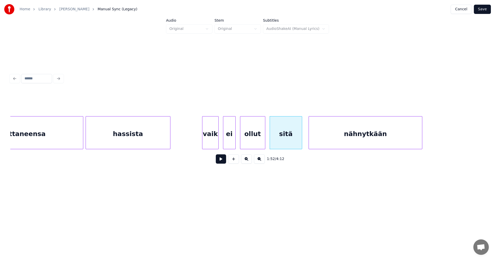
click at [207, 140] on div "vaik" at bounding box center [210, 133] width 16 height 35
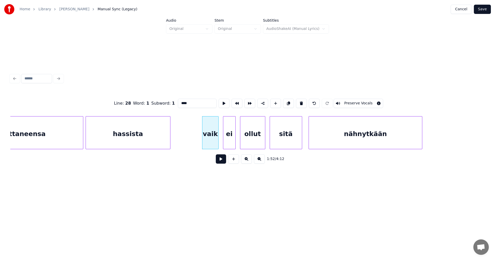
click at [219, 159] on button at bounding box center [221, 158] width 10 height 9
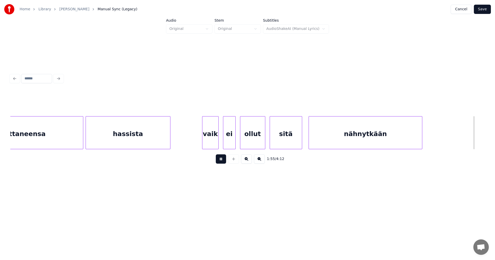
scroll to position [0, 10392]
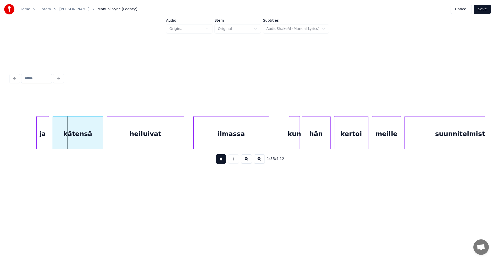
click at [217, 159] on button at bounding box center [221, 158] width 10 height 9
click at [39, 138] on div "ja" at bounding box center [39, 133] width 12 height 35
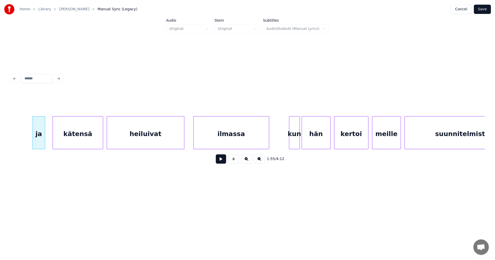
click at [219, 160] on button at bounding box center [221, 158] width 10 height 9
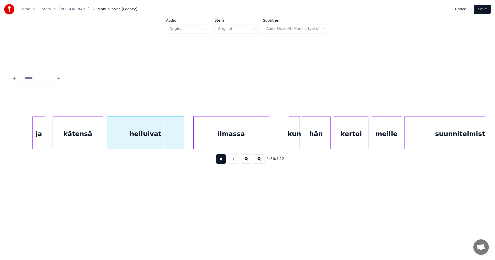
click at [219, 160] on button at bounding box center [221, 158] width 10 height 9
click at [220, 147] on div "ja kätensä heiluivat ilmassa kun hän kertoi meille suunnitelmistaan" at bounding box center [247, 132] width 474 height 33
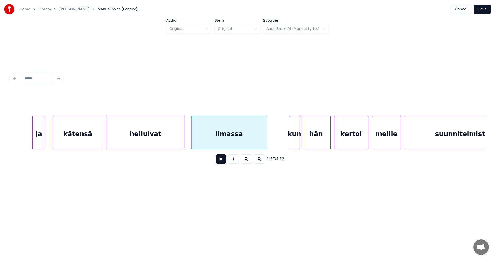
click at [220, 159] on button at bounding box center [221, 158] width 10 height 9
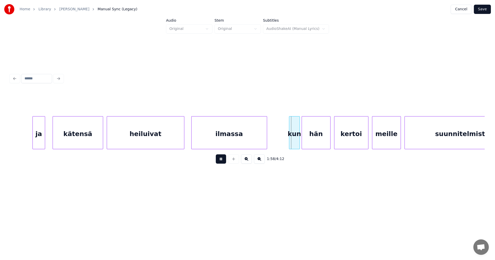
click at [220, 159] on button at bounding box center [221, 158] width 10 height 9
click at [220, 162] on button at bounding box center [221, 158] width 10 height 9
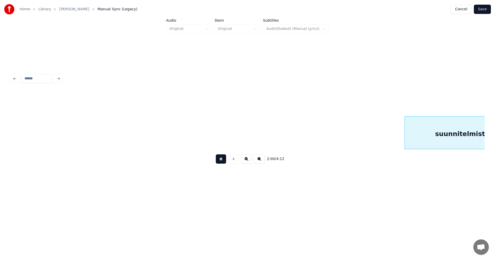
scroll to position [0, 10866]
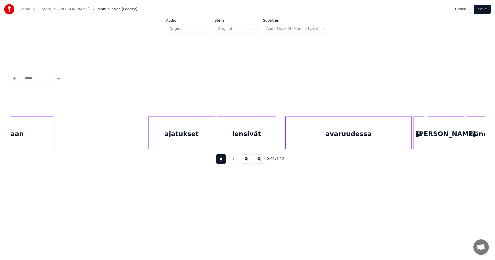
click at [220, 162] on button at bounding box center [221, 158] width 10 height 9
click at [195, 139] on div "ajatukset" at bounding box center [178, 133] width 66 height 35
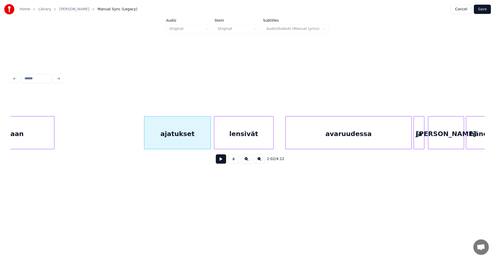
click at [235, 140] on div "lensivät" at bounding box center [243, 133] width 59 height 35
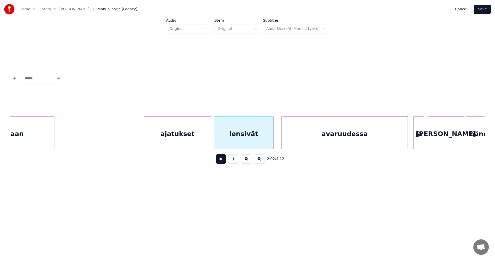
click at [305, 139] on div "avaruudessa" at bounding box center [345, 133] width 126 height 35
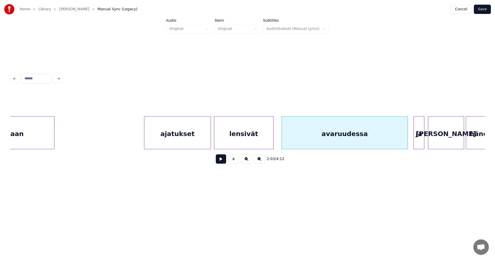
click at [233, 141] on div "lensivät" at bounding box center [243, 133] width 59 height 35
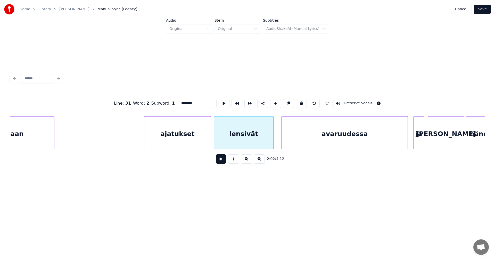
click at [222, 160] on button at bounding box center [221, 158] width 10 height 9
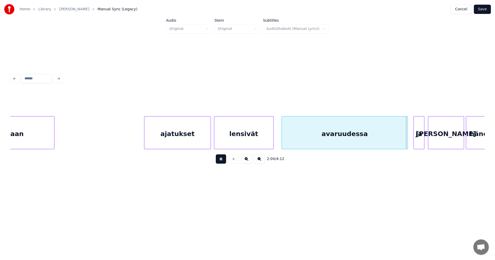
click at [222, 160] on button at bounding box center [221, 158] width 10 height 9
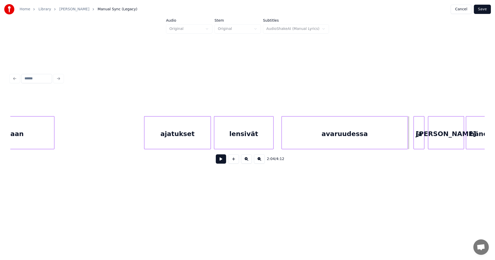
click at [222, 160] on button at bounding box center [221, 158] width 10 height 9
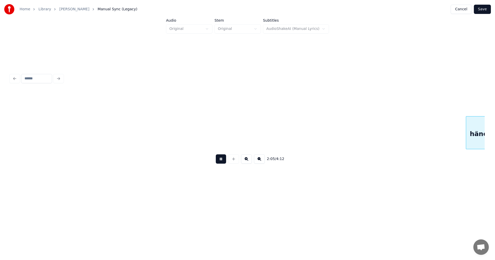
scroll to position [0, 11341]
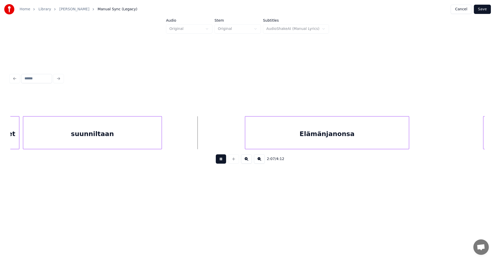
click at [222, 160] on button at bounding box center [221, 158] width 10 height 9
click at [256, 142] on div "Elämänjanonsa" at bounding box center [322, 133] width 164 height 35
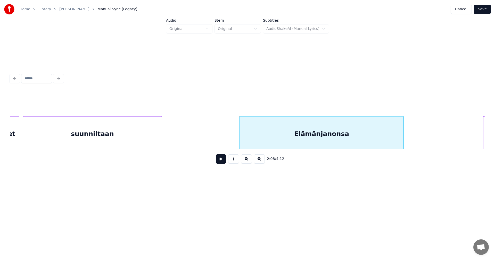
click at [222, 161] on button at bounding box center [221, 158] width 10 height 9
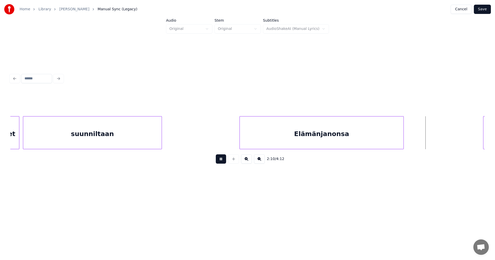
drag, startPoint x: 222, startPoint y: 160, endPoint x: 231, endPoint y: 160, distance: 9.5
click at [223, 160] on button at bounding box center [221, 158] width 10 height 9
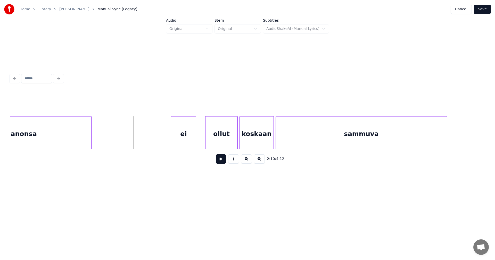
scroll to position [0, 11661]
click at [180, 137] on div "ei" at bounding box center [171, 133] width 25 height 35
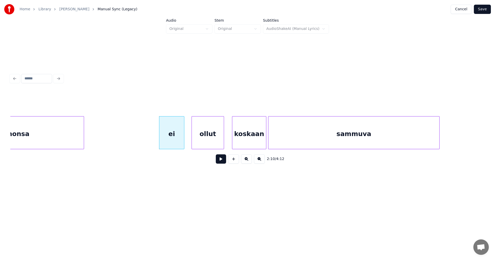
click at [211, 139] on div "ollut" at bounding box center [208, 133] width 32 height 35
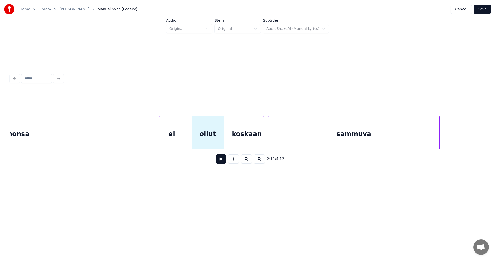
click at [239, 140] on div "koskaan" at bounding box center [247, 133] width 34 height 35
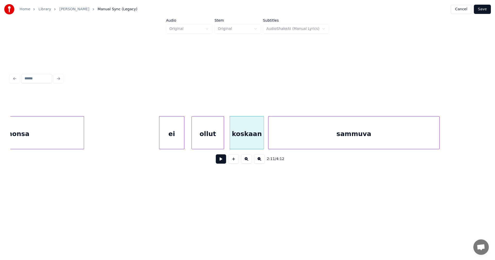
click at [176, 141] on div "ei" at bounding box center [171, 133] width 25 height 35
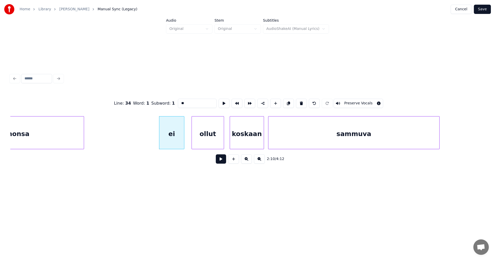
click at [222, 162] on button at bounding box center [221, 158] width 10 height 9
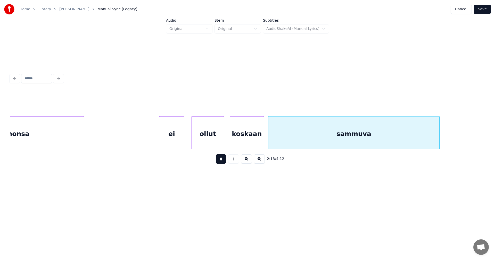
click at [222, 161] on button at bounding box center [221, 158] width 10 height 9
click at [325, 134] on div "sammuva" at bounding box center [353, 133] width 171 height 35
click at [199, 101] on input "*******" at bounding box center [197, 103] width 39 height 9
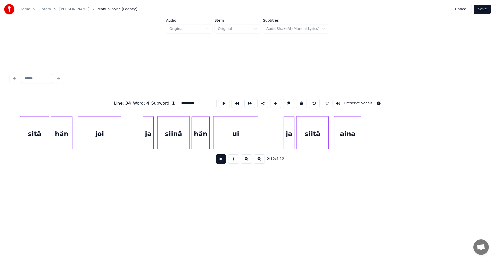
scroll to position [0, 12124]
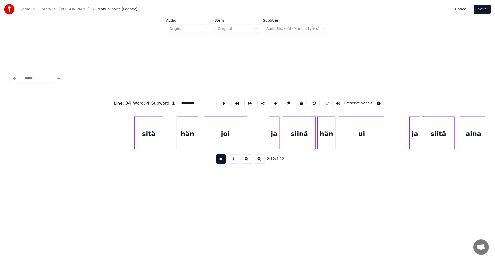
click at [155, 137] on div "sitä" at bounding box center [148, 133] width 28 height 35
click at [159, 137] on div at bounding box center [160, 132] width 2 height 32
click at [183, 138] on div "hän" at bounding box center [175, 133] width 21 height 35
click at [211, 138] on div "joi" at bounding box center [221, 133] width 43 height 35
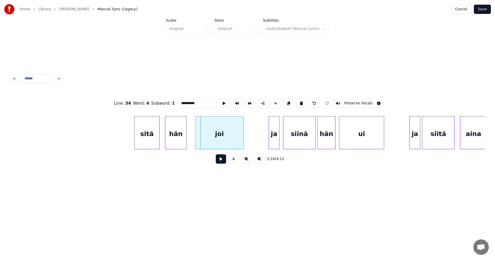
click at [195, 139] on div at bounding box center [196, 132] width 2 height 32
click at [152, 141] on div "sitä" at bounding box center [146, 133] width 25 height 35
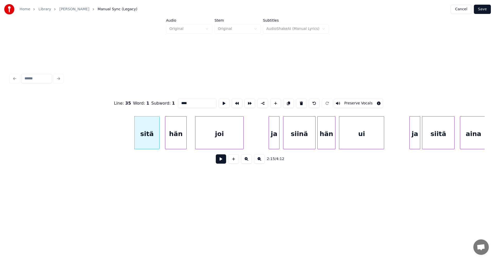
type input "****"
click at [220, 161] on button at bounding box center [221, 158] width 10 height 9
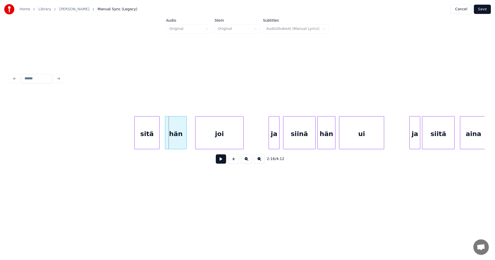
click at [220, 162] on button at bounding box center [221, 158] width 10 height 9
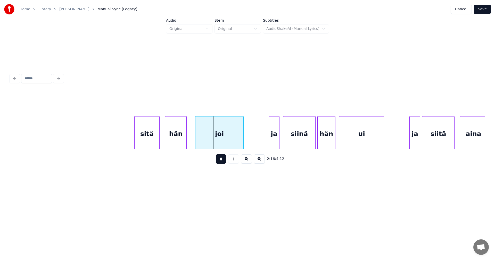
click at [220, 162] on button at bounding box center [221, 158] width 10 height 9
click at [153, 143] on div "sitä" at bounding box center [146, 133] width 25 height 35
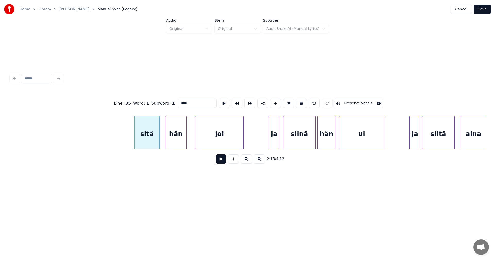
click at [220, 160] on button at bounding box center [221, 158] width 10 height 9
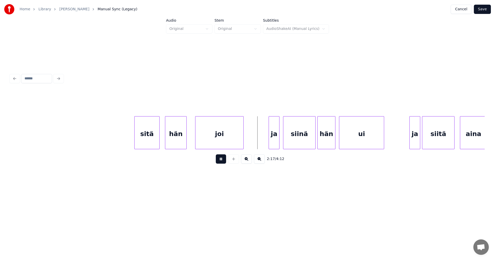
click at [220, 160] on button at bounding box center [221, 158] width 10 height 9
click at [297, 142] on div "siinä" at bounding box center [299, 133] width 32 height 35
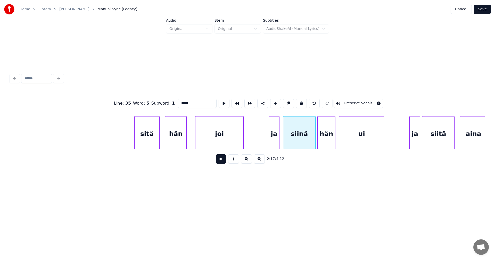
click at [223, 162] on button at bounding box center [221, 158] width 10 height 9
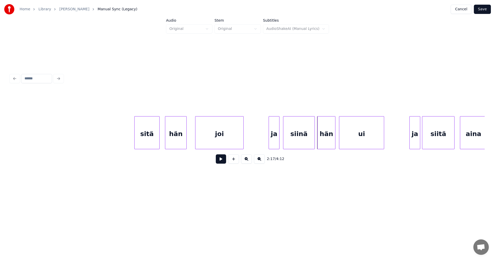
click at [313, 140] on div at bounding box center [314, 132] width 2 height 32
click at [223, 163] on button at bounding box center [221, 158] width 10 height 9
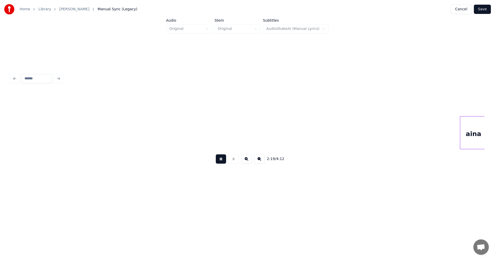
scroll to position [0, 12599]
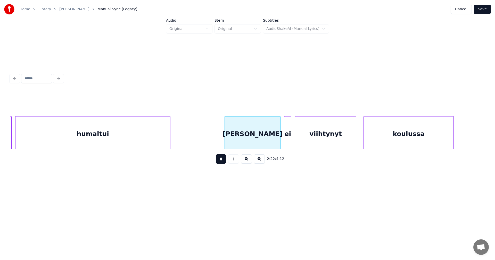
click at [222, 163] on button at bounding box center [221, 158] width 10 height 9
click at [274, 139] on div at bounding box center [274, 132] width 2 height 32
click at [278, 137] on div at bounding box center [279, 132] width 2 height 32
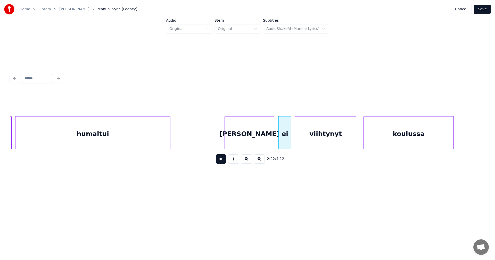
click at [262, 141] on div "[PERSON_NAME]" at bounding box center [249, 133] width 49 height 35
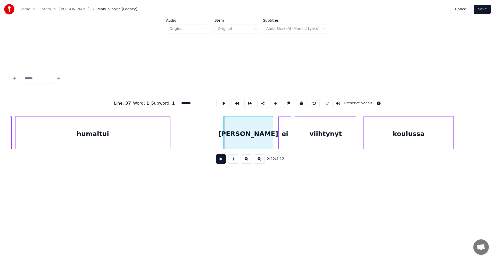
click at [237, 139] on div "[PERSON_NAME]" at bounding box center [247, 133] width 49 height 35
click at [220, 159] on button at bounding box center [221, 158] width 10 height 9
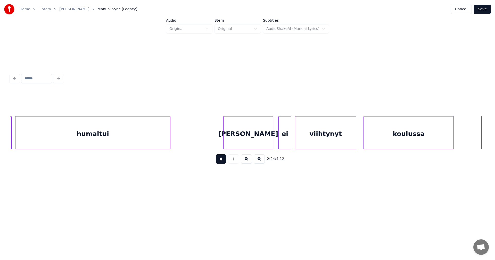
scroll to position [0, 13073]
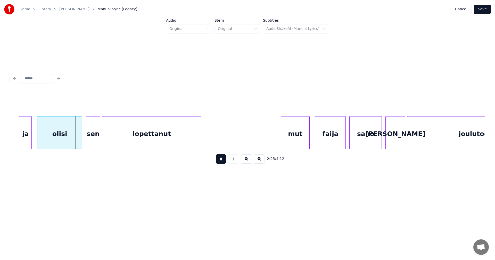
drag, startPoint x: 222, startPoint y: 159, endPoint x: 125, endPoint y: 158, distance: 96.3
click at [222, 159] on button at bounding box center [221, 158] width 10 height 9
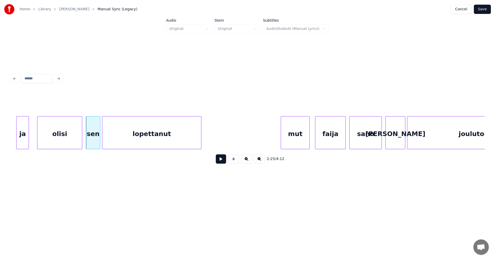
click at [21, 137] on div "ja" at bounding box center [22, 133] width 12 height 35
click at [51, 138] on div "olisi" at bounding box center [56, 133] width 45 height 35
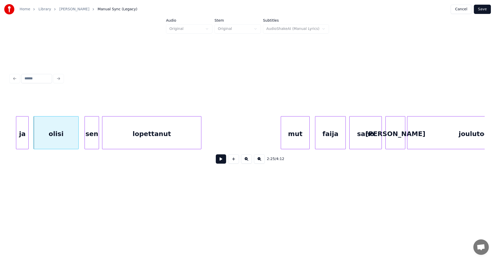
click at [93, 137] on div "sen" at bounding box center [92, 133] width 14 height 35
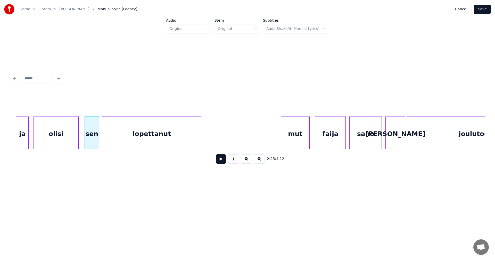
click at [222, 160] on button at bounding box center [221, 158] width 10 height 9
click at [293, 133] on div "mut" at bounding box center [291, 133] width 28 height 35
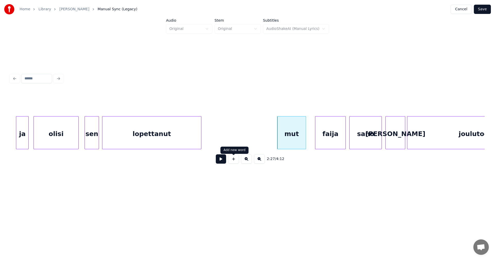
click at [221, 163] on button at bounding box center [221, 158] width 10 height 9
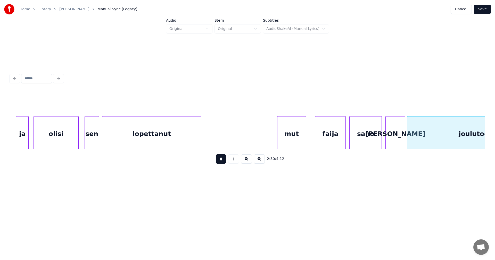
scroll to position [0, 13548]
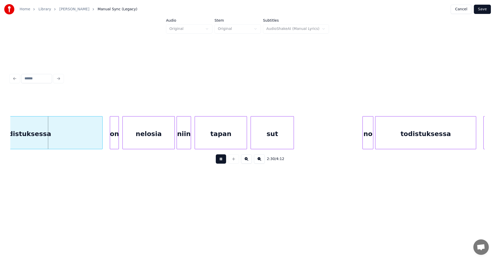
click at [222, 162] on button at bounding box center [221, 158] width 10 height 9
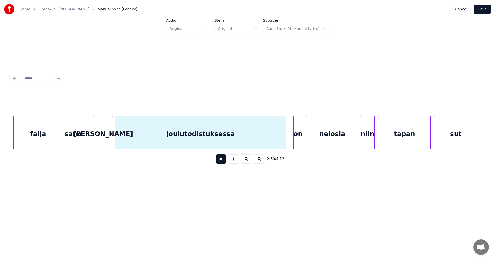
scroll to position [0, 13363]
click at [89, 141] on div at bounding box center [89, 132] width 2 height 32
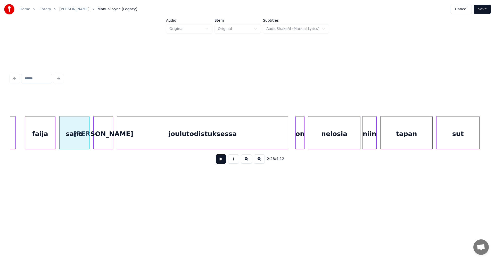
click at [100, 141] on div "[PERSON_NAME]" at bounding box center [102, 133] width 19 height 35
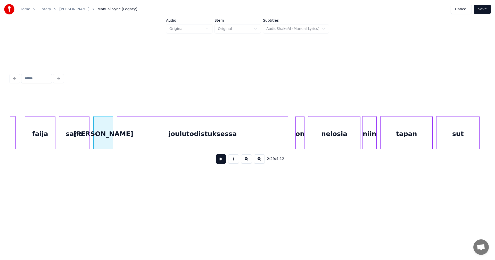
click at [82, 141] on div "sano" at bounding box center [74, 133] width 30 height 35
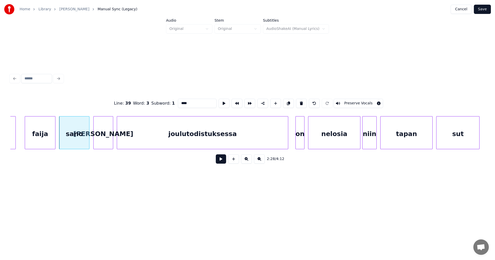
click at [224, 163] on button at bounding box center [221, 158] width 10 height 9
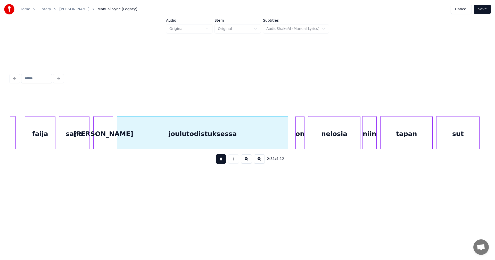
click at [224, 163] on button at bounding box center [221, 158] width 10 height 9
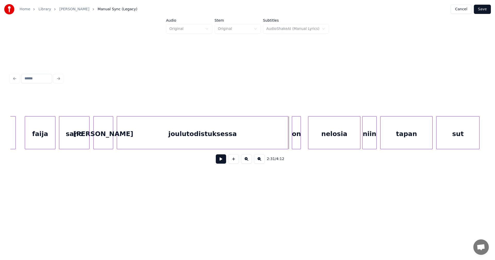
click at [298, 141] on div "on" at bounding box center [296, 133] width 8 height 35
click at [285, 141] on div at bounding box center [285, 132] width 2 height 32
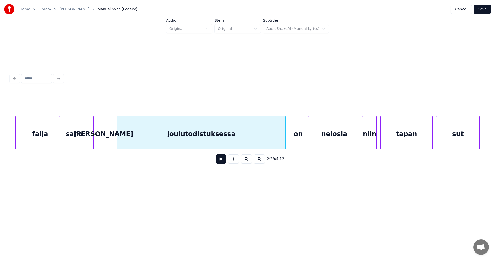
click at [303, 140] on div at bounding box center [303, 132] width 2 height 32
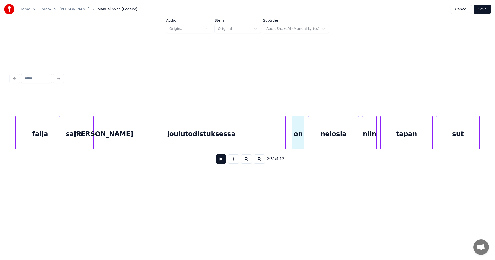
click at [358, 139] on div at bounding box center [358, 132] width 2 height 32
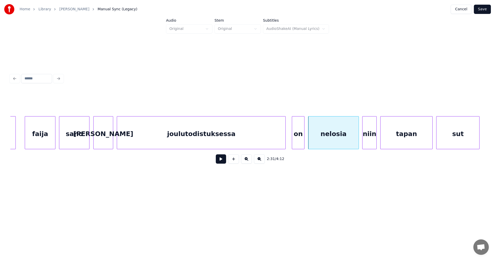
click at [298, 142] on div "on" at bounding box center [298, 133] width 12 height 35
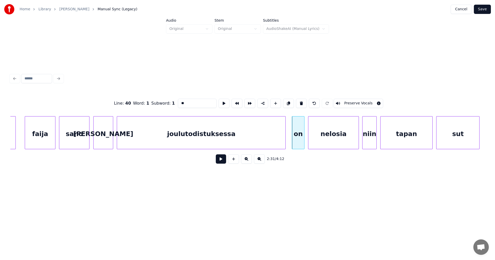
click at [223, 160] on button at bounding box center [221, 158] width 10 height 9
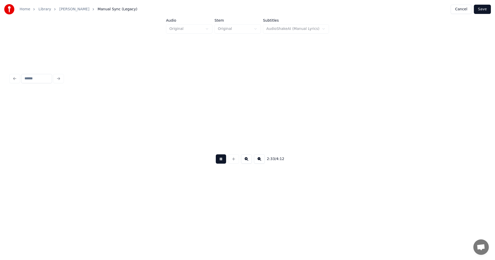
drag, startPoint x: 223, startPoint y: 160, endPoint x: 314, endPoint y: 148, distance: 92.6
click at [225, 160] on button at bounding box center [221, 158] width 10 height 9
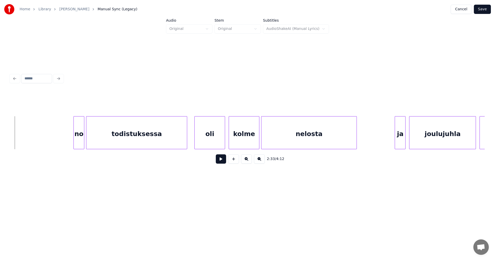
scroll to position [0, 13422]
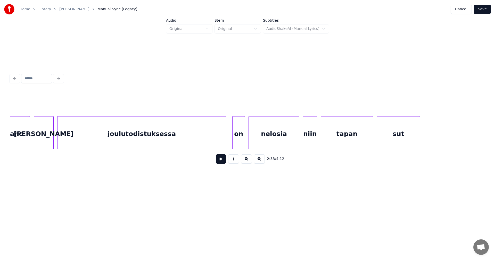
click at [335, 138] on div "tapan" at bounding box center [347, 133] width 52 height 35
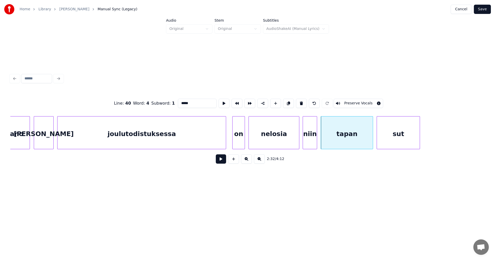
click at [223, 160] on button at bounding box center [221, 158] width 10 height 9
click at [223, 159] on button at bounding box center [221, 158] width 10 height 9
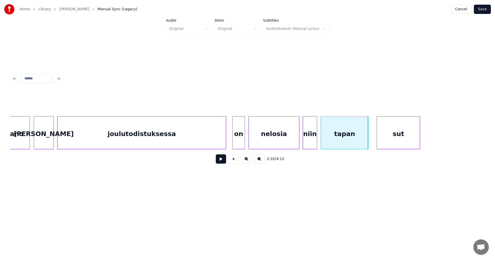
click at [367, 142] on div at bounding box center [367, 132] width 2 height 32
click at [379, 141] on div "sut" at bounding box center [392, 133] width 43 height 35
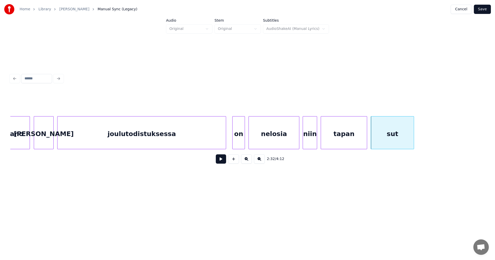
click at [224, 163] on button at bounding box center [221, 158] width 10 height 9
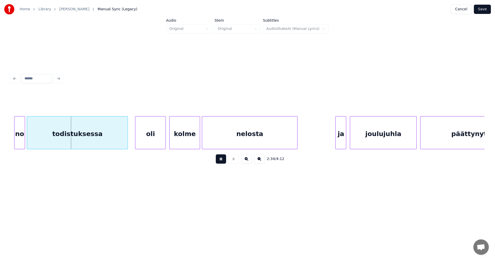
drag, startPoint x: 224, startPoint y: 163, endPoint x: 43, endPoint y: 157, distance: 180.9
click at [220, 162] on button at bounding box center [221, 158] width 10 height 9
click at [16, 142] on div "no" at bounding box center [16, 133] width 10 height 35
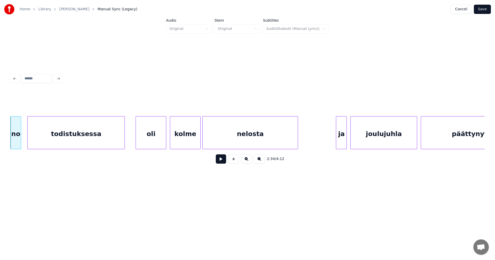
click at [124, 138] on div at bounding box center [124, 132] width 2 height 32
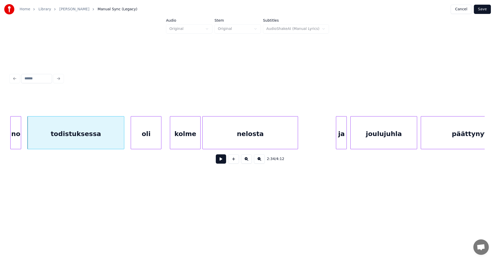
click at [146, 139] on div "oli" at bounding box center [146, 133] width 30 height 35
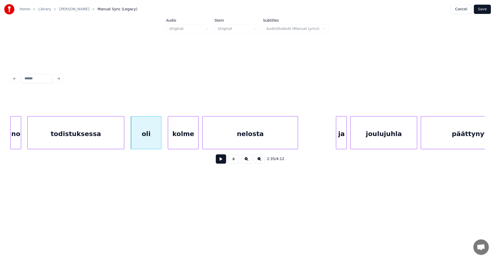
click at [180, 139] on div "kolme" at bounding box center [183, 133] width 30 height 35
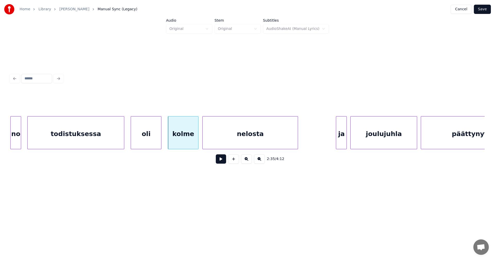
click at [158, 141] on div "oli" at bounding box center [146, 133] width 30 height 35
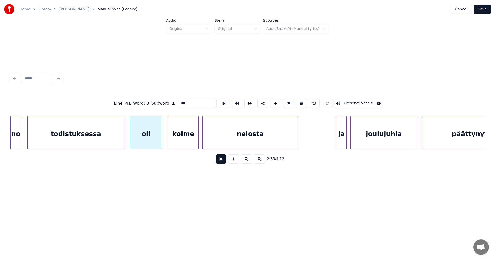
click at [217, 161] on button at bounding box center [221, 158] width 10 height 9
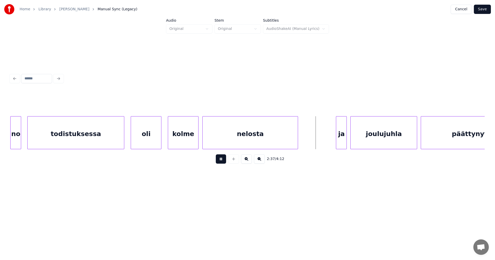
click at [217, 161] on button at bounding box center [221, 158] width 10 height 9
click at [337, 140] on div "ja" at bounding box center [339, 133] width 10 height 35
click
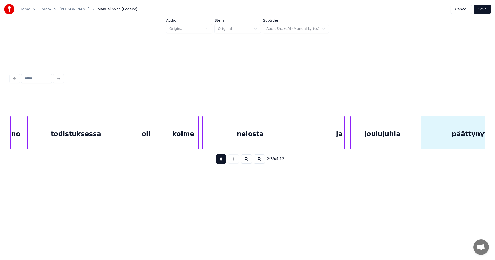
scroll to position [0, 14370]
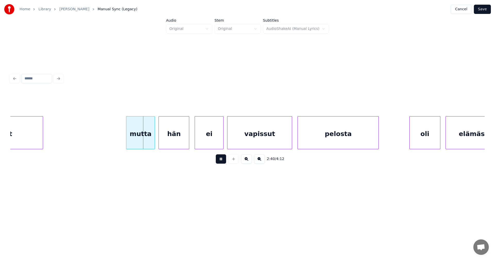
drag, startPoint x: 220, startPoint y: 161, endPoint x: 160, endPoint y: 144, distance: 61.9
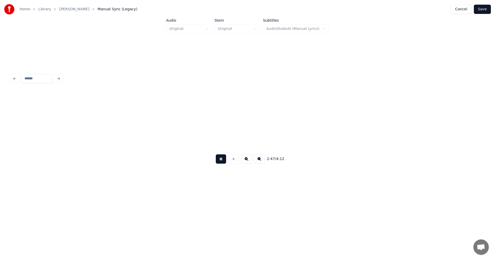
scroll to position [0, 15062]
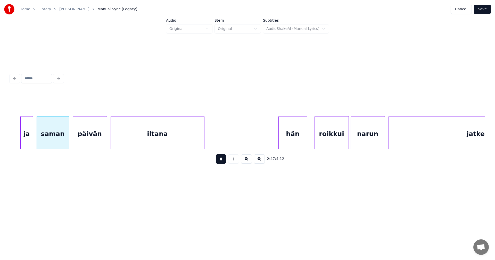
drag, startPoint x: 219, startPoint y: 162, endPoint x: 101, endPoint y: 163, distance: 118.5
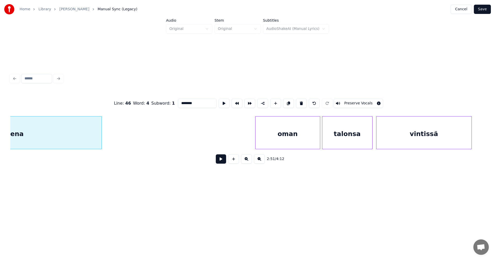
scroll to position [0, 15440]
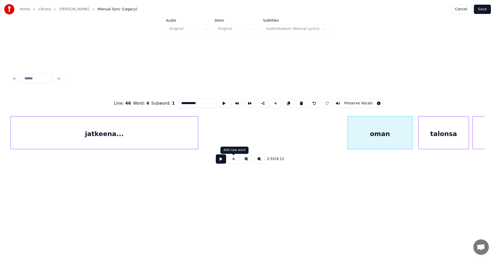
type input "**********"
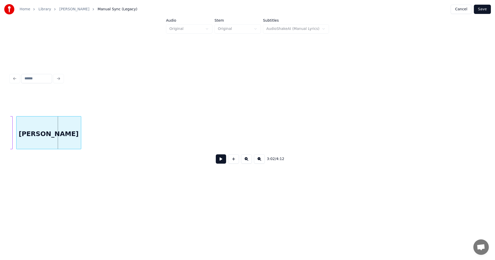
scroll to position [0, 15984]
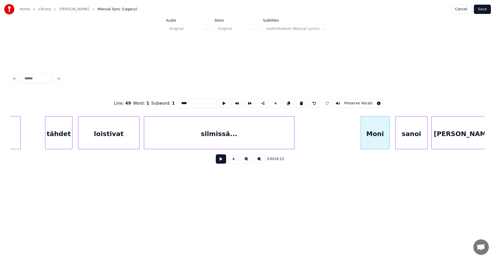
type input "****"
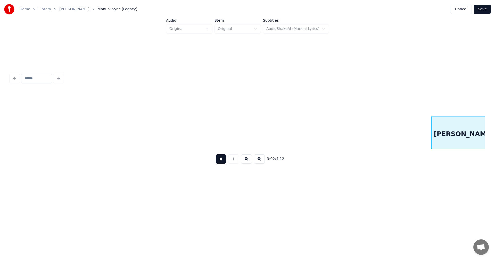
scroll to position [0, 16458]
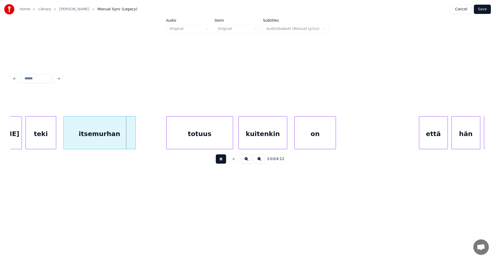
drag, startPoint x: 222, startPoint y: 162, endPoint x: 93, endPoint y: 162, distance: 128.5
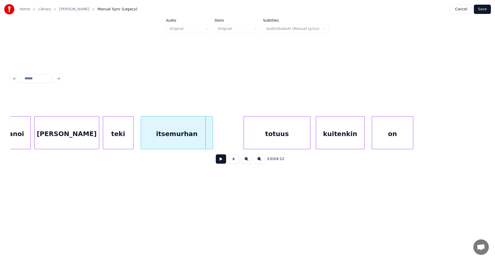
scroll to position [0, 16375]
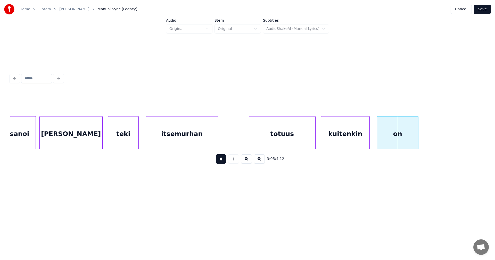
drag, startPoint x: 223, startPoint y: 163, endPoint x: 327, endPoint y: 154, distance: 104.4
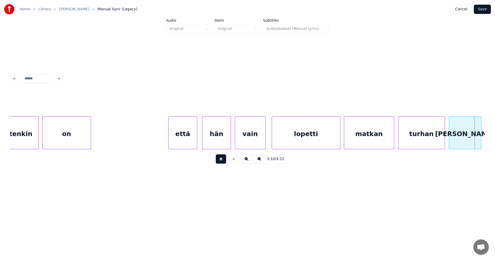
scroll to position [0, 17178]
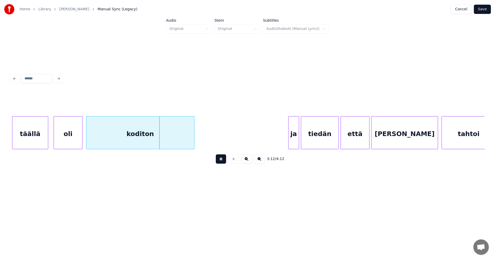
drag, startPoint x: 222, startPoint y: 163, endPoint x: 121, endPoint y: 164, distance: 101.5
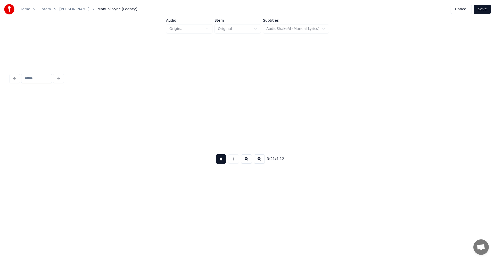
scroll to position [0, 18168]
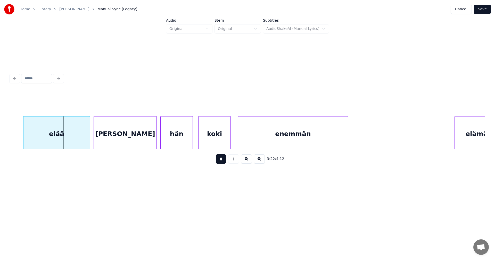
drag, startPoint x: 223, startPoint y: 159, endPoint x: 198, endPoint y: 159, distance: 24.5
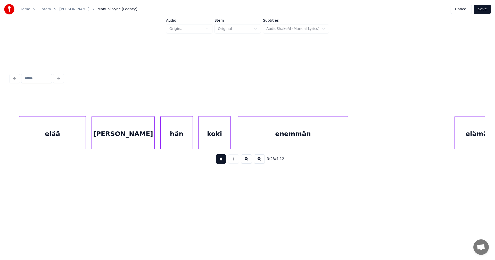
drag, startPoint x: 221, startPoint y: 161, endPoint x: 220, endPoint y: 139, distance: 21.6
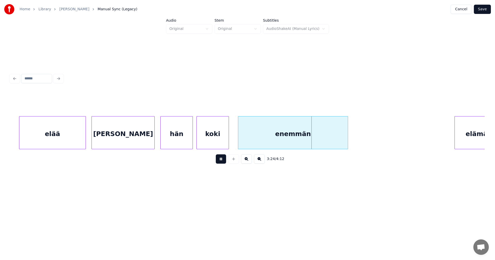
drag, startPoint x: 220, startPoint y: 159, endPoint x: 284, endPoint y: 133, distance: 68.5
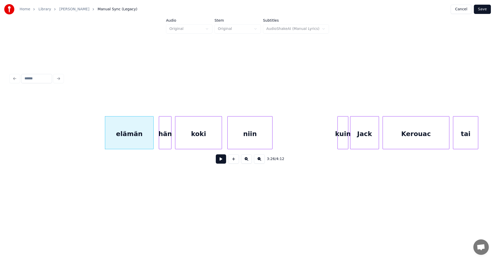
scroll to position [0, 18515]
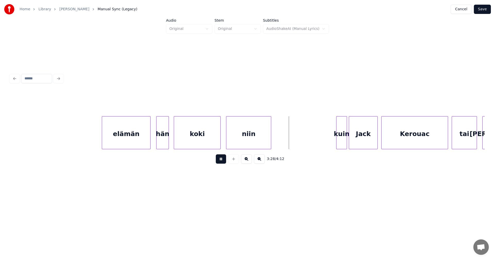
drag, startPoint x: 220, startPoint y: 160, endPoint x: 258, endPoint y: 156, distance: 37.3
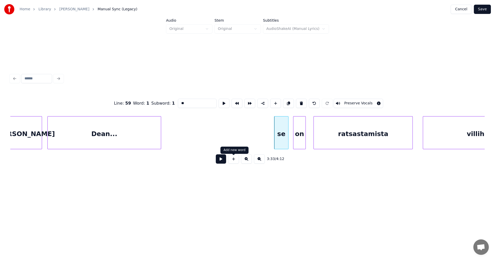
type input "**"
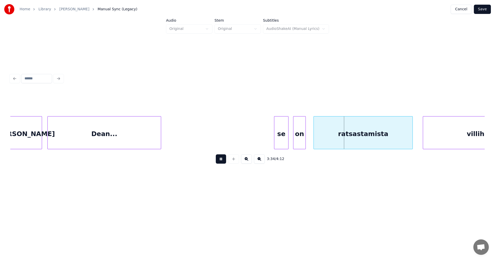
drag, startPoint x: 223, startPoint y: 159, endPoint x: 278, endPoint y: 147, distance: 56.5
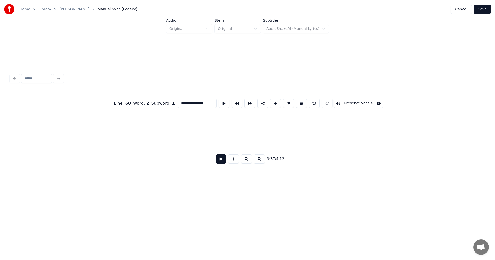
scroll to position [0, 22258]
type input "**********"
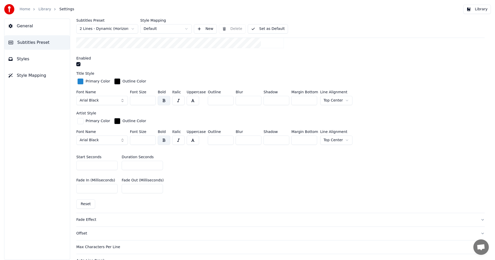
scroll to position [206, 0]
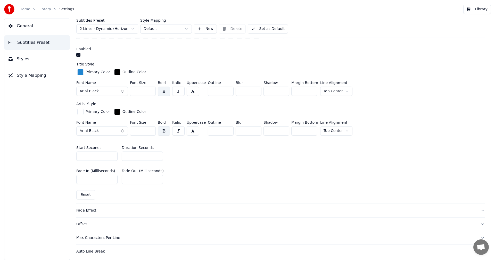
type input "***"
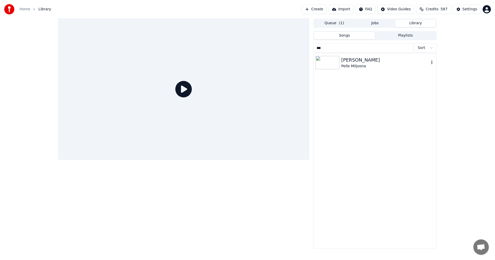
type input "***"
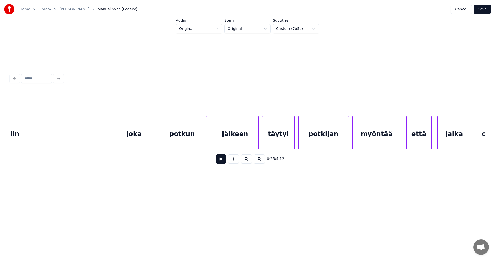
scroll to position [0, 3827]
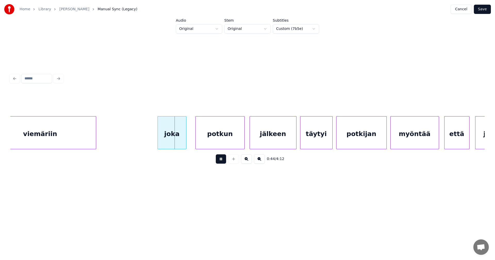
drag, startPoint x: 219, startPoint y: 160, endPoint x: 190, endPoint y: 157, distance: 29.0
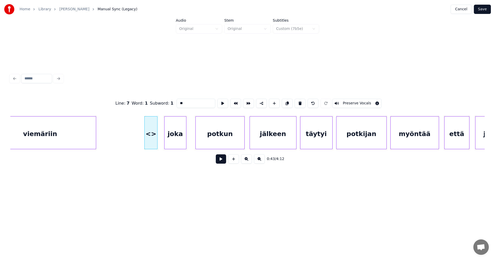
drag, startPoint x: 182, startPoint y: 102, endPoint x: 173, endPoint y: 106, distance: 9.3
type input "***"
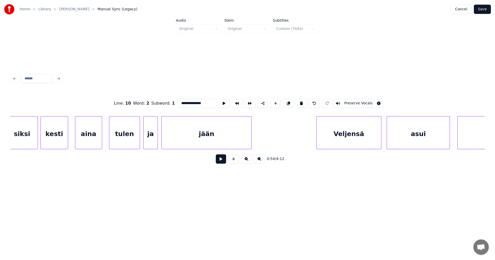
scroll to position [0, 5590]
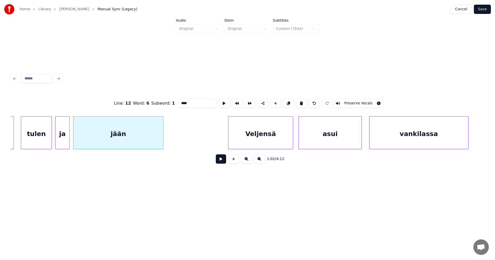
type input "****"
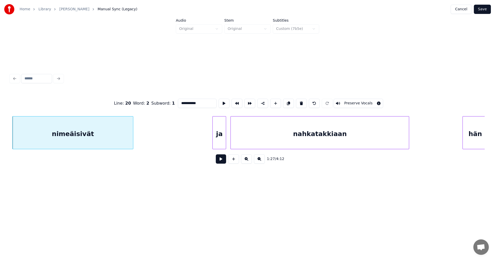
scroll to position [0, 7906]
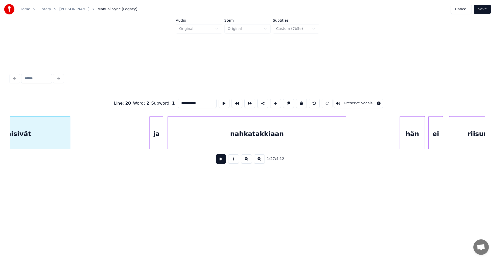
type input "**********"
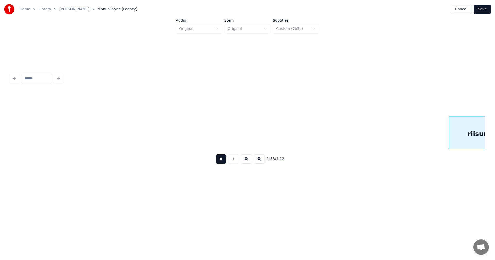
scroll to position [0, 8380]
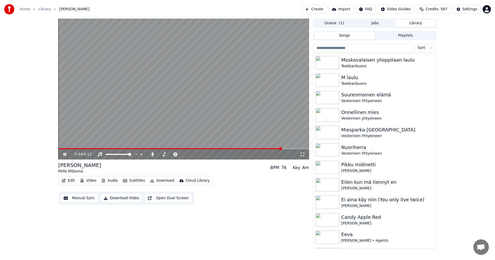
click at [64, 154] on icon at bounding box center [64, 154] width 3 height 3
click at [474, 9] on div "Settings" at bounding box center [469, 9] width 15 height 5
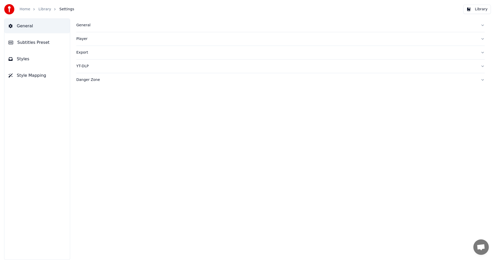
click at [33, 43] on span "Subtitles Preset" at bounding box center [33, 42] width 32 height 6
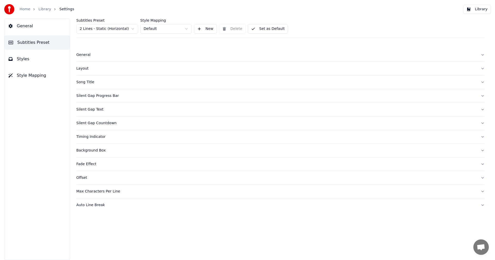
click at [122, 29] on html "Home Library Settings Library General Subtitles Preset Styles Style Mapping Sub…" at bounding box center [247, 130] width 495 height 260
click at [99, 81] on div "Silent Gap Progress Bar" at bounding box center [276, 82] width 400 height 5
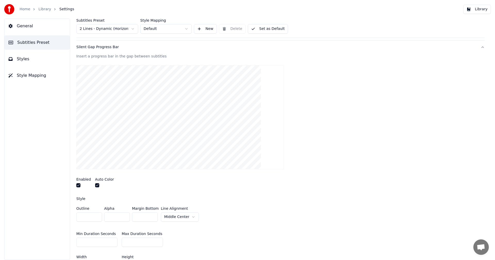
scroll to position [77, 0]
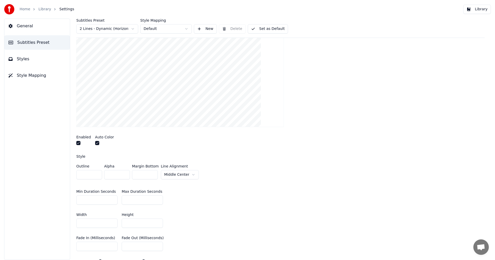
click at [265, 28] on button "Set as Default" at bounding box center [268, 28] width 40 height 9
click at [484, 10] on button "Library" at bounding box center [477, 9] width 28 height 9
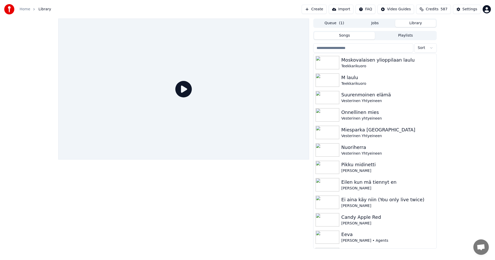
click at [336, 49] on input "search" at bounding box center [363, 47] width 100 height 9
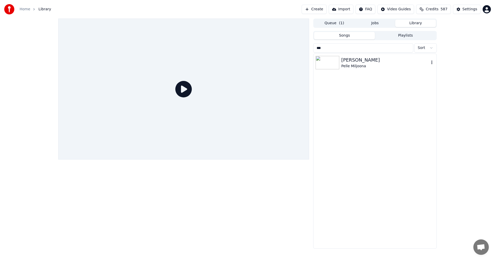
type input "***"
click at [332, 65] on img at bounding box center [327, 62] width 24 height 13
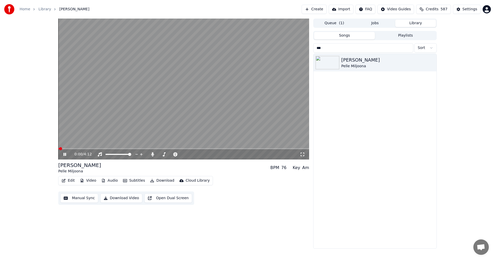
click at [80, 148] on video at bounding box center [183, 89] width 251 height 141
click at [82, 149] on span at bounding box center [183, 148] width 251 height 1
click at [66, 154] on icon at bounding box center [64, 154] width 3 height 4
click at [210, 148] on span at bounding box center [183, 148] width 251 height 1
click at [239, 149] on span at bounding box center [183, 148] width 251 height 1
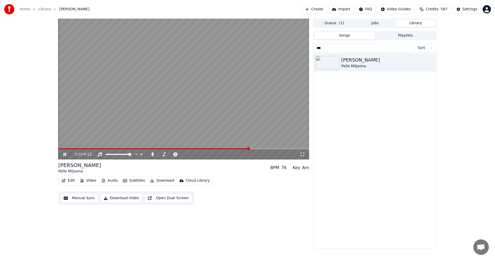
click at [249, 149] on span at bounding box center [183, 148] width 251 height 1
click at [259, 149] on span at bounding box center [183, 148] width 251 height 1
click at [272, 149] on span at bounding box center [183, 148] width 251 height 1
click at [159, 148] on span at bounding box center [171, 148] width 227 height 1
click at [64, 157] on div "1:42 / 4:12" at bounding box center [183, 154] width 246 height 5
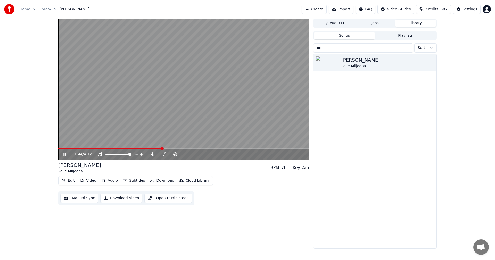
click at [63, 153] on icon at bounding box center [68, 154] width 12 height 4
click at [152, 153] on icon at bounding box center [152, 154] width 3 height 4
click at [160, 181] on button "Download" at bounding box center [162, 180] width 28 height 7
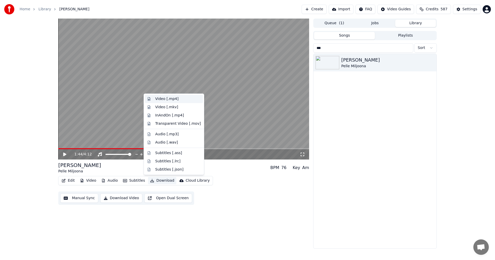
click at [167, 99] on div "Video [.mp4]" at bounding box center [166, 98] width 23 height 5
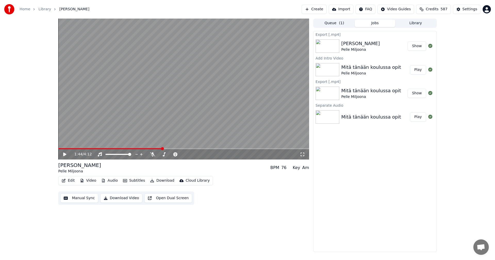
click at [412, 23] on button "Library" at bounding box center [415, 23] width 41 height 7
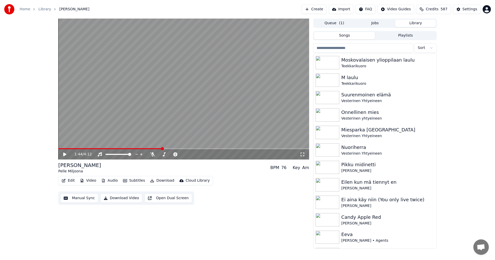
click at [339, 48] on input "search" at bounding box center [363, 47] width 100 height 9
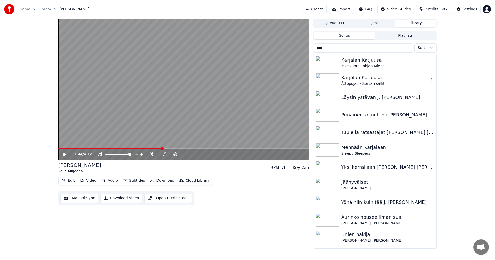
type input "****"
click at [338, 79] on img at bounding box center [327, 79] width 24 height 13
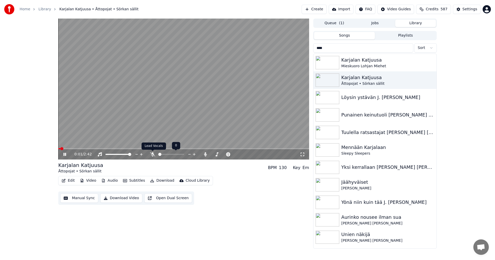
click at [150, 156] on icon at bounding box center [152, 154] width 5 height 4
click at [148, 148] on span at bounding box center [183, 148] width 251 height 1
click at [66, 155] on icon at bounding box center [64, 154] width 3 height 3
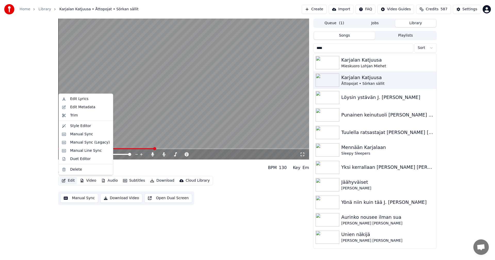
click at [75, 182] on button "Edit" at bounding box center [67, 180] width 17 height 7
click at [88, 143] on div "Manual Sync (Legacy)" at bounding box center [90, 142] width 40 height 5
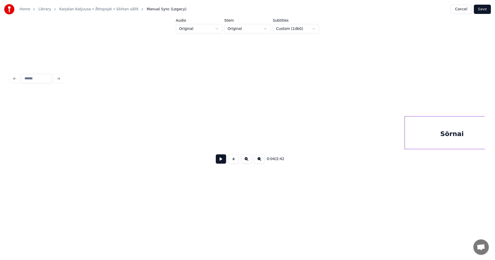
click at [224, 162] on button at bounding box center [221, 158] width 10 height 9
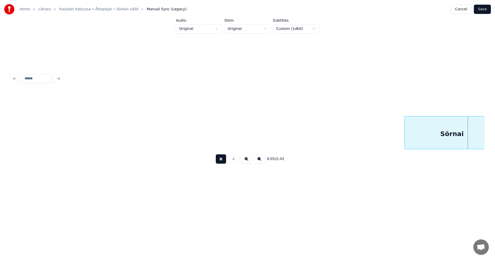
click at [224, 162] on button at bounding box center [221, 158] width 10 height 9
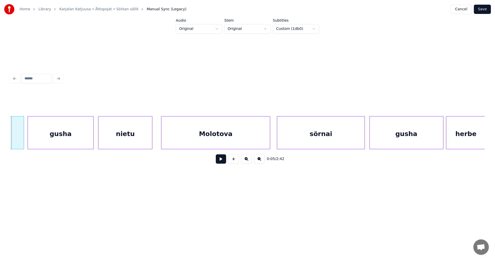
click at [465, 11] on button "Cancel" at bounding box center [460, 9] width 21 height 9
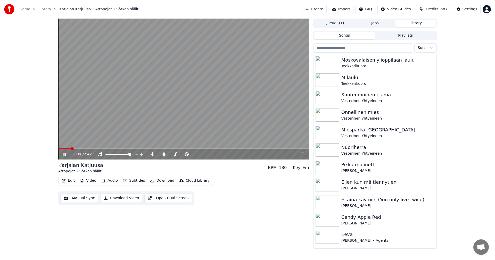
click at [61, 149] on span at bounding box center [64, 148] width 12 height 1
click at [68, 148] on span at bounding box center [71, 148] width 26 height 1
click at [60, 148] on span at bounding box center [180, 148] width 244 height 1
click at [64, 154] on icon at bounding box center [64, 154] width 3 height 3
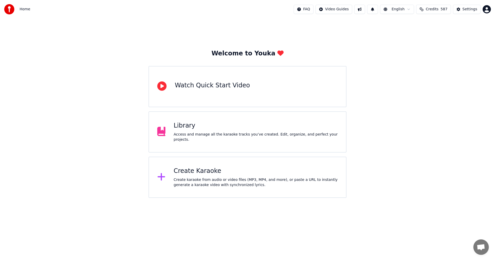
click at [181, 130] on div "Library" at bounding box center [256, 126] width 164 height 8
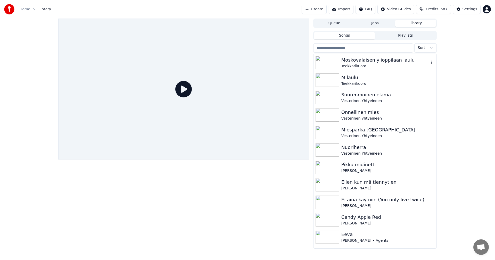
click at [354, 63] on div "Moskovalaisen ylioppilaan laulu" at bounding box center [385, 59] width 88 height 7
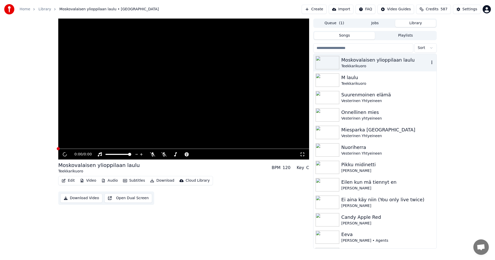
click at [354, 63] on div "Moskovalaisen ylioppilaan laulu" at bounding box center [385, 59] width 88 height 7
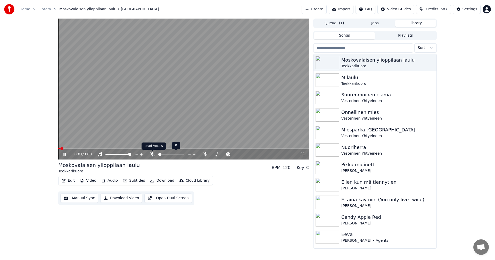
click at [152, 154] on icon at bounding box center [152, 154] width 5 height 4
click at [74, 149] on span at bounding box center [183, 148] width 251 height 1
click at [71, 148] on span at bounding box center [65, 148] width 15 height 1
click at [65, 155] on icon at bounding box center [68, 154] width 12 height 4
click at [165, 155] on icon at bounding box center [163, 154] width 5 height 4
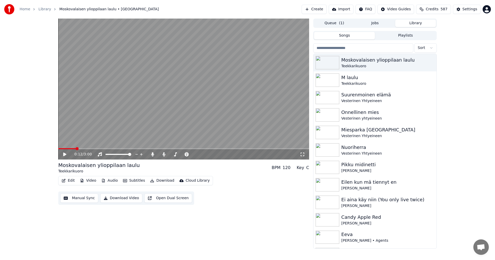
click at [165, 181] on button "Download" at bounding box center [162, 180] width 28 height 7
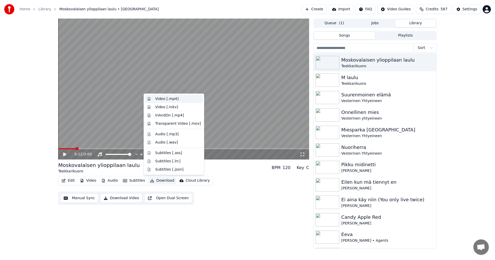
click at [174, 99] on div "Video [.mp4]" at bounding box center [166, 98] width 23 height 5
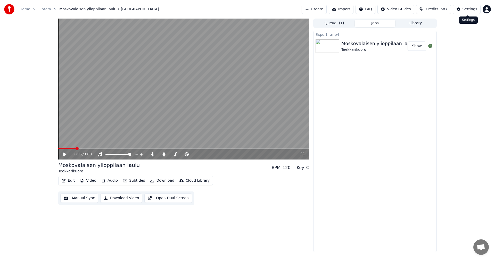
click at [466, 9] on div "Settings" at bounding box center [469, 9] width 15 height 5
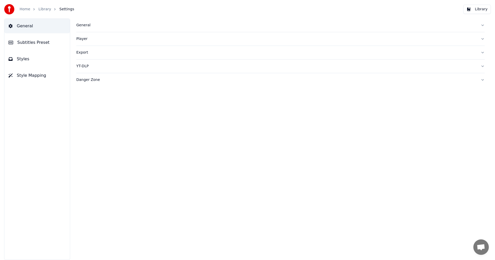
click at [80, 25] on div "General" at bounding box center [276, 25] width 400 height 5
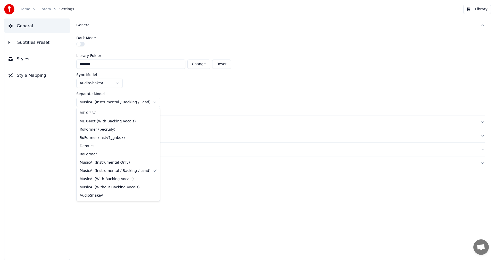
click at [143, 103] on html "Home Library Settings Library General Subtitles Preset Styles Style Mapping Gen…" at bounding box center [247, 130] width 495 height 260
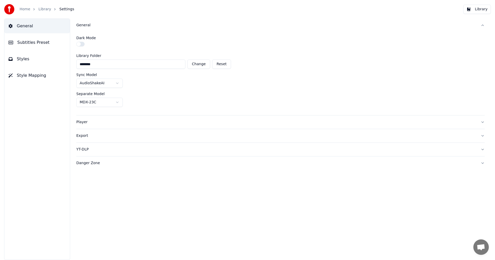
click at [303, 72] on div "Dark Mode Library Folder ******** Change Reset Sync Model AudioShakeAI Separate…" at bounding box center [280, 73] width 408 height 83
click at [27, 10] on link "Home" at bounding box center [25, 9] width 11 height 5
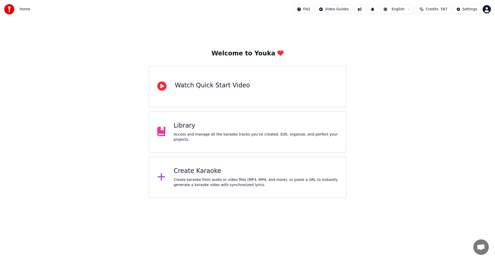
click at [195, 173] on div "Create Karaoke" at bounding box center [256, 171] width 164 height 8
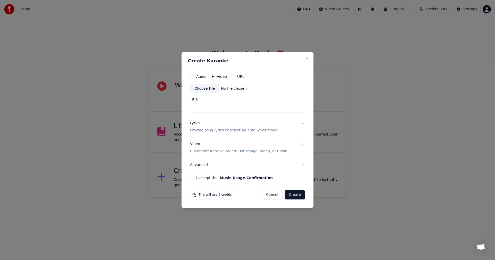
click at [206, 89] on div "Choose File" at bounding box center [204, 88] width 29 height 9
type input "**********"
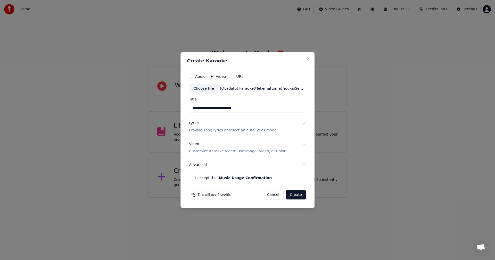
click at [302, 123] on button "Lyrics Provide song lyrics or select an auto lyrics model" at bounding box center [247, 127] width 117 height 21
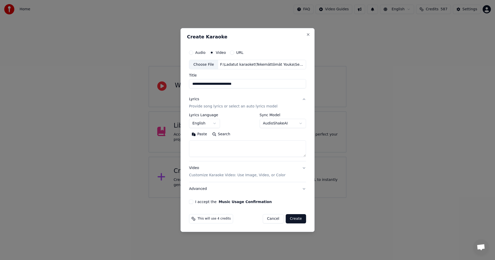
click at [204, 135] on button "Paste" at bounding box center [199, 134] width 21 height 8
click at [216, 124] on body "**********" at bounding box center [247, 99] width 495 height 198
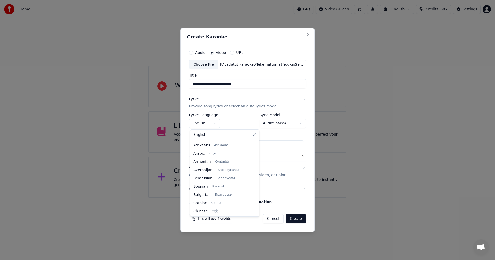
scroll to position [82, 0]
type textarea "**********"
select select "**"
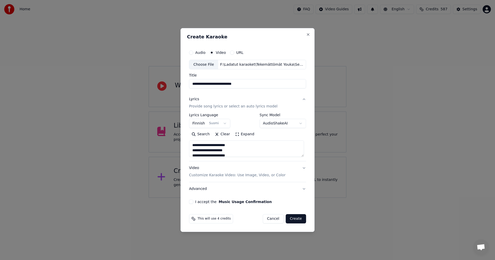
click at [193, 202] on button "I accept the Music Usage Confirmation" at bounding box center [191, 202] width 4 height 4
click at [297, 220] on button "Create" at bounding box center [295, 218] width 20 height 9
type textarea "**********"
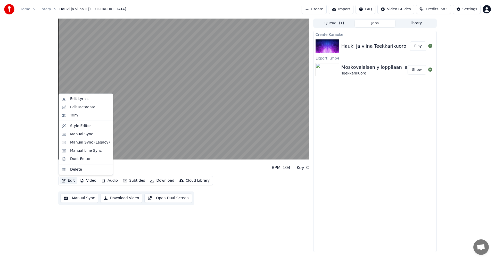
click at [70, 180] on button "Edit" at bounding box center [67, 180] width 17 height 7
click at [85, 143] on div "Manual Sync (Legacy)" at bounding box center [90, 142] width 40 height 5
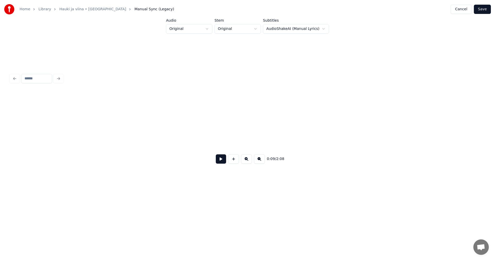
scroll to position [0, 838]
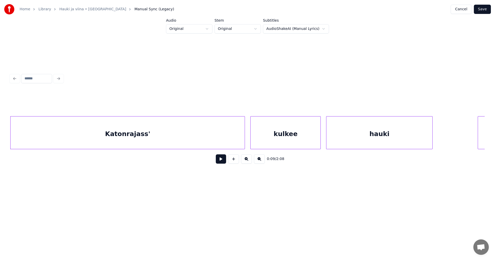
click at [221, 162] on button at bounding box center [221, 158] width 10 height 9
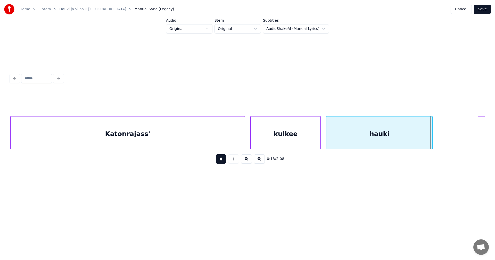
click at [221, 161] on button at bounding box center [221, 158] width 10 height 9
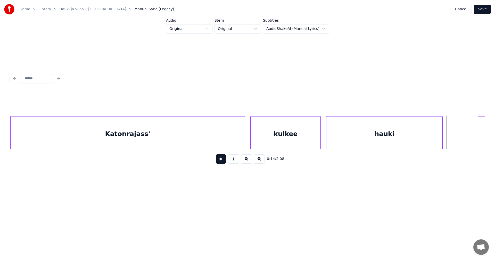
click at [442, 139] on div at bounding box center [441, 132] width 2 height 32
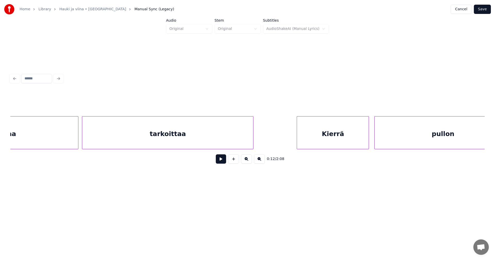
scroll to position [0, 1467]
click at [257, 140] on div at bounding box center [257, 132] width 2 height 32
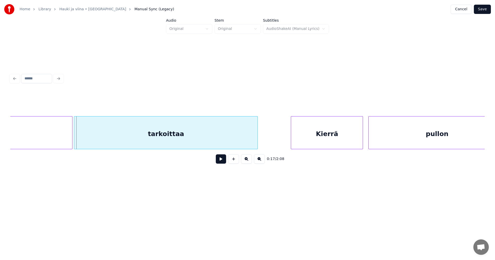
click at [75, 141] on div at bounding box center [75, 132] width 2 height 32
click at [70, 141] on div at bounding box center [70, 132] width 2 height 32
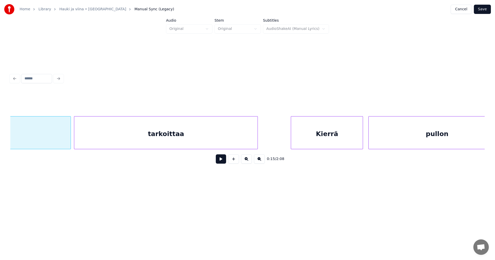
scroll to position [0, 1383]
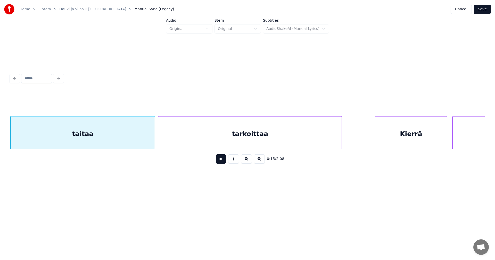
click at [223, 160] on button at bounding box center [221, 158] width 10 height 9
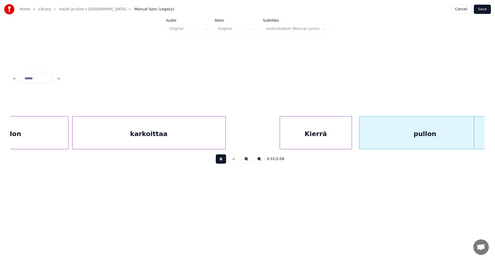
scroll to position [0, 2808]
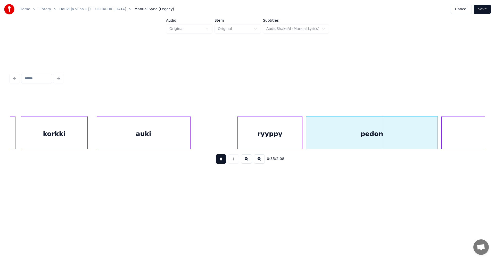
click at [219, 161] on button at bounding box center [221, 158] width 10 height 9
click at [251, 141] on div "ryyppy" at bounding box center [264, 133] width 64 height 35
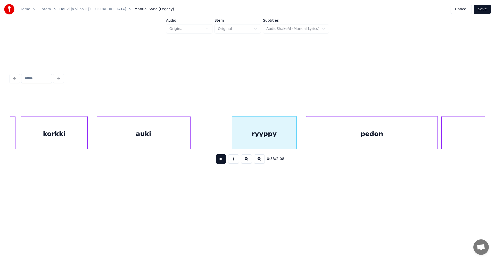
click at [218, 163] on button at bounding box center [221, 158] width 10 height 9
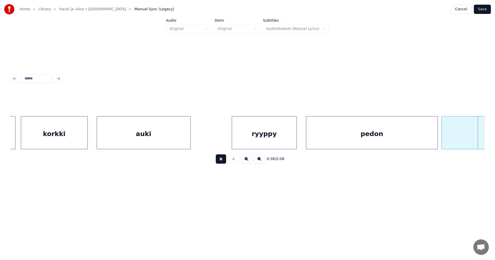
scroll to position [0, 3282]
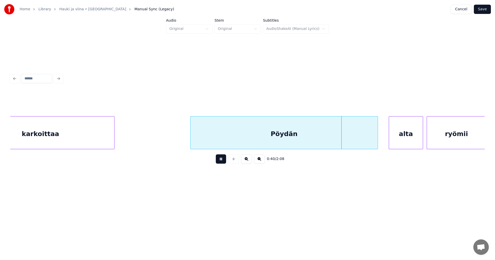
click at [219, 162] on button at bounding box center [221, 158] width 10 height 9
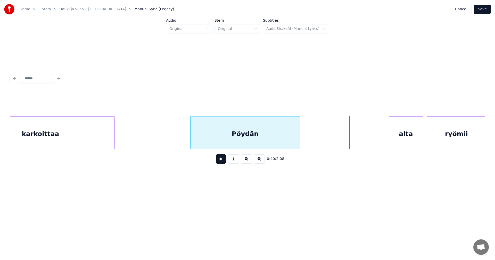
click at [298, 141] on div at bounding box center [299, 132] width 2 height 32
click at [319, 143] on div "alta" at bounding box center [326, 133] width 34 height 35
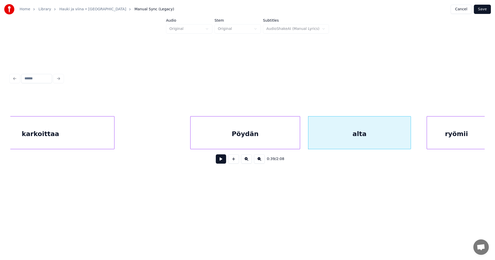
click at [410, 135] on div at bounding box center [410, 132] width 2 height 32
click at [274, 138] on div "Pöydän" at bounding box center [244, 133] width 109 height 35
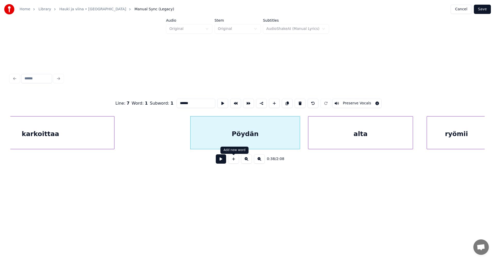
click at [223, 161] on button at bounding box center [221, 158] width 10 height 9
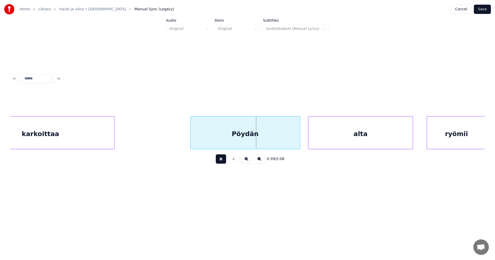
click at [223, 161] on button at bounding box center [221, 158] width 10 height 9
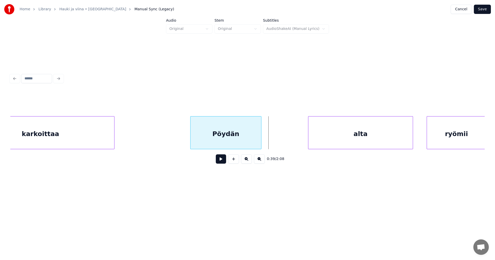
click at [259, 141] on div at bounding box center [260, 132] width 2 height 32
click at [270, 140] on div at bounding box center [271, 132] width 2 height 32
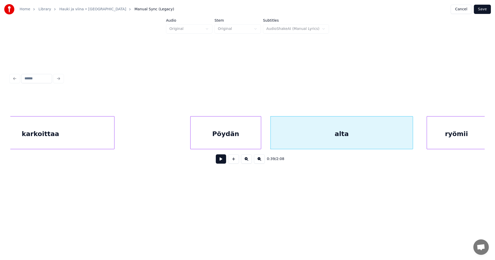
click at [222, 162] on button at bounding box center [221, 158] width 10 height 9
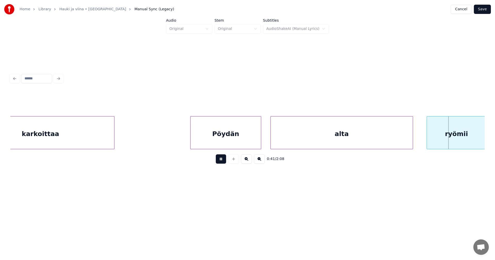
click at [222, 162] on button at bounding box center [221, 158] width 10 height 9
click at [427, 138] on div at bounding box center [428, 132] width 2 height 32
click at [408, 140] on div at bounding box center [409, 132] width 2 height 32
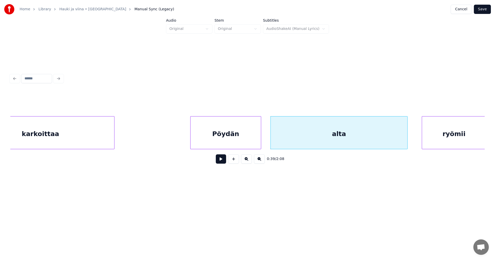
click at [219, 161] on button at bounding box center [221, 158] width 10 height 9
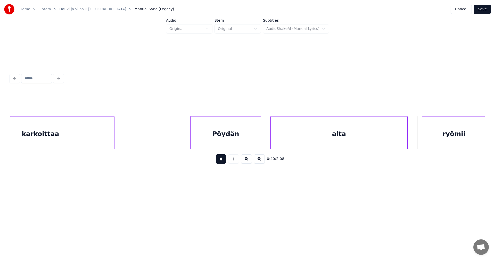
click at [220, 160] on button at bounding box center [221, 158] width 10 height 9
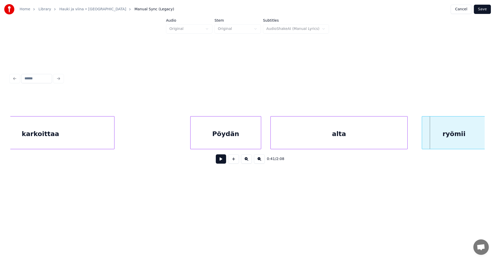
click at [221, 160] on button at bounding box center [221, 158] width 10 height 9
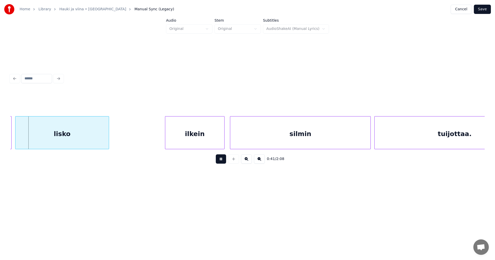
click at [222, 159] on button at bounding box center [221, 158] width 10 height 9
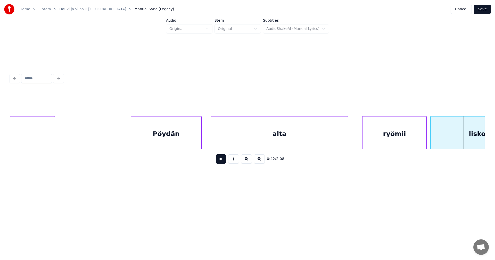
click at [376, 137] on div "ryömii" at bounding box center [394, 133] width 64 height 35
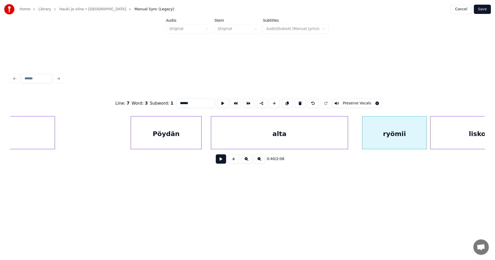
click at [218, 160] on button at bounding box center [221, 158] width 10 height 9
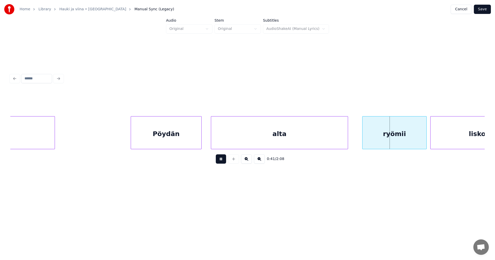
click at [218, 160] on button at bounding box center [221, 158] width 10 height 9
click at [381, 141] on div "ryömii" at bounding box center [390, 133] width 64 height 35
click at [225, 162] on button at bounding box center [221, 158] width 10 height 9
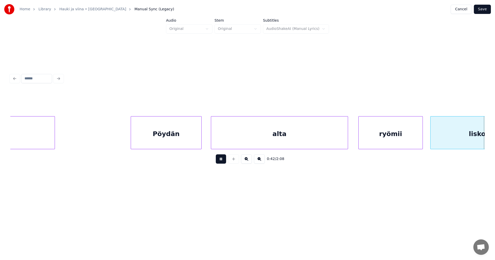
scroll to position [0, 3817]
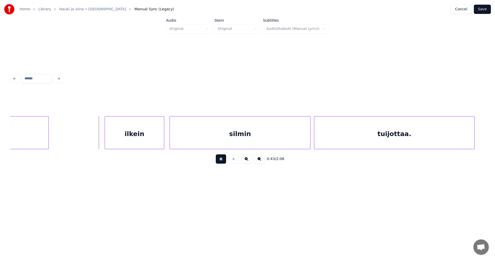
click at [225, 162] on button at bounding box center [221, 158] width 10 height 9
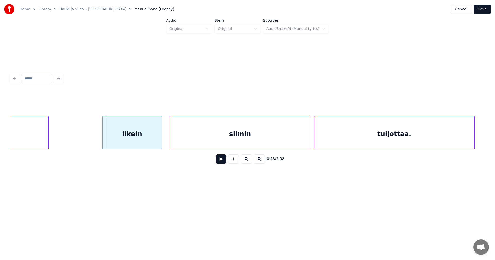
click at [134, 136] on div "ilkein" at bounding box center [132, 133] width 59 height 35
click at [218, 164] on button at bounding box center [221, 158] width 10 height 9
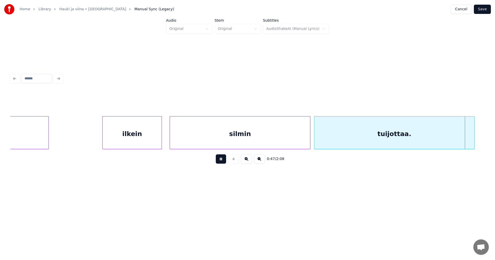
click at [221, 163] on button at bounding box center [221, 158] width 10 height 9
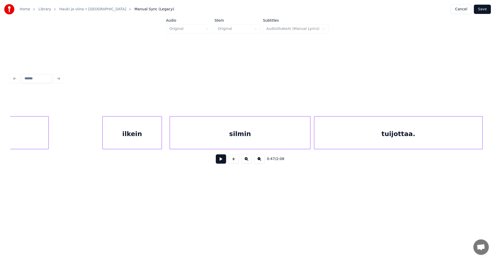
click at [481, 136] on div at bounding box center [481, 132] width 2 height 32
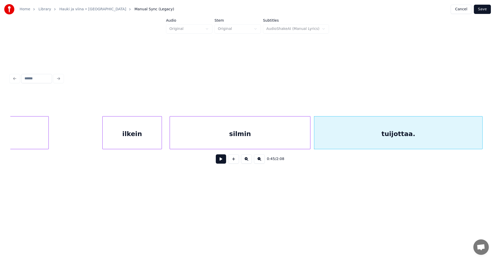
click at [440, 133] on div "tuijottaa." at bounding box center [398, 133] width 168 height 35
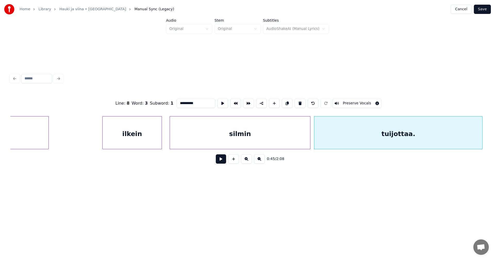
click at [198, 99] on input "**********" at bounding box center [195, 103] width 39 height 9
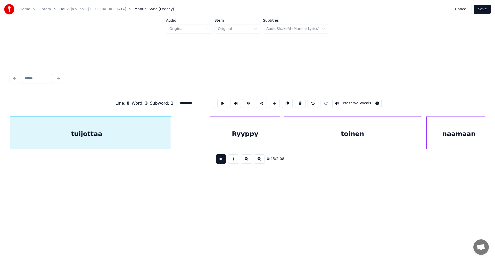
scroll to position [0, 4135]
click at [226, 138] on div "Ryyppy" at bounding box center [236, 133] width 70 height 35
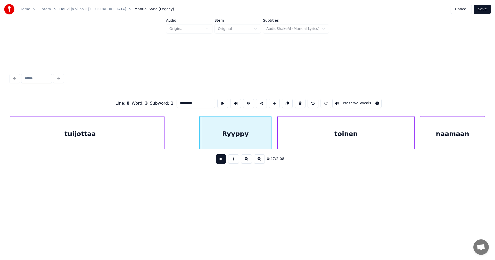
click at [200, 140] on div at bounding box center [200, 132] width 2 height 32
type input "*********"
click at [222, 160] on button at bounding box center [221, 158] width 10 height 9
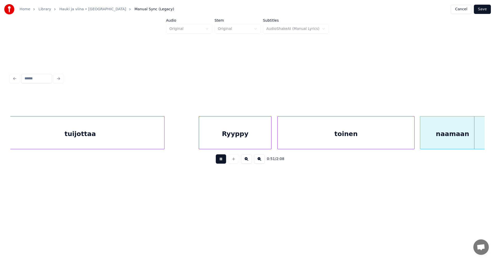
scroll to position [0, 4610]
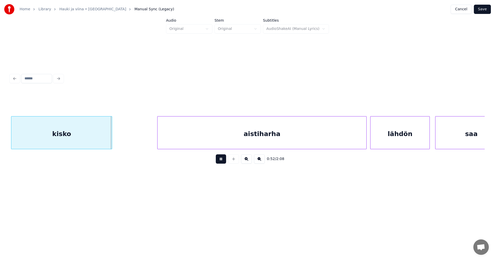
click at [222, 160] on button at bounding box center [221, 158] width 10 height 9
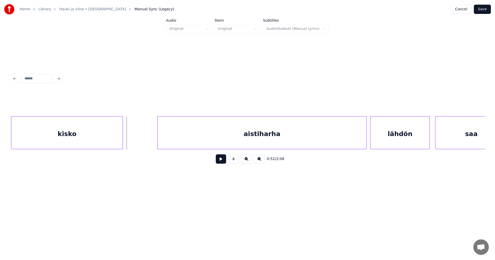
click at [122, 138] on div at bounding box center [122, 132] width 2 height 32
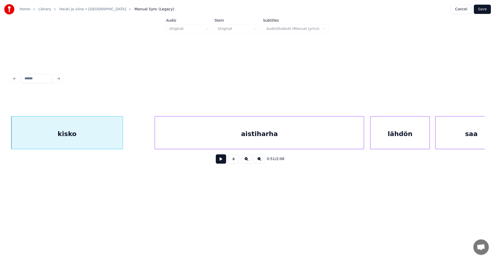
click at [214, 142] on div "aistiharha" at bounding box center [259, 133] width 209 height 35
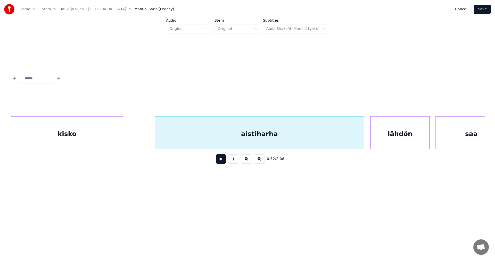
click at [220, 164] on button at bounding box center [221, 158] width 10 height 9
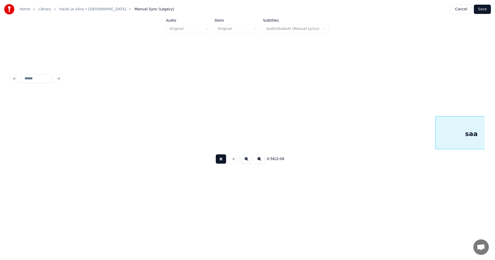
scroll to position [0, 5084]
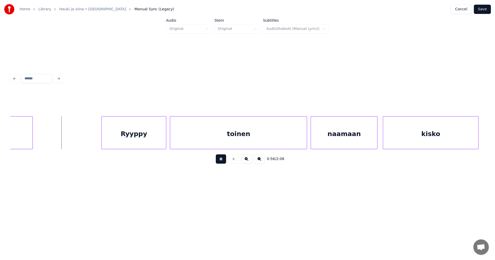
drag, startPoint x: 219, startPoint y: 162, endPoint x: 189, endPoint y: 159, distance: 30.8
click at [218, 161] on button at bounding box center [221, 158] width 10 height 9
click at [42, 138] on div at bounding box center [41, 132] width 2 height 32
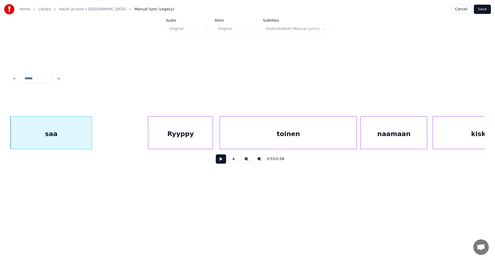
click at [182, 142] on div "Ryyppy" at bounding box center [180, 133] width 64 height 35
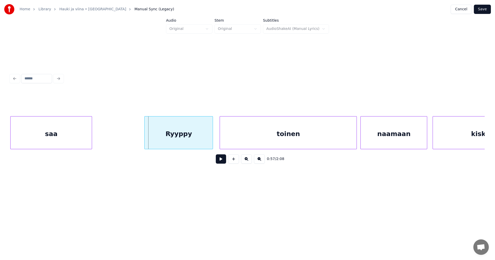
click at [144, 139] on div at bounding box center [145, 132] width 2 height 32
click at [220, 162] on button at bounding box center [221, 158] width 10 height 9
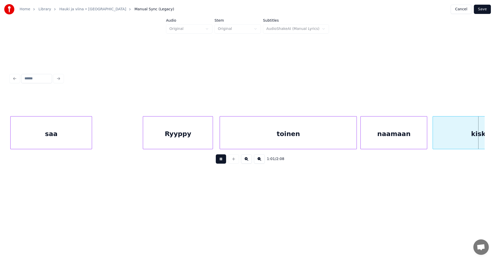
scroll to position [0, 5508]
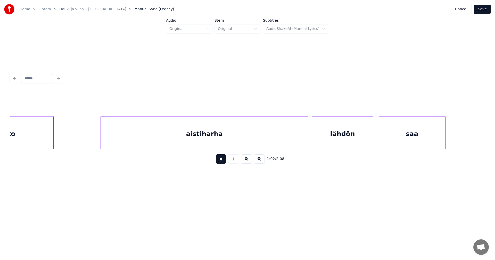
click at [220, 162] on button at bounding box center [221, 158] width 10 height 9
click at [197, 137] on div "aistiharha" at bounding box center [200, 133] width 207 height 35
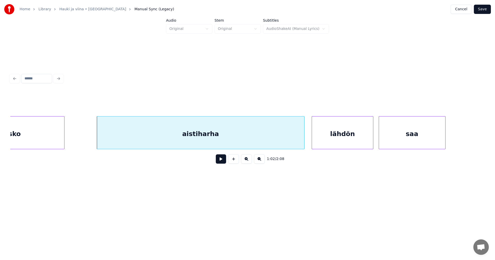
click at [64, 140] on div at bounding box center [64, 132] width 2 height 32
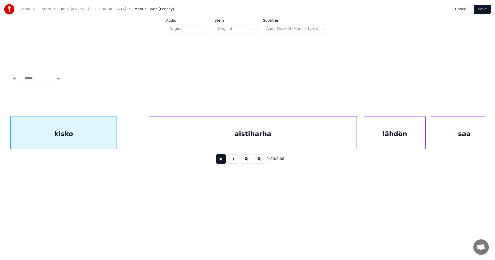
click at [241, 135] on div "aistiharha" at bounding box center [252, 133] width 207 height 35
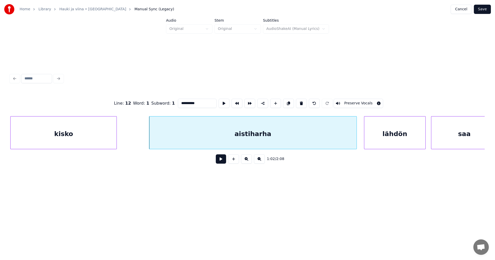
click at [222, 161] on button at bounding box center [221, 158] width 10 height 9
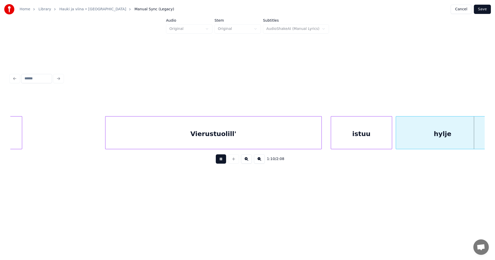
scroll to position [0, 6406]
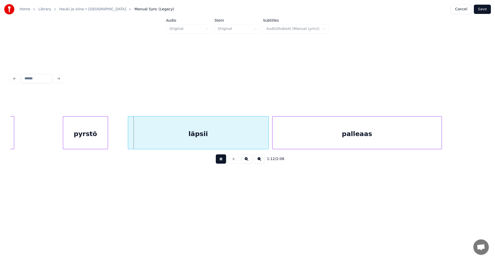
click at [220, 160] on button at bounding box center [221, 158] width 10 height 9
click at [215, 143] on div "läpsii" at bounding box center [194, 133] width 140 height 35
click at [121, 141] on div at bounding box center [122, 132] width 2 height 32
click at [220, 159] on button at bounding box center [221, 158] width 10 height 9
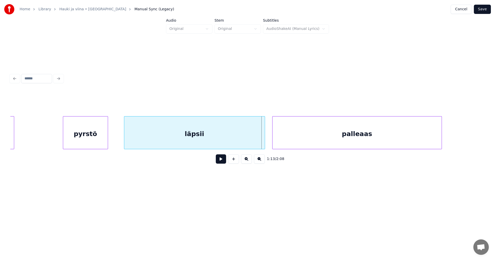
click at [125, 139] on div at bounding box center [125, 132] width 2 height 32
click at [114, 141] on div at bounding box center [114, 132] width 2 height 32
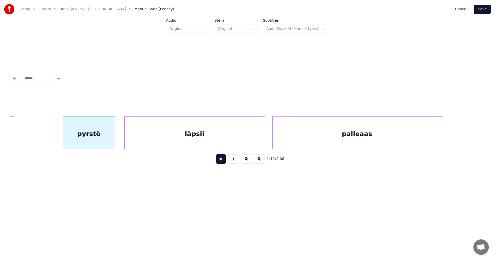
click at [224, 162] on button at bounding box center [221, 158] width 10 height 9
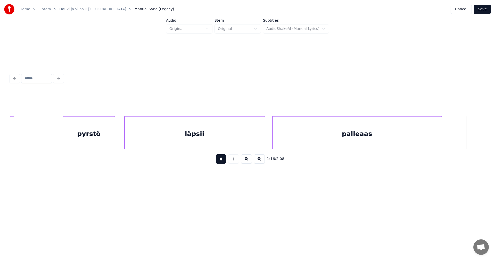
click at [223, 161] on button at bounding box center [221, 158] width 10 height 9
click at [456, 139] on div at bounding box center [456, 132] width 2 height 32
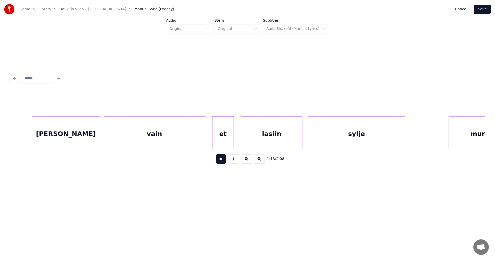
scroll to position [0, 6860]
click at [80, 140] on div "Kunhan" at bounding box center [64, 133] width 68 height 35
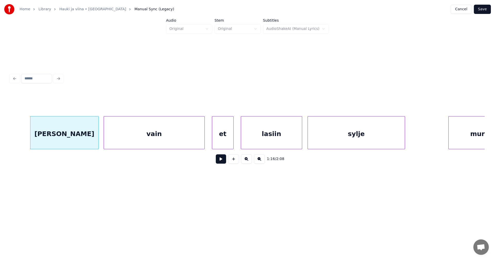
click at [186, 139] on div "vain" at bounding box center [154, 133] width 100 height 35
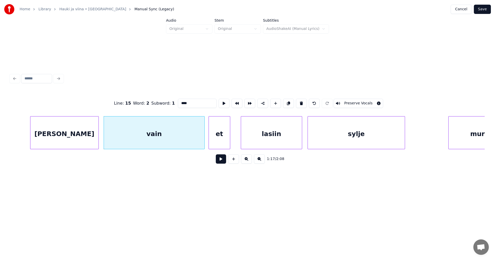
click at [217, 140] on div "et" at bounding box center [219, 133] width 21 height 35
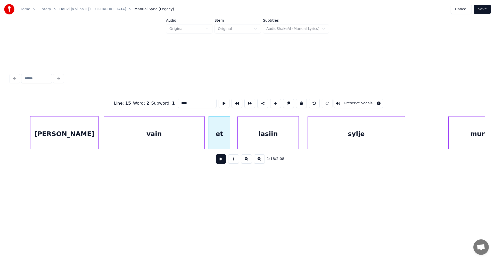
click at [247, 141] on div "lasiin" at bounding box center [267, 133] width 61 height 35
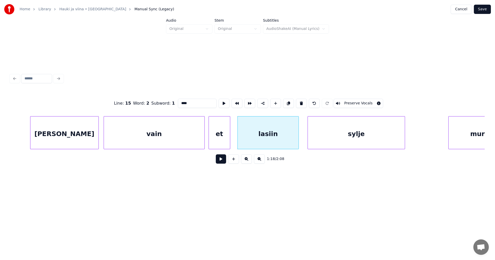
click at [89, 144] on div "Kunhan" at bounding box center [64, 133] width 68 height 35
type input "******"
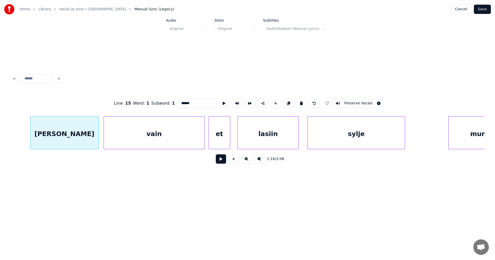
click at [220, 163] on button at bounding box center [221, 158] width 10 height 9
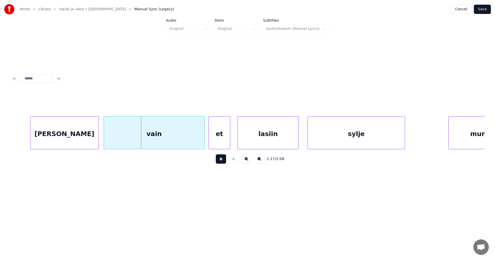
drag, startPoint x: 220, startPoint y: 162, endPoint x: 153, endPoint y: 160, distance: 67.5
click at [218, 162] on button at bounding box center [221, 158] width 10 height 9
click at [97, 142] on div at bounding box center [97, 132] width 2 height 32
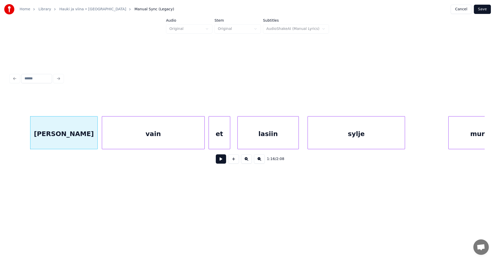
click at [103, 141] on div at bounding box center [103, 132] width 2 height 32
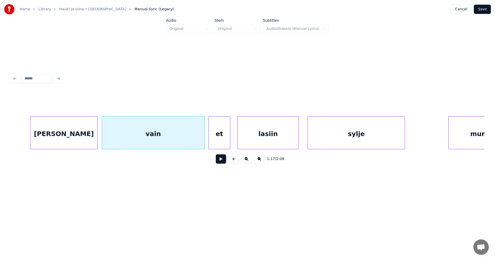
click at [150, 144] on div "vain" at bounding box center [153, 133] width 102 height 35
click at [222, 163] on button at bounding box center [221, 158] width 10 height 9
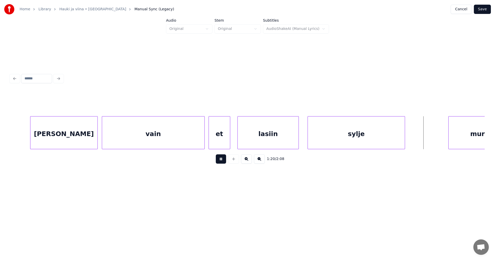
drag, startPoint x: 222, startPoint y: 162, endPoint x: 322, endPoint y: 155, distance: 100.9
click at [224, 162] on button at bounding box center [221, 158] width 10 height 9
click at [414, 139] on div at bounding box center [413, 132] width 2 height 32
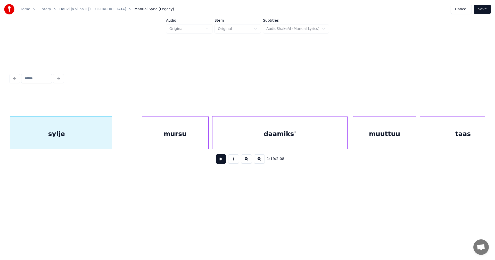
scroll to position [0, 7169]
click at [171, 134] on div "mursu" at bounding box center [170, 133] width 66 height 35
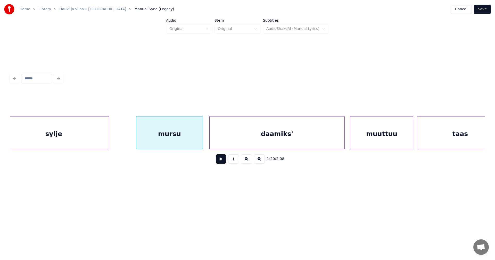
click at [220, 162] on button at bounding box center [221, 158] width 10 height 9
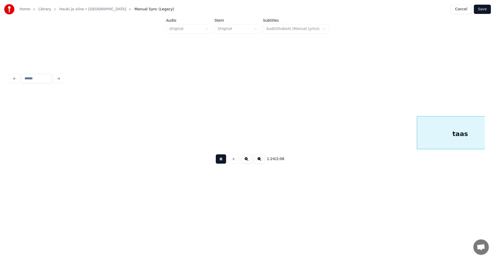
scroll to position [0, 7644]
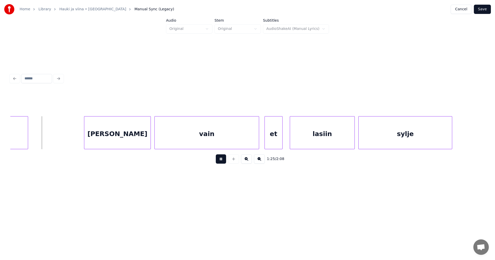
click at [220, 162] on button at bounding box center [221, 158] width 10 height 9
click at [35, 141] on div at bounding box center [34, 132] width 2 height 32
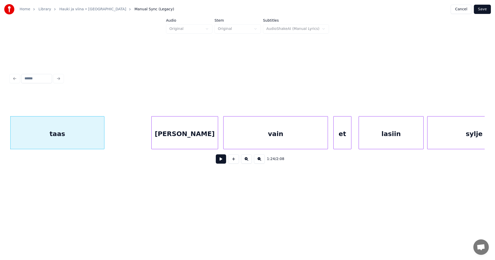
click at [159, 138] on div "Kunhan" at bounding box center [184, 133] width 66 height 35
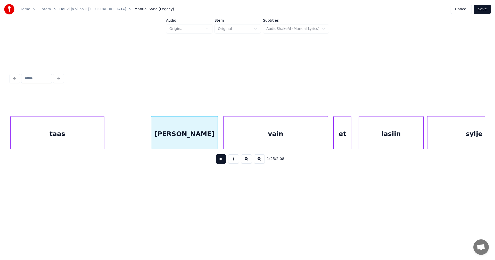
click at [223, 162] on button at bounding box center [221, 158] width 10 height 9
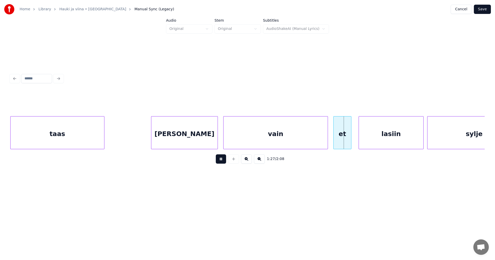
click at [222, 162] on button at bounding box center [221, 158] width 10 height 9
click at [374, 137] on div "lasiin" at bounding box center [390, 133] width 64 height 35
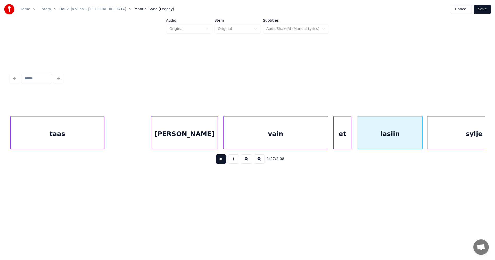
click at [219, 163] on button at bounding box center [221, 158] width 10 height 9
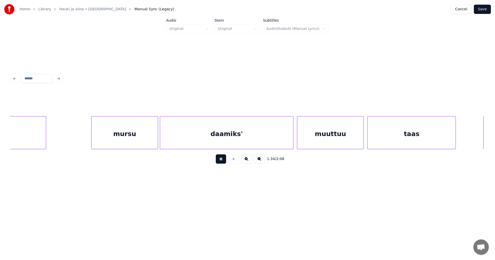
scroll to position [0, 8524]
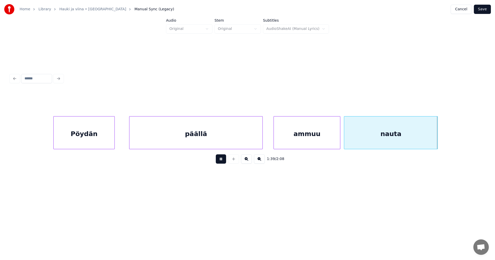
click at [219, 163] on button at bounding box center [221, 158] width 10 height 9
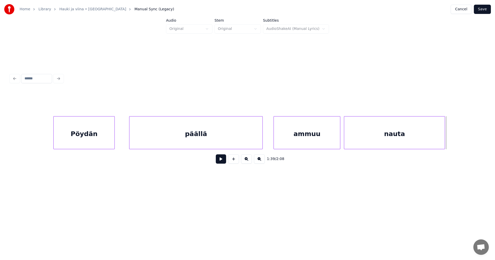
click at [444, 139] on div at bounding box center [444, 132] width 2 height 32
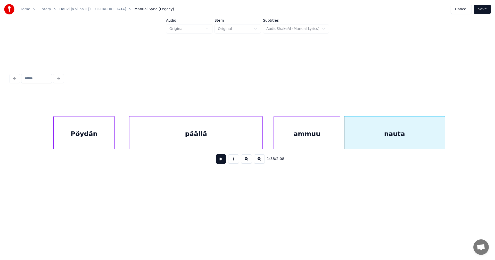
click at [378, 206] on html "Home Library Hauki ja viina • Teekkarikuoro Manual Sync (Legacy) Cancel Save Au…" at bounding box center [247, 103] width 495 height 206
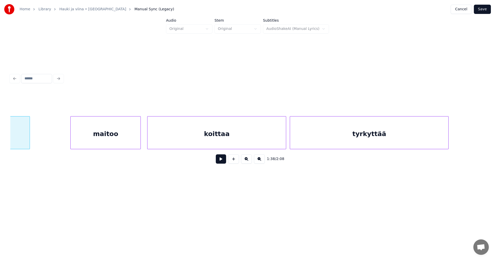
click at [120, 140] on div "maitoo" at bounding box center [106, 133] width 70 height 35
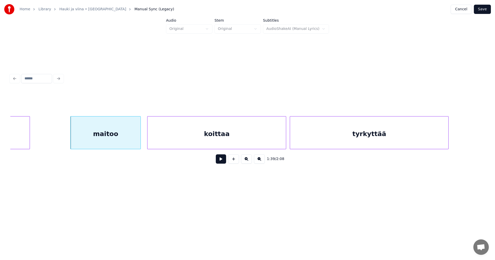
click at [219, 161] on button at bounding box center [221, 158] width 10 height 9
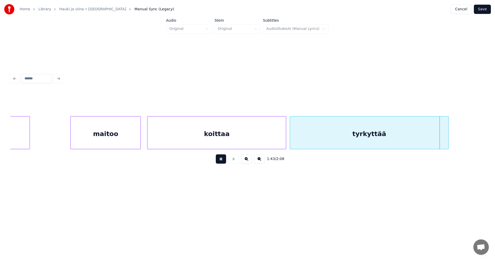
click at [222, 160] on button at bounding box center [221, 158] width 10 height 9
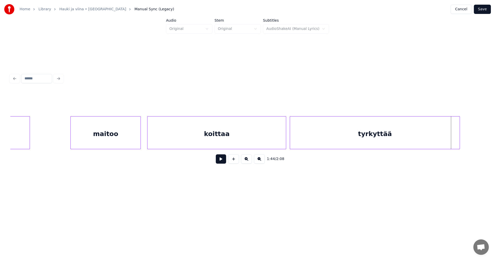
click at [458, 141] on div at bounding box center [459, 132] width 2 height 32
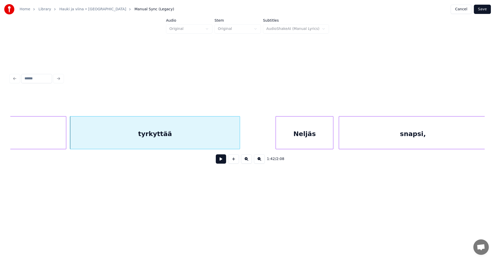
scroll to position [0, 9248]
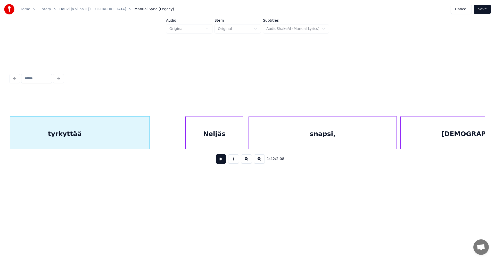
click at [230, 140] on div "Neljäs" at bounding box center [213, 133] width 57 height 35
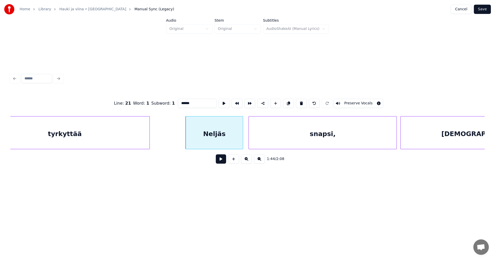
click at [222, 163] on button at bounding box center [221, 158] width 10 height 9
click at [221, 163] on button at bounding box center [221, 158] width 10 height 9
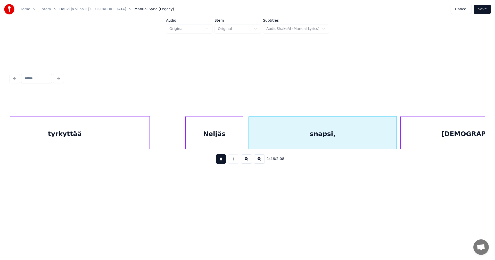
click at [221, 163] on button at bounding box center [221, 158] width 10 height 9
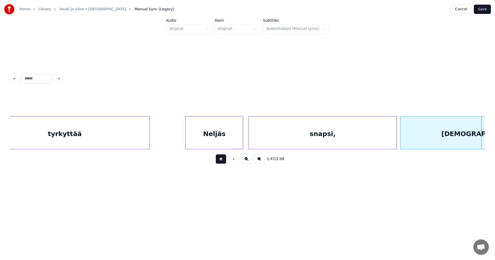
scroll to position [0, 9723]
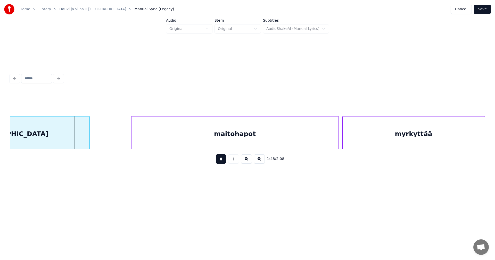
click at [221, 163] on button at bounding box center [221, 158] width 10 height 9
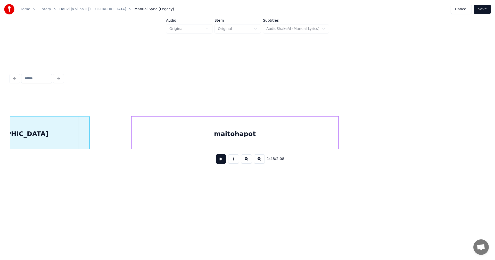
scroll to position [0, 9308]
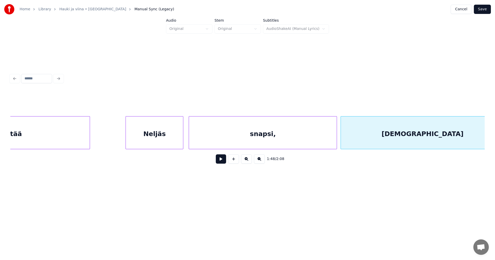
click at [269, 137] on div "snapsi," at bounding box center [262, 133] width 147 height 35
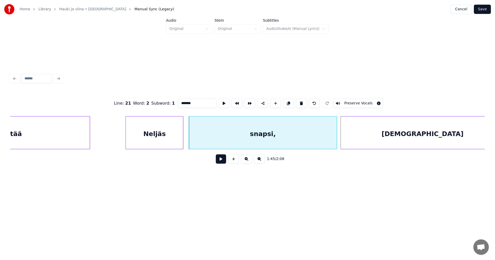
click at [200, 103] on input "*******" at bounding box center [197, 103] width 39 height 9
click at [227, 142] on div "snapsi" at bounding box center [262, 133] width 147 height 35
type input "******"
click at [224, 164] on button at bounding box center [221, 158] width 10 height 9
click at [223, 163] on button at bounding box center [221, 158] width 10 height 9
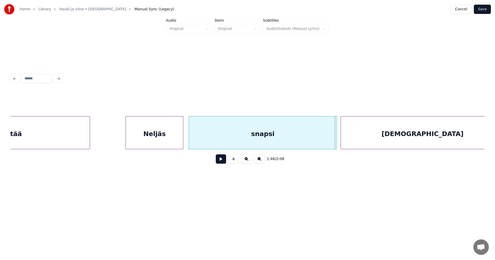
click at [223, 163] on button at bounding box center [221, 158] width 10 height 9
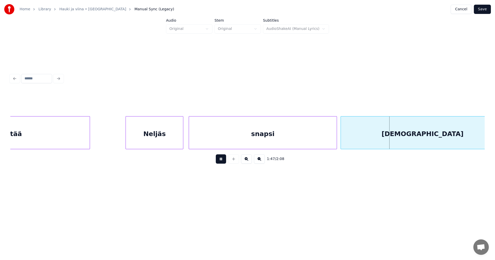
click at [223, 164] on button at bounding box center [221, 158] width 10 height 9
click at [332, 137] on div at bounding box center [333, 132] width 2 height 32
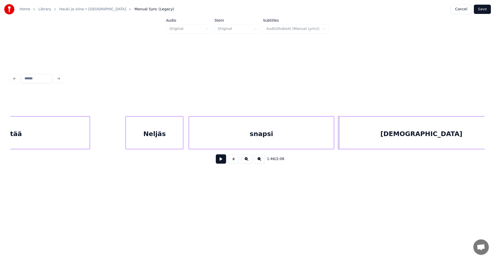
click at [339, 137] on div at bounding box center [339, 132] width 2 height 32
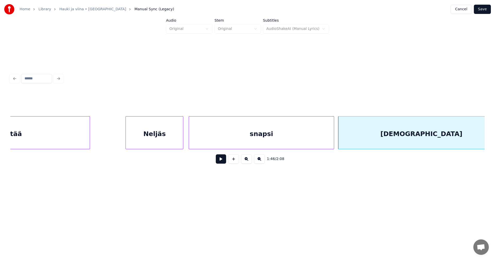
click at [312, 144] on div "snapsi" at bounding box center [261, 133] width 144 height 35
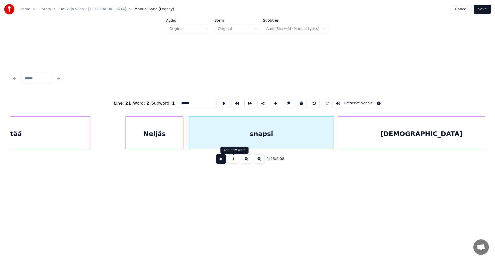
click at [225, 162] on button at bounding box center [221, 158] width 10 height 9
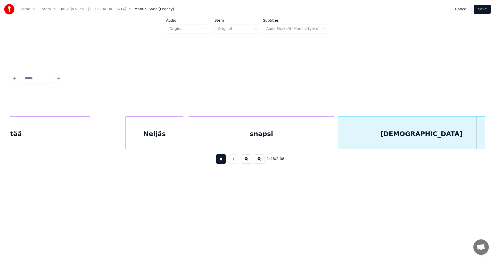
scroll to position [0, 9783]
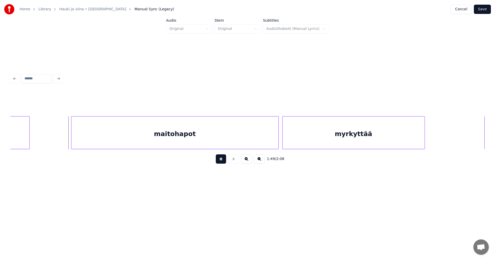
drag, startPoint x: 225, startPoint y: 162, endPoint x: 150, endPoint y: 167, distance: 74.3
click at [224, 162] on button at bounding box center [221, 158] width 10 height 9
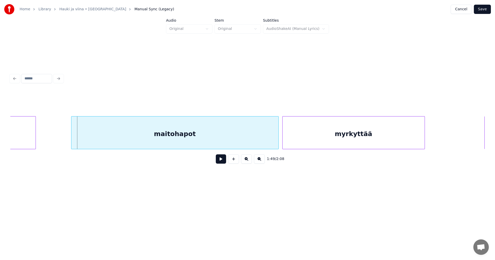
click at [34, 141] on div at bounding box center [35, 132] width 2 height 32
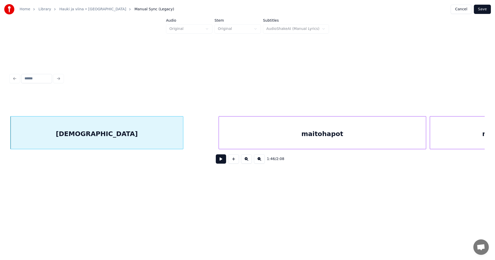
click at [162, 136] on div "jumalauta" at bounding box center [97, 133] width 172 height 35
drag, startPoint x: 224, startPoint y: 164, endPoint x: 220, endPoint y: 162, distance: 3.6
click at [223, 164] on button at bounding box center [221, 158] width 10 height 9
click at [220, 162] on button at bounding box center [221, 158] width 10 height 9
click at [221, 163] on button at bounding box center [221, 158] width 10 height 9
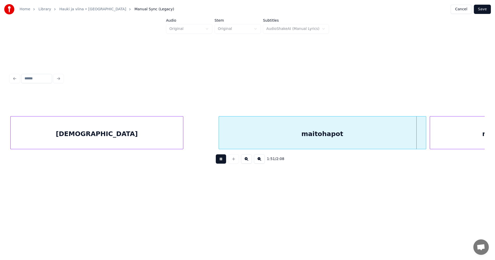
click at [221, 163] on button at bounding box center [221, 158] width 10 height 9
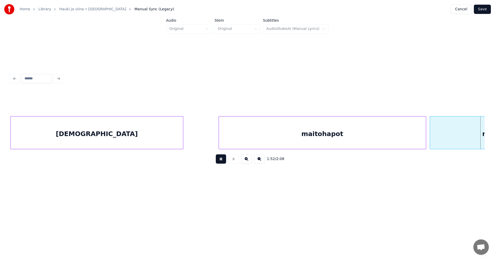
scroll to position [0, 10110]
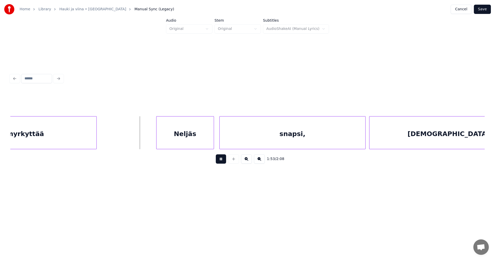
click at [221, 163] on button at bounding box center [221, 158] width 10 height 9
click at [153, 139] on div at bounding box center [153, 132] width 2 height 32
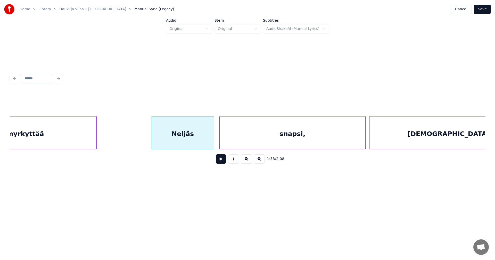
click at [220, 161] on button at bounding box center [221, 158] width 10 height 9
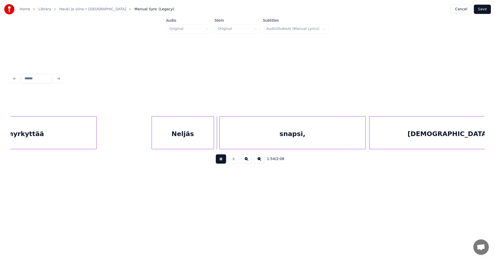
click at [220, 161] on button at bounding box center [221, 158] width 10 height 9
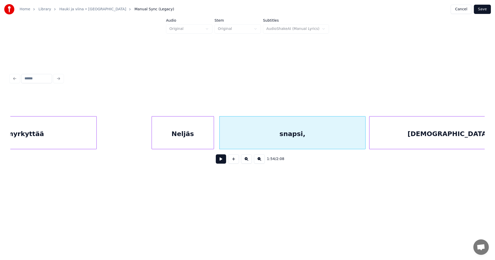
click at [221, 161] on button at bounding box center [221, 158] width 10 height 9
drag, startPoint x: 221, startPoint y: 161, endPoint x: 234, endPoint y: 146, distance: 19.7
click at [222, 160] on button at bounding box center [221, 158] width 10 height 9
click at [234, 145] on div "snapsi," at bounding box center [292, 133] width 146 height 35
click at [222, 162] on button at bounding box center [221, 158] width 10 height 9
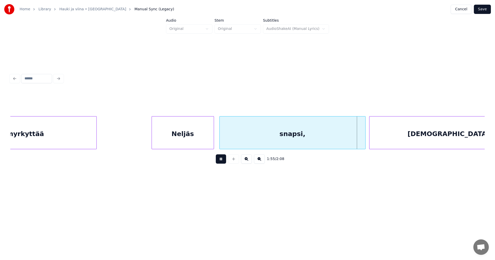
click at [222, 162] on button at bounding box center [221, 158] width 10 height 9
click at [281, 136] on div "snapsi," at bounding box center [292, 133] width 146 height 35
click at [198, 105] on input "*******" at bounding box center [197, 103] width 39 height 9
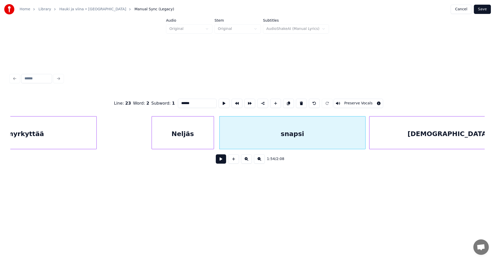
type input "******"
click at [222, 158] on button at bounding box center [221, 158] width 10 height 9
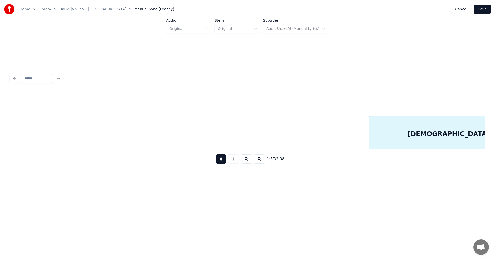
scroll to position [0, 10585]
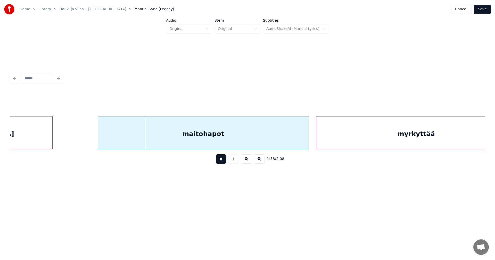
drag, startPoint x: 223, startPoint y: 161, endPoint x: 131, endPoint y: 167, distance: 92.1
click at [221, 161] on button at bounding box center [221, 158] width 10 height 9
click at [66, 137] on div at bounding box center [67, 132] width 2 height 32
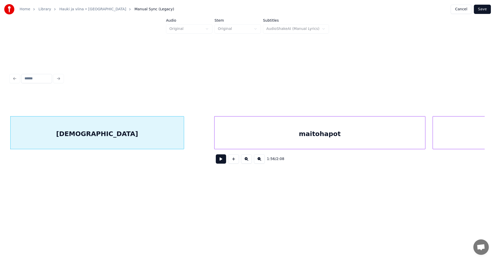
click at [221, 161] on button at bounding box center [221, 158] width 10 height 9
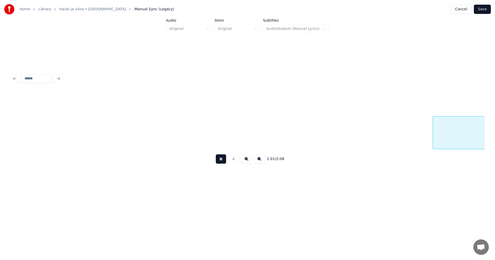
scroll to position [0, 10944]
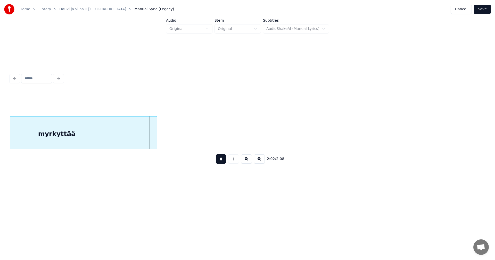
click at [223, 161] on button at bounding box center [221, 158] width 10 height 9
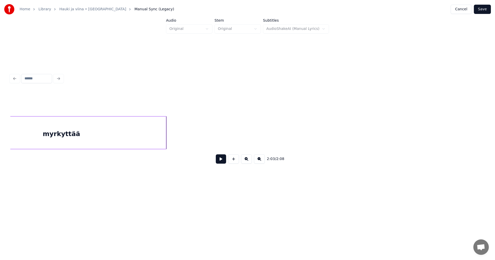
click at [165, 141] on div at bounding box center [165, 132] width 2 height 32
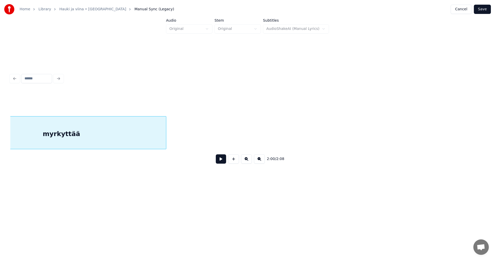
scroll to position [0, 10891]
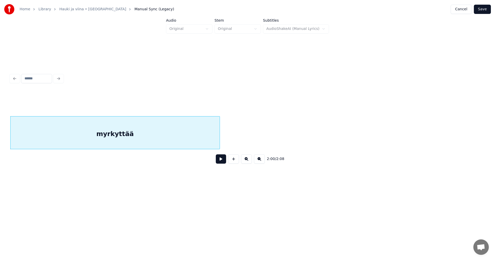
click at [479, 9] on button "Save" at bounding box center [481, 9] width 17 height 9
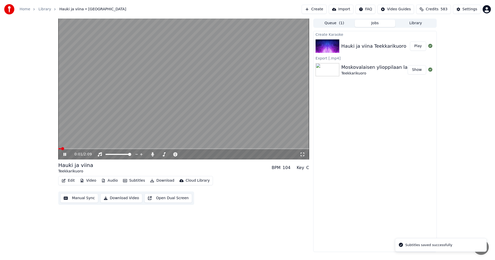
click at [65, 154] on icon at bounding box center [68, 154] width 12 height 4
click at [89, 181] on button "Video" at bounding box center [88, 180] width 20 height 7
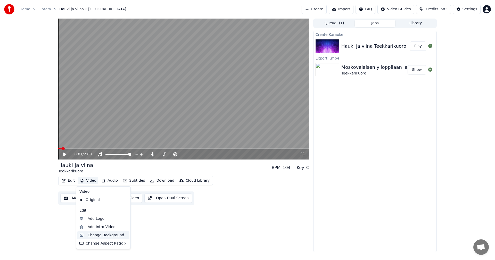
click at [98, 236] on div "Change Background" at bounding box center [106, 235] width 37 height 5
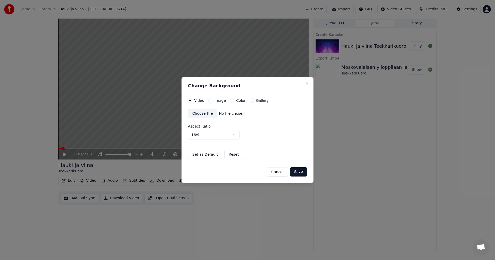
click at [209, 101] on button "Image" at bounding box center [210, 100] width 4 height 4
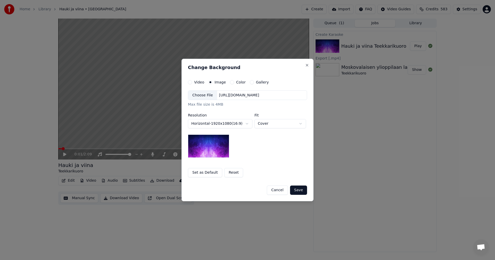
click at [203, 95] on div "Choose File" at bounding box center [202, 95] width 29 height 9
click at [300, 190] on button "Save" at bounding box center [298, 189] width 17 height 9
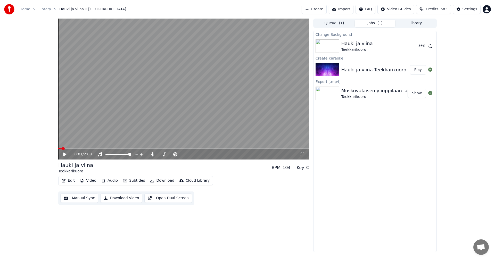
click at [63, 154] on icon at bounding box center [64, 154] width 3 height 4
click at [71, 148] on span at bounding box center [183, 148] width 251 height 1
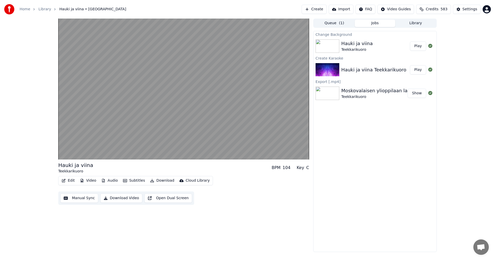
click at [417, 45] on button "Play" at bounding box center [418, 45] width 16 height 9
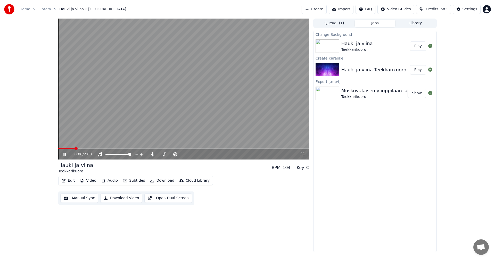
click at [165, 182] on button "Download" at bounding box center [162, 180] width 28 height 7
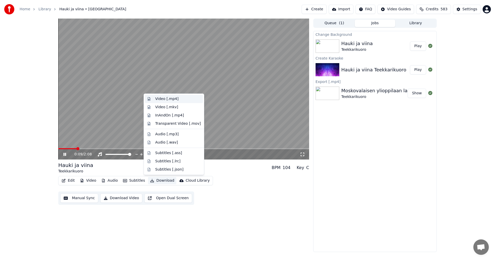
click at [173, 101] on div "Video [.mp4]" at bounding box center [166, 98] width 23 height 5
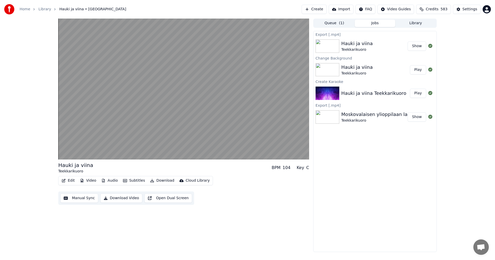
click at [420, 46] on button "Show" at bounding box center [416, 45] width 19 height 9
